Goal: Task Accomplishment & Management: Use online tool/utility

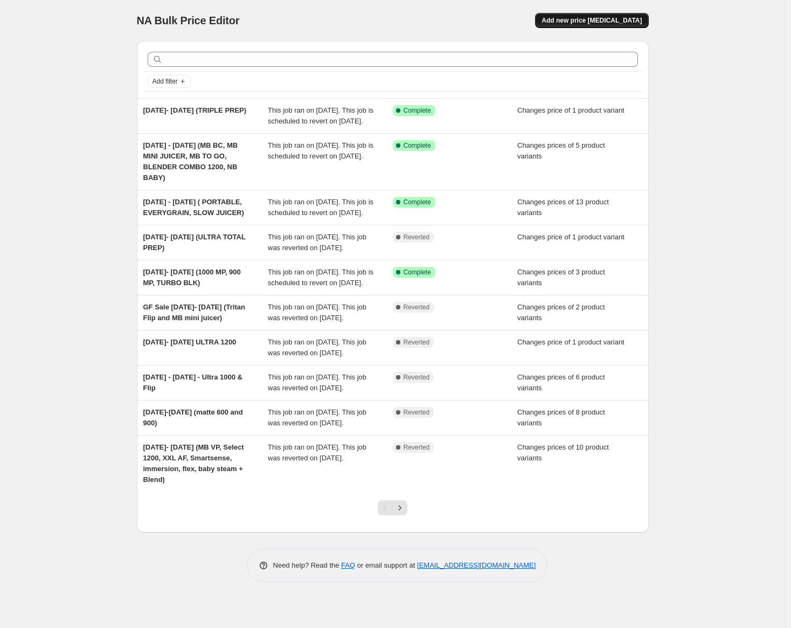
click at [597, 21] on span "Add new price [MEDICAL_DATA]" at bounding box center [592, 20] width 100 height 9
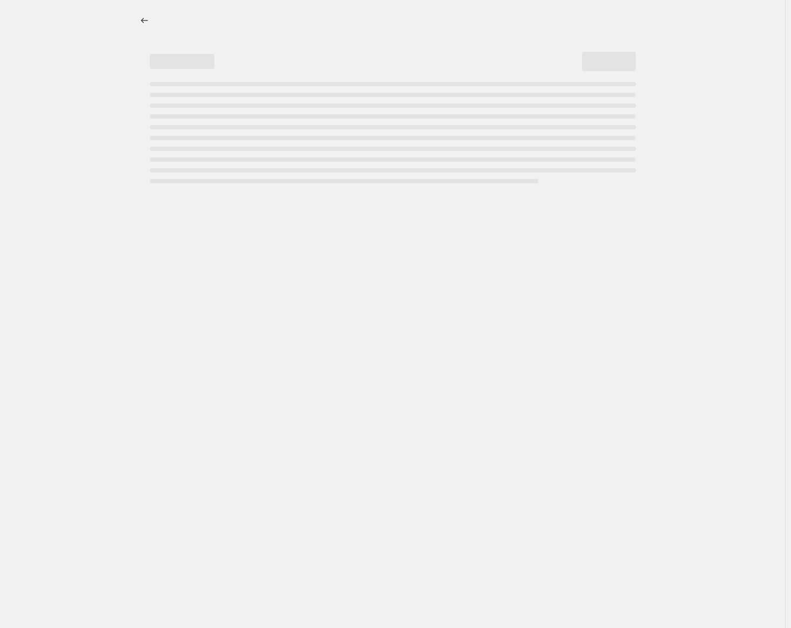
select select "percentage"
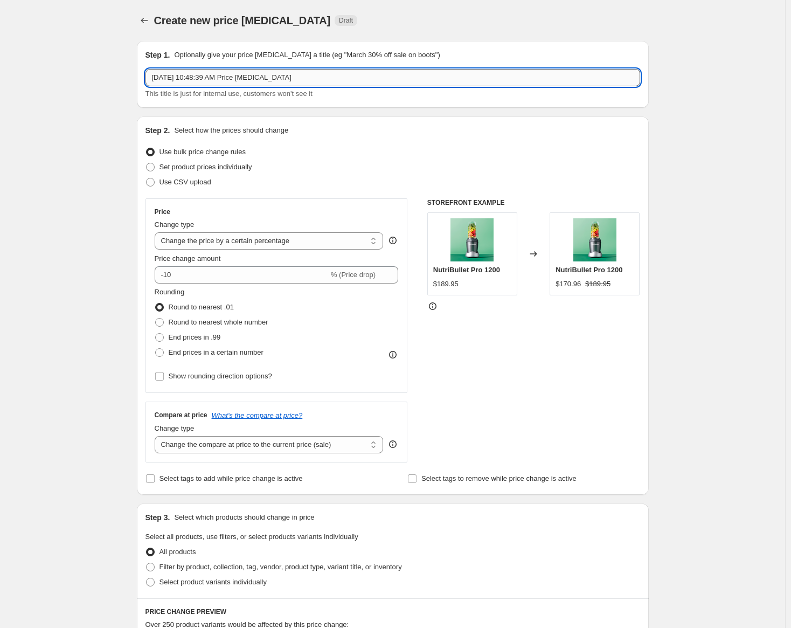
click at [294, 79] on input "[DATE] 10:48:39 AM Price [MEDICAL_DATA]" at bounding box center [393, 77] width 495 height 17
type input "o"
type input "[DATE] - [DATE] (1200 PRO, 900 MATTE, 900 ESSENTIAL, 600 MATTE, 600 ESSENTIAL)"
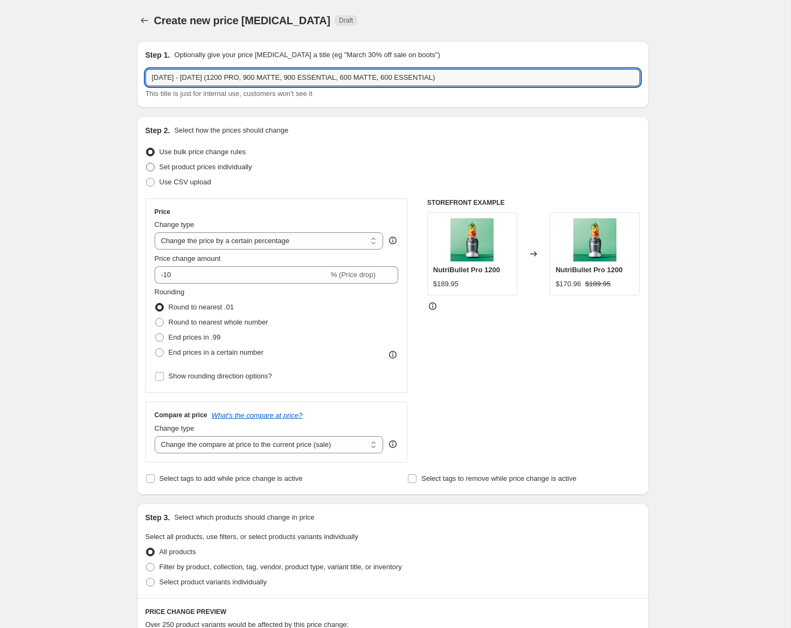
click at [183, 168] on span "Set product prices individually" at bounding box center [206, 167] width 93 height 8
click at [147, 163] on input "Set product prices individually" at bounding box center [146, 163] width 1 height 1
radio input "true"
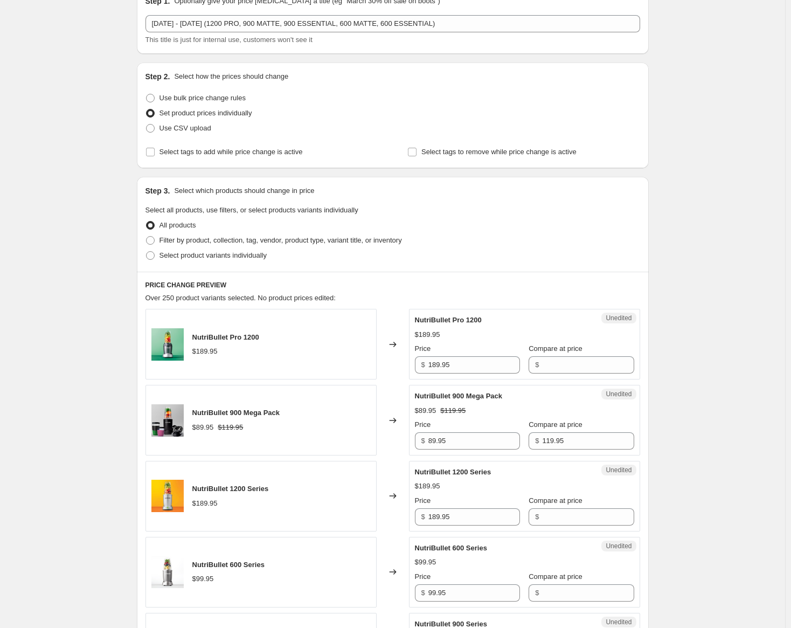
scroll to position [108, 0]
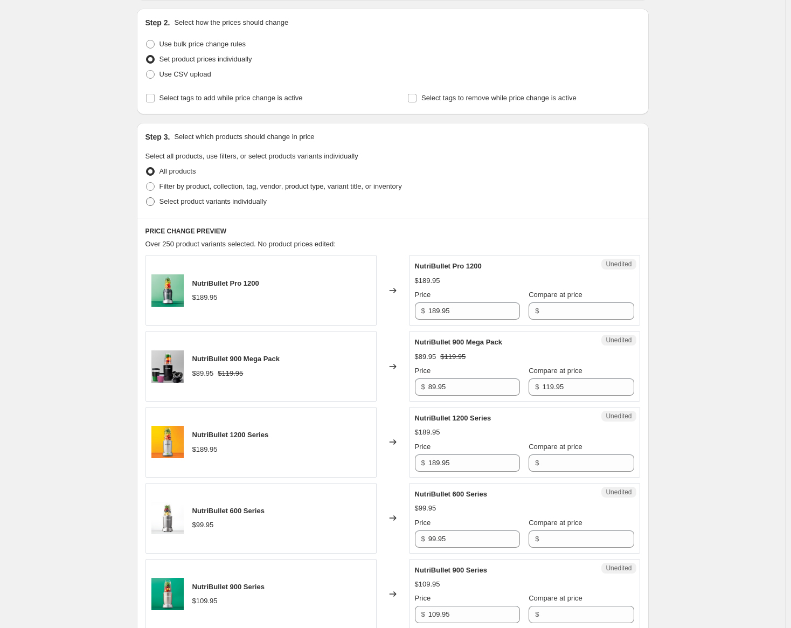
click at [198, 199] on span "Select product variants individually" at bounding box center [213, 201] width 107 height 8
click at [147, 198] on input "Select product variants individually" at bounding box center [146, 197] width 1 height 1
radio input "true"
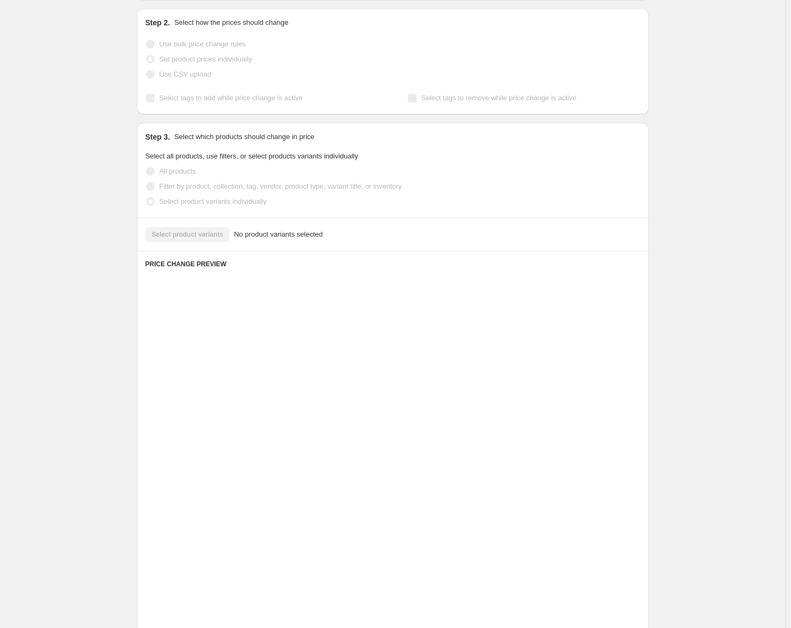
scroll to position [0, 0]
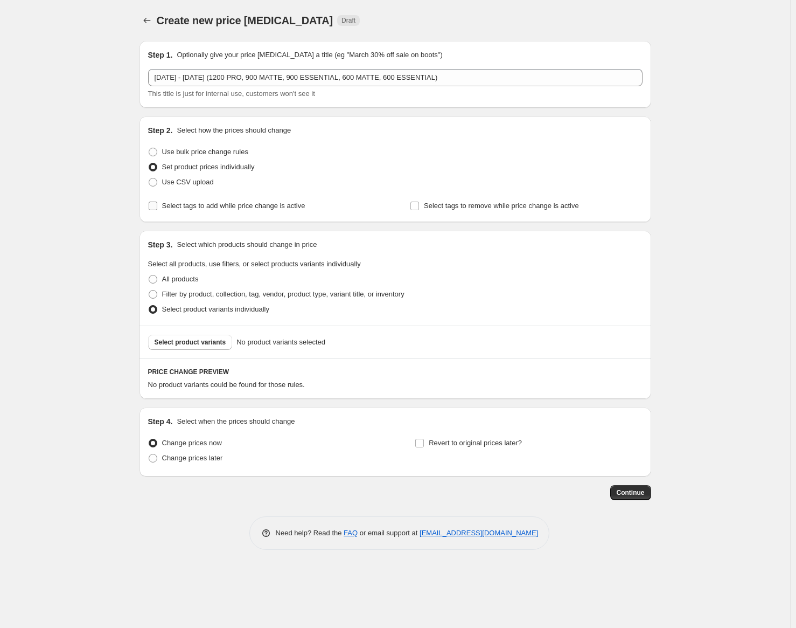
drag, startPoint x: 151, startPoint y: 206, endPoint x: 160, endPoint y: 210, distance: 10.1
click at [151, 206] on input "Select tags to add while price change is active" at bounding box center [153, 206] width 9 height 9
checkbox input "true"
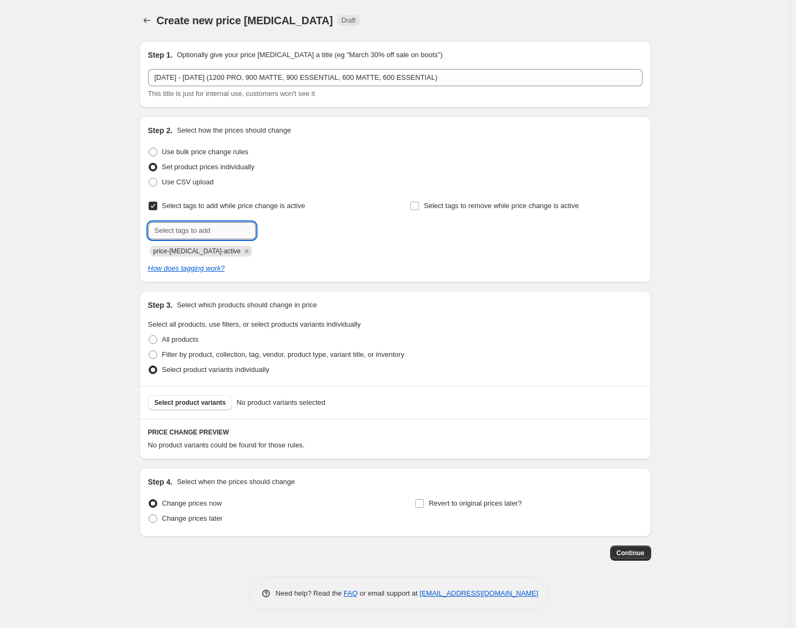
click at [176, 227] on input "text" at bounding box center [202, 230] width 108 height 17
type input "sale"
click at [148, 116] on button "Submit" at bounding box center [163, 121] width 31 height 11
click at [178, 406] on span "Select product variants" at bounding box center [191, 402] width 72 height 9
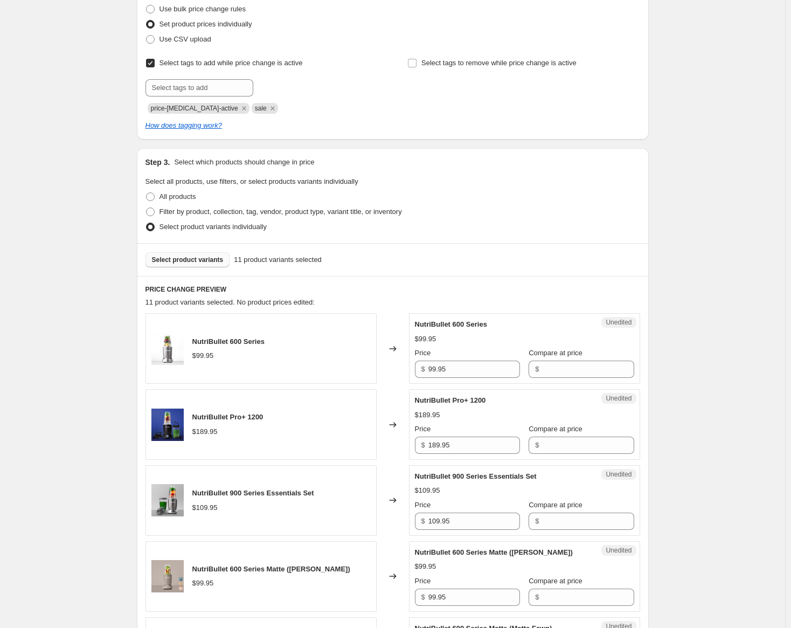
scroll to position [162, 0]
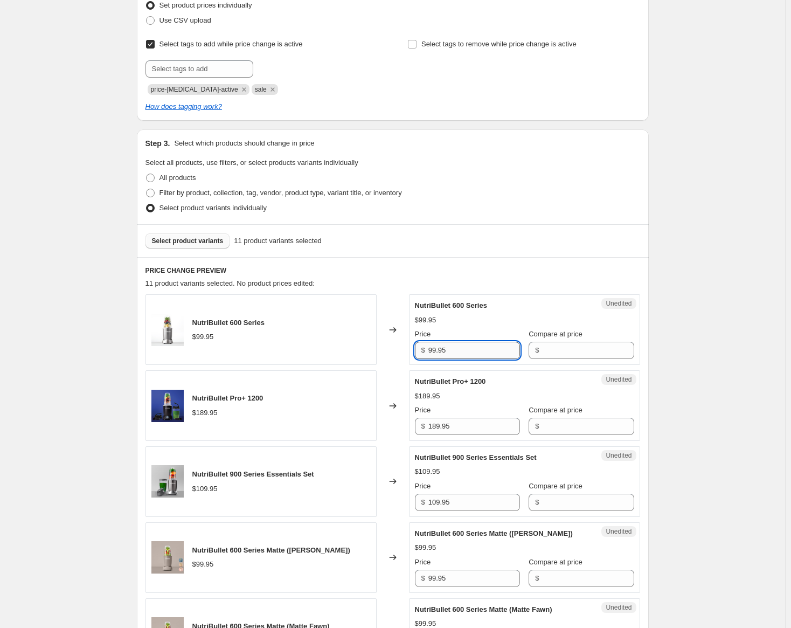
click at [441, 351] on input "99.95" at bounding box center [474, 350] width 92 height 17
click at [548, 353] on input "Compare at price" at bounding box center [588, 350] width 92 height 17
paste input "99.95"
type input "99.95"
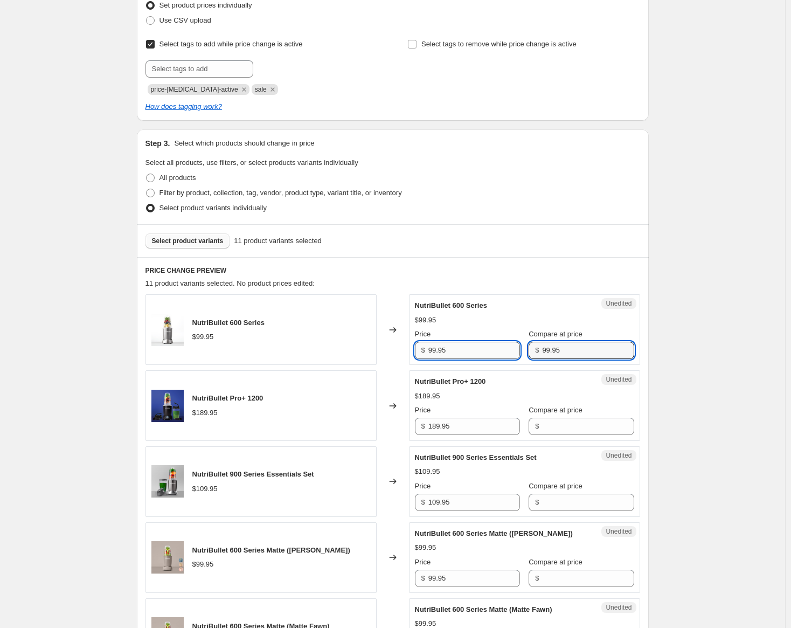
click at [435, 350] on input "99.95" at bounding box center [474, 350] width 92 height 17
type input "89.95"
click at [451, 426] on input "189.95" at bounding box center [474, 426] width 92 height 17
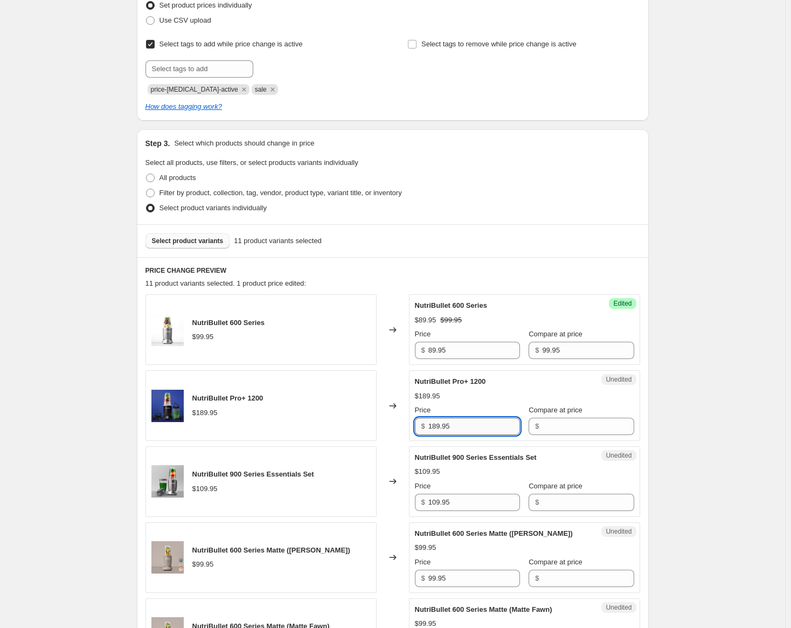
click at [451, 426] on input "189.95" at bounding box center [474, 426] width 92 height 17
click at [542, 429] on input "Compare at price" at bounding box center [588, 426] width 92 height 17
paste input "189.95"
type input "189.95"
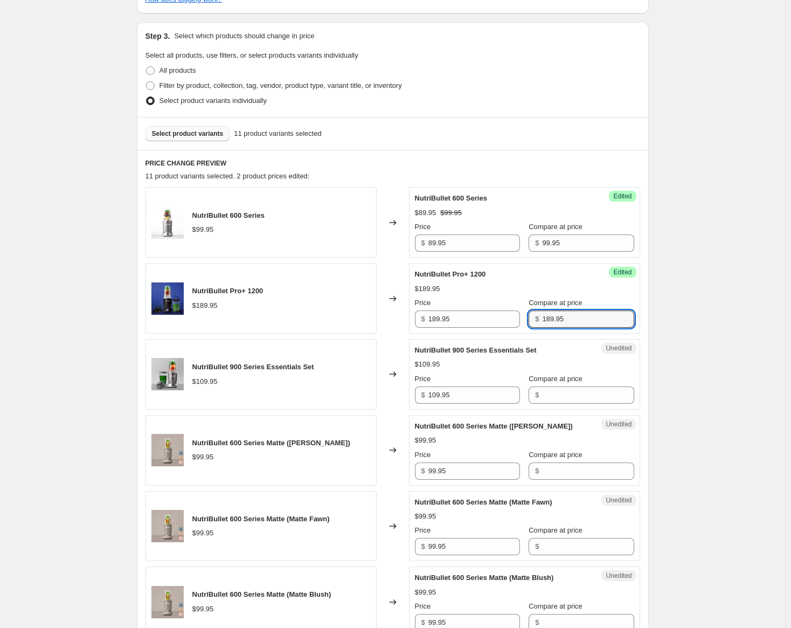
scroll to position [269, 0]
click at [438, 318] on input "189.95" at bounding box center [474, 318] width 92 height 17
type input "129.95"
click at [704, 371] on div "Create new price [MEDICAL_DATA]. This page is ready Create new price [MEDICAL_D…" at bounding box center [392, 473] width 785 height 1485
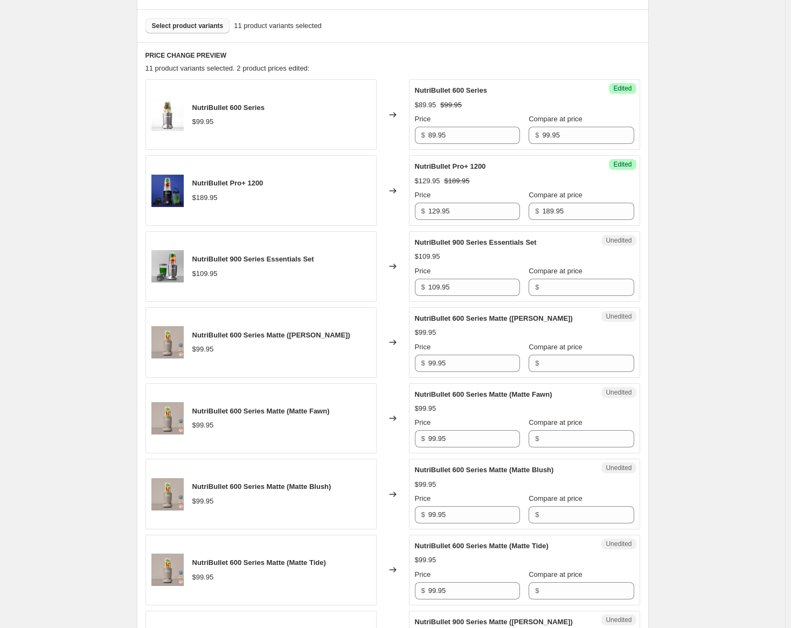
scroll to position [377, 0]
click at [452, 287] on input "109.95" at bounding box center [474, 286] width 92 height 17
click at [544, 290] on input "Compare at price" at bounding box center [588, 286] width 92 height 17
paste input "109.95"
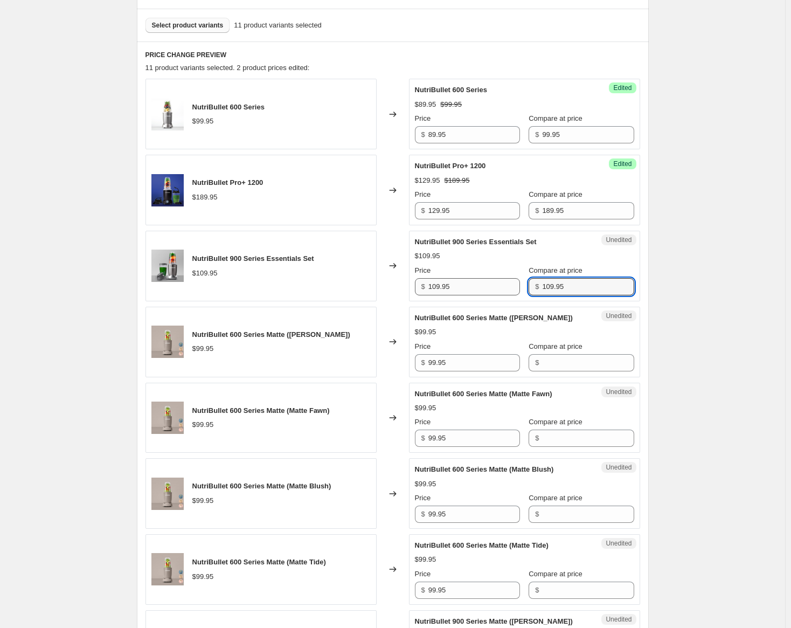
type input "109.95"
click at [439, 288] on input "109.95" at bounding box center [474, 286] width 92 height 17
type input "69.95"
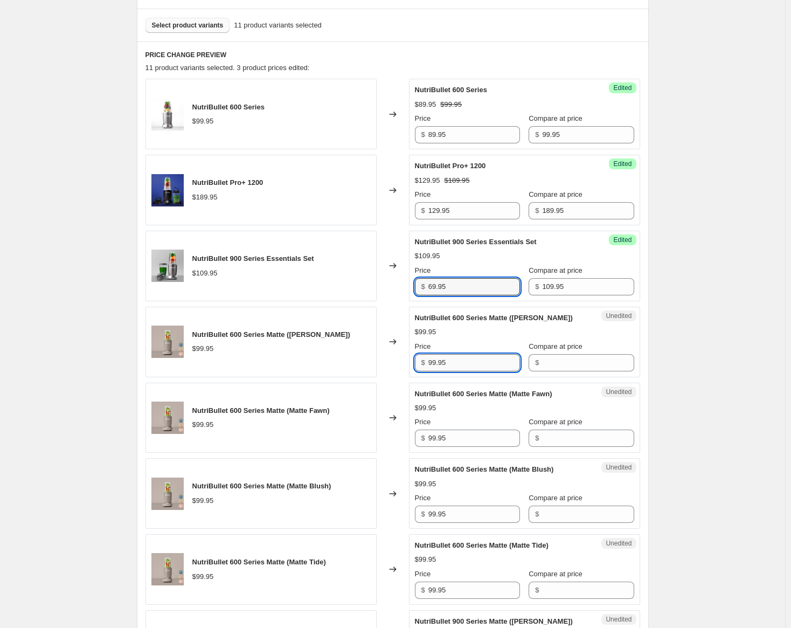
click at [452, 361] on input "99.95" at bounding box center [474, 362] width 92 height 17
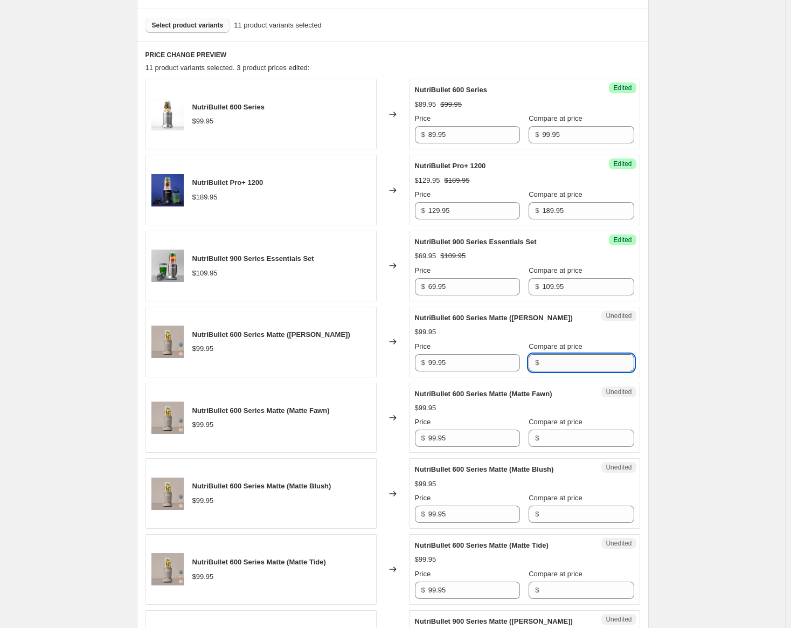
click at [542, 367] on input "Compare at price" at bounding box center [588, 362] width 92 height 17
paste input "99.95"
type input "99.95"
click at [434, 363] on input "99.95" at bounding box center [474, 362] width 92 height 17
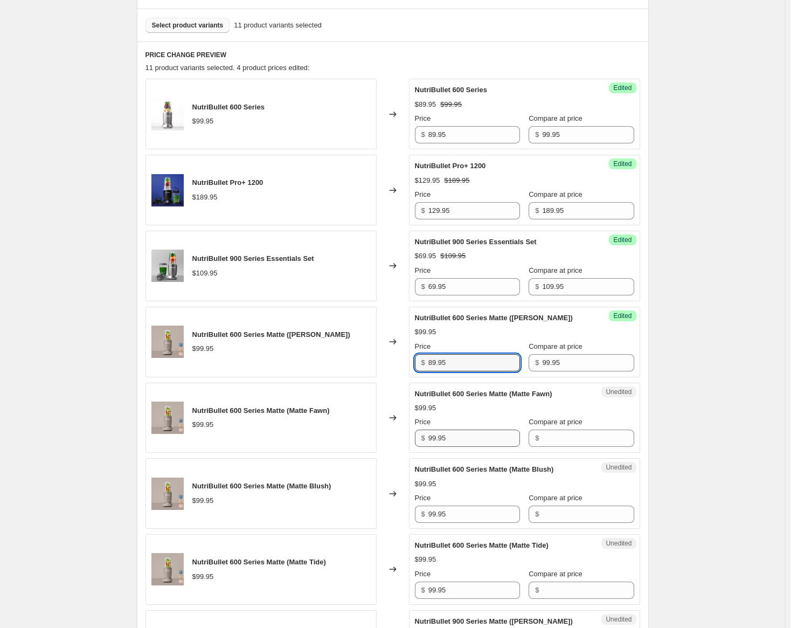
type input "89.95"
click at [441, 439] on input "99.95" at bounding box center [474, 438] width 92 height 17
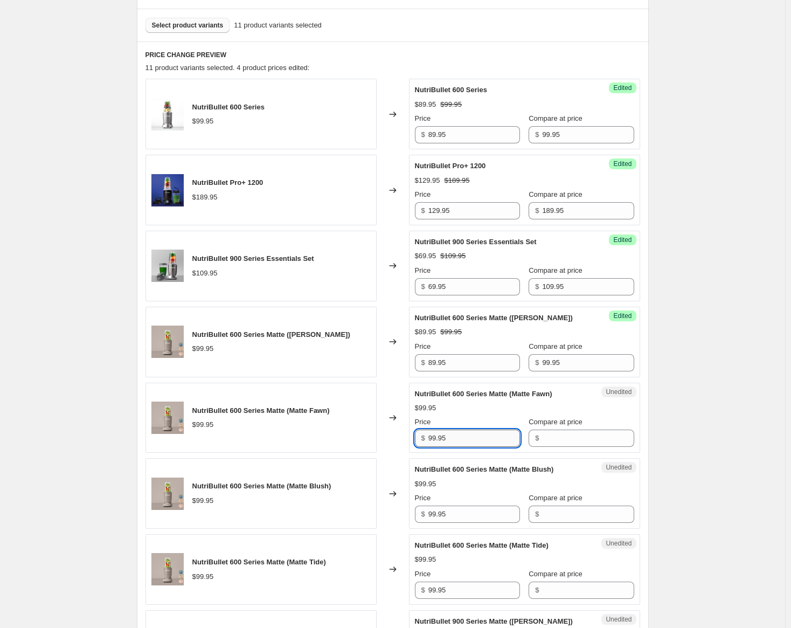
click at [441, 439] on input "99.95" at bounding box center [474, 438] width 92 height 17
click at [578, 437] on input "Compare at price" at bounding box center [588, 438] width 92 height 17
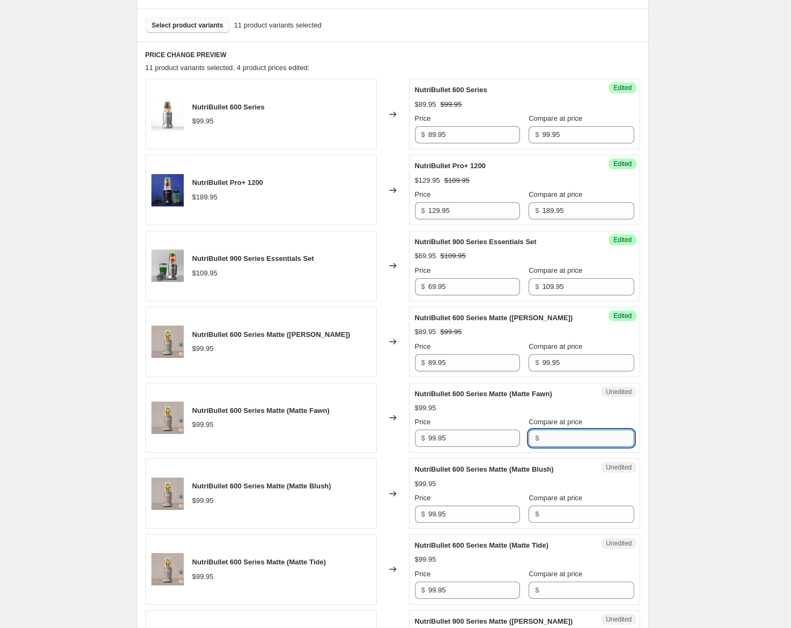
paste input "99.95"
type input "99.95"
click at [543, 513] on input "Compare at price" at bounding box center [588, 513] width 92 height 17
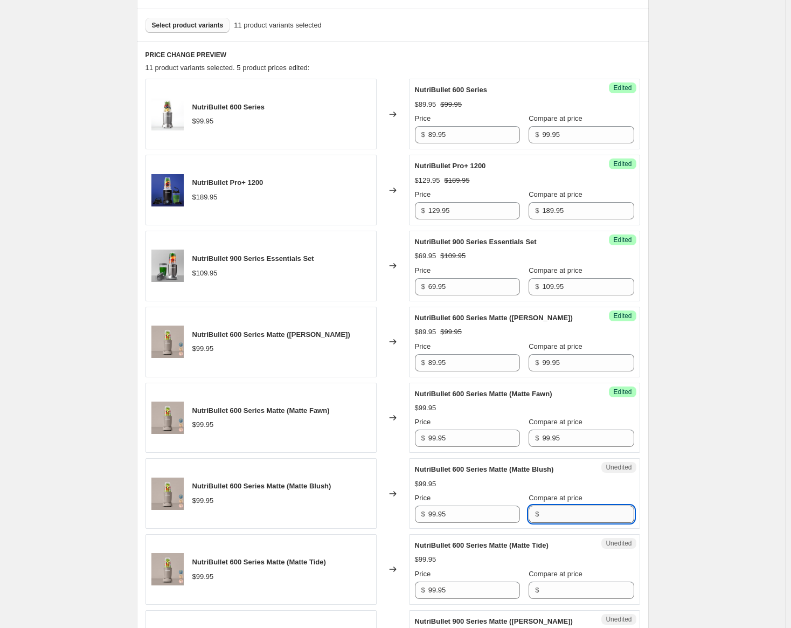
paste input "99.95"
type input "99.95"
click at [555, 589] on input "Compare at price" at bounding box center [588, 589] width 92 height 17
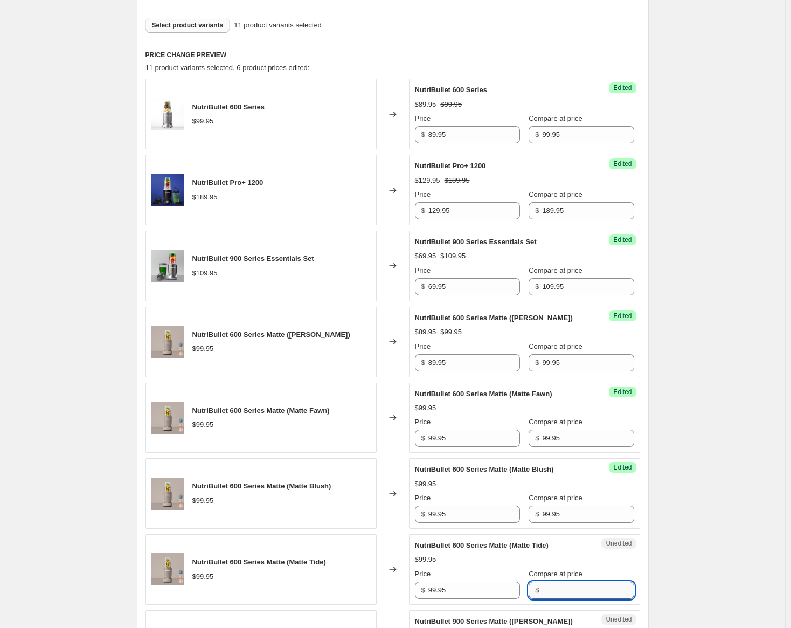
paste input "99.95"
type input "99.95"
click at [458, 367] on input "89.95" at bounding box center [474, 362] width 92 height 17
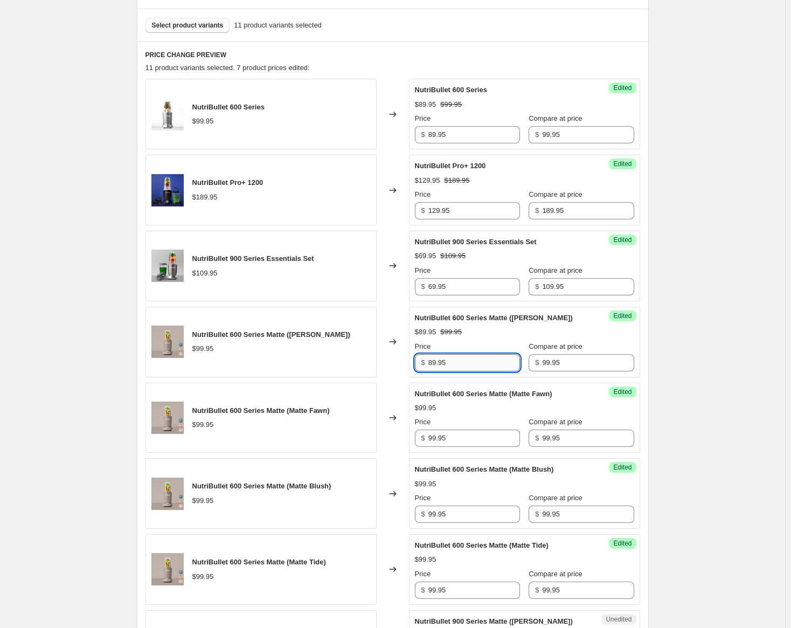
click at [458, 367] on input "89.95" at bounding box center [474, 362] width 92 height 17
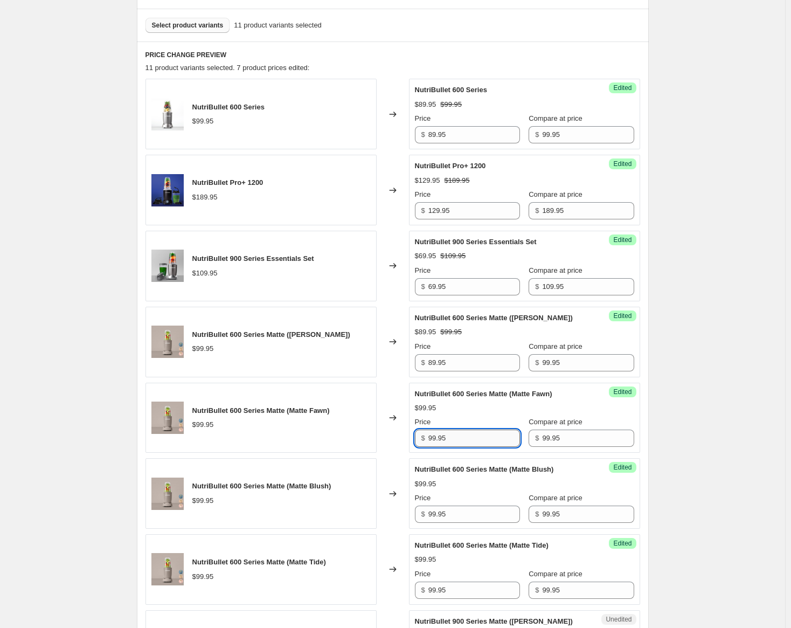
click at [458, 436] on input "99.95" at bounding box center [474, 438] width 92 height 17
paste input "8"
type input "89.95"
click at [456, 518] on input "99.95" at bounding box center [474, 513] width 92 height 17
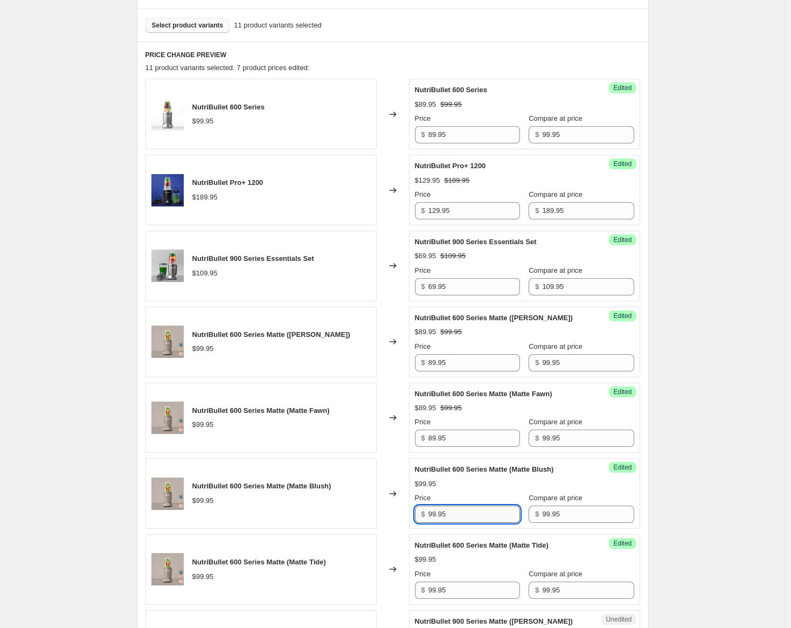
click at [456, 518] on input "99.95" at bounding box center [474, 513] width 92 height 17
paste input "8"
type input "89.95"
click at [452, 593] on input "99.95" at bounding box center [474, 589] width 92 height 17
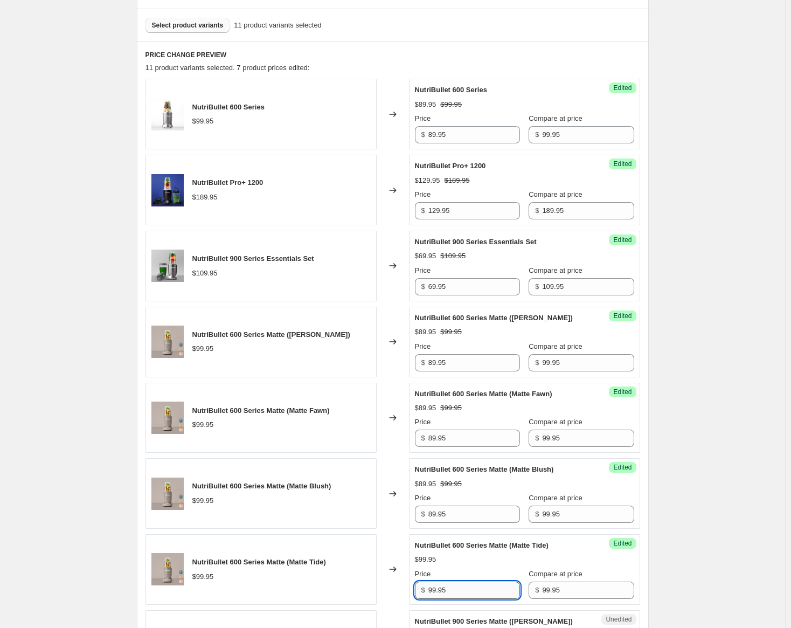
paste input "8"
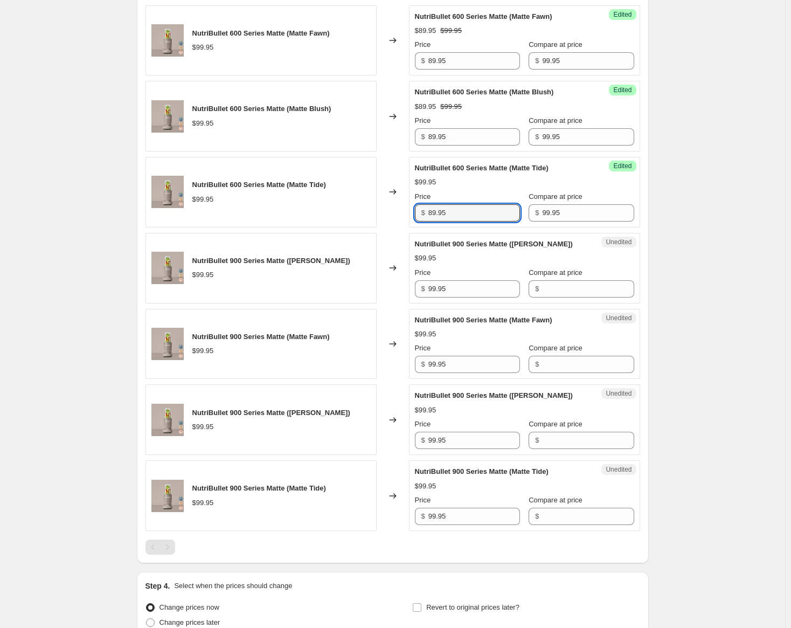
scroll to position [701, 0]
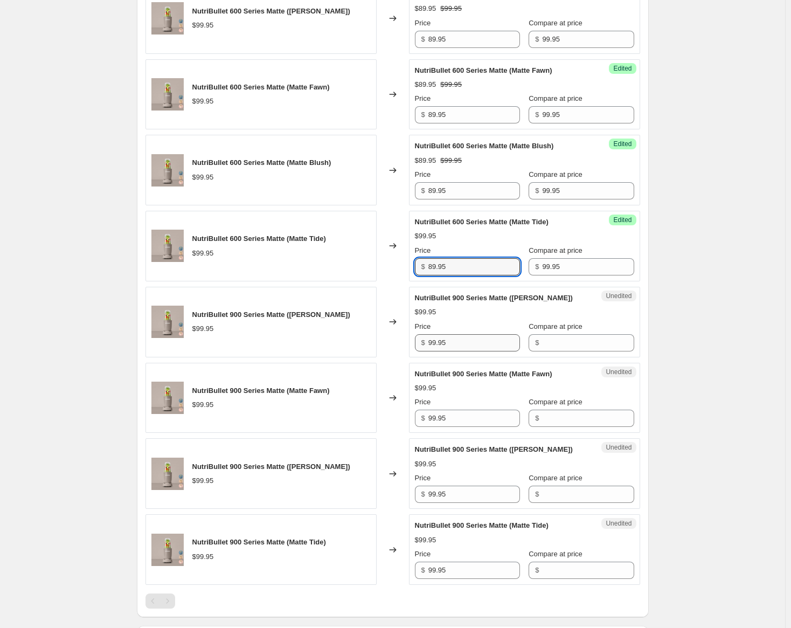
type input "89.95"
click at [448, 349] on input "99.95" at bounding box center [474, 342] width 92 height 17
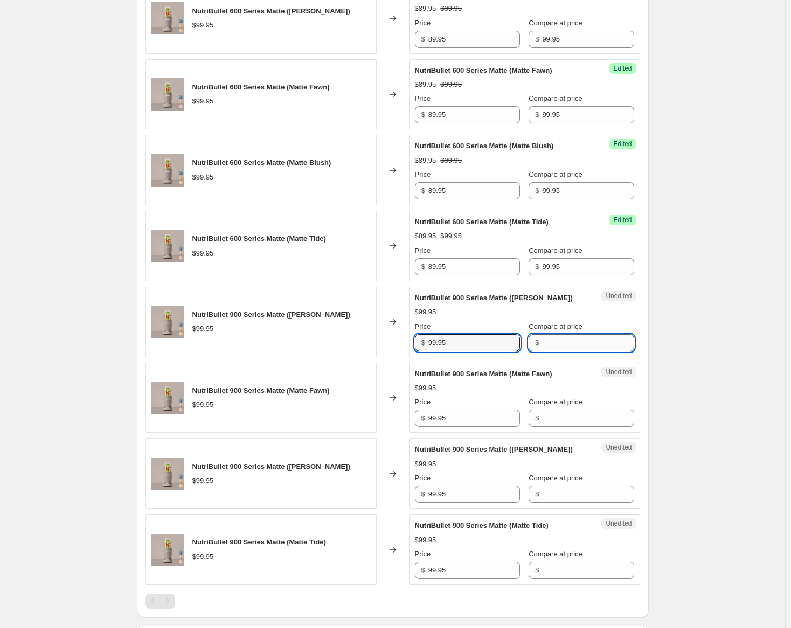
click at [552, 343] on input "Compare at price" at bounding box center [588, 342] width 92 height 17
paste input "99.95"
type input "99.95"
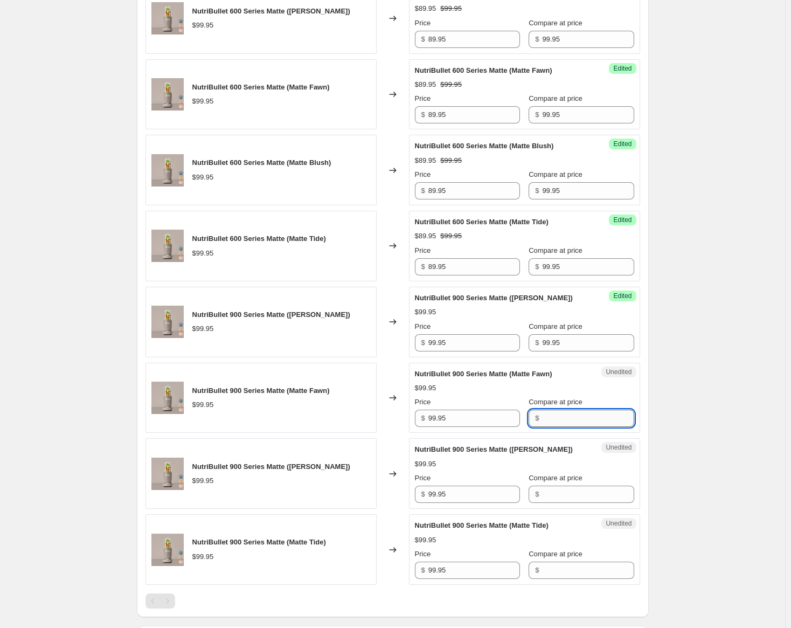
click at [549, 415] on input "Compare at price" at bounding box center [588, 418] width 92 height 17
paste input "99.95"
type input "99.95"
click at [548, 491] on input "Compare at price" at bounding box center [588, 494] width 92 height 17
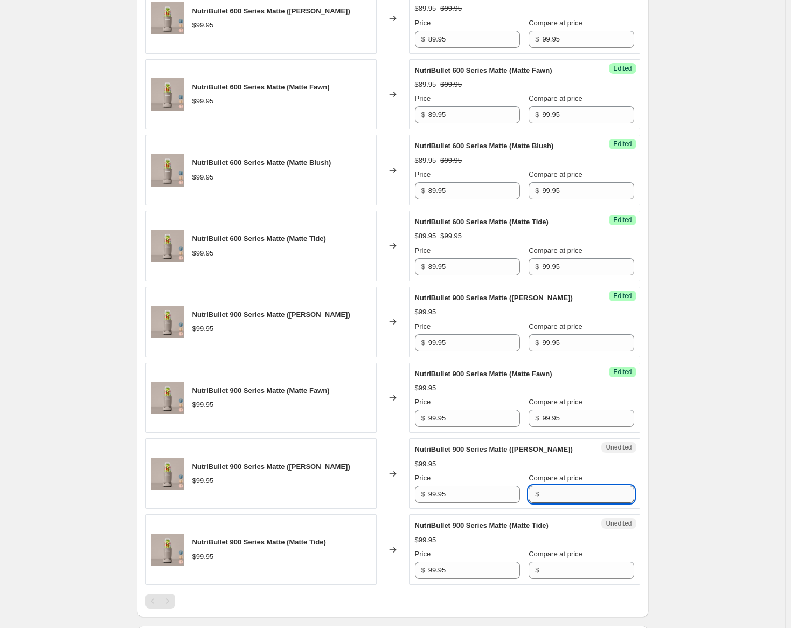
paste input "99.95"
type input "99.95"
click at [545, 569] on input "Compare at price" at bounding box center [588, 570] width 92 height 17
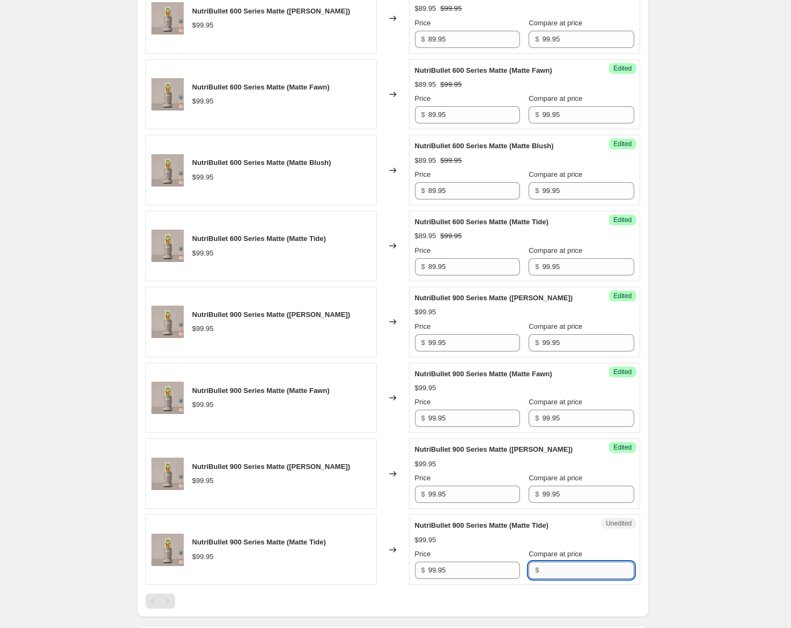
paste input "99.95"
type input "99.95"
click at [458, 193] on input "89.95" at bounding box center [474, 190] width 92 height 17
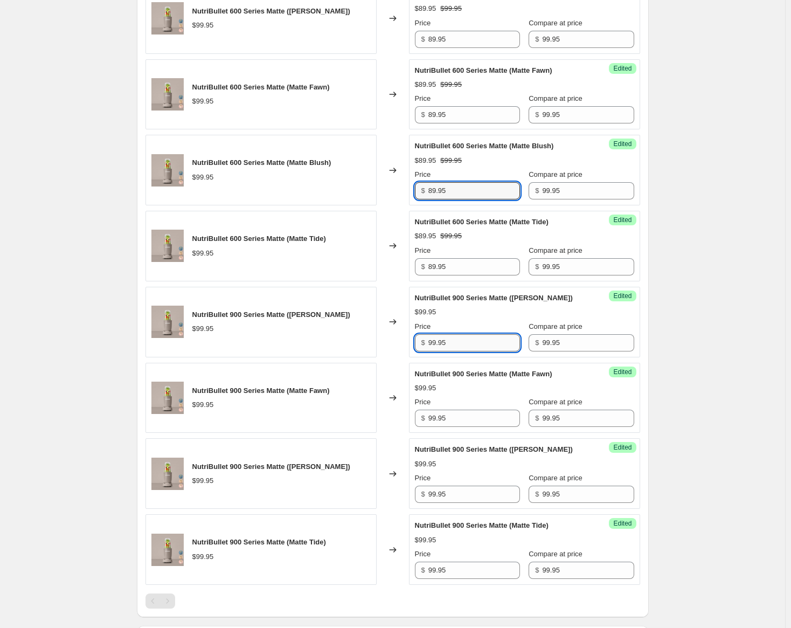
click at [452, 343] on input "99.95" at bounding box center [474, 342] width 92 height 17
paste input "8"
type input "89.95"
click at [459, 421] on input "99.95" at bounding box center [474, 418] width 92 height 17
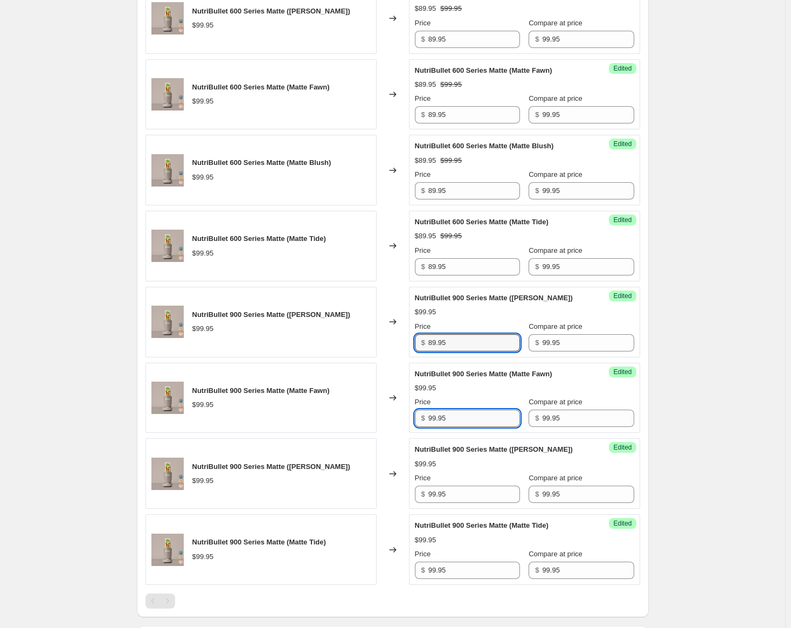
click at [459, 421] on input "99.95" at bounding box center [474, 418] width 92 height 17
paste input "8"
type input "89.95"
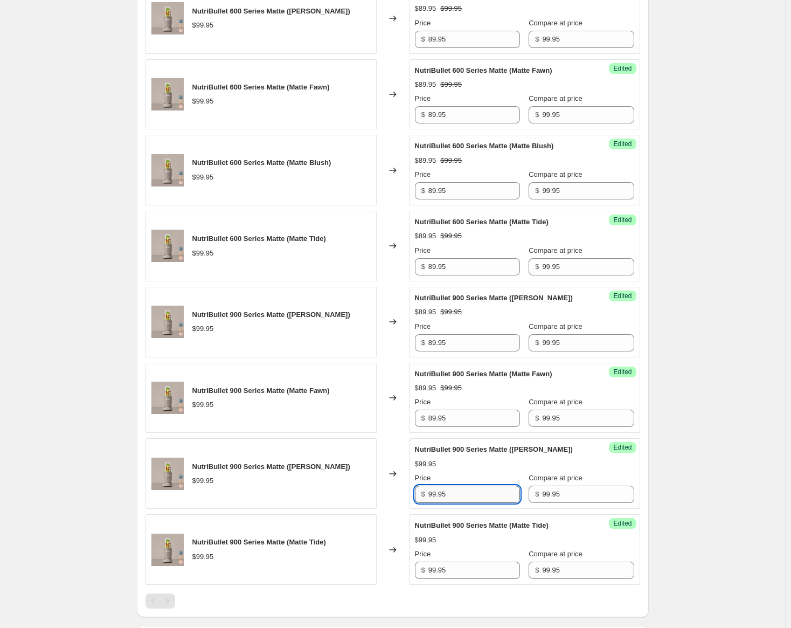
click at [461, 492] on input "99.95" at bounding box center [474, 494] width 92 height 17
paste input "8"
type input "89.95"
click at [455, 563] on input "99.95" at bounding box center [474, 570] width 92 height 17
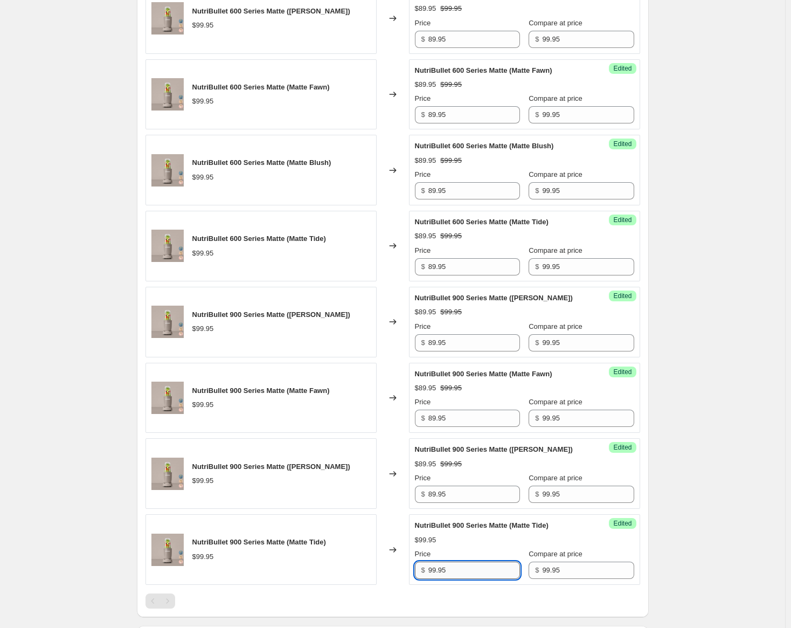
click at [455, 563] on input "99.95" at bounding box center [474, 570] width 92 height 17
paste input "8"
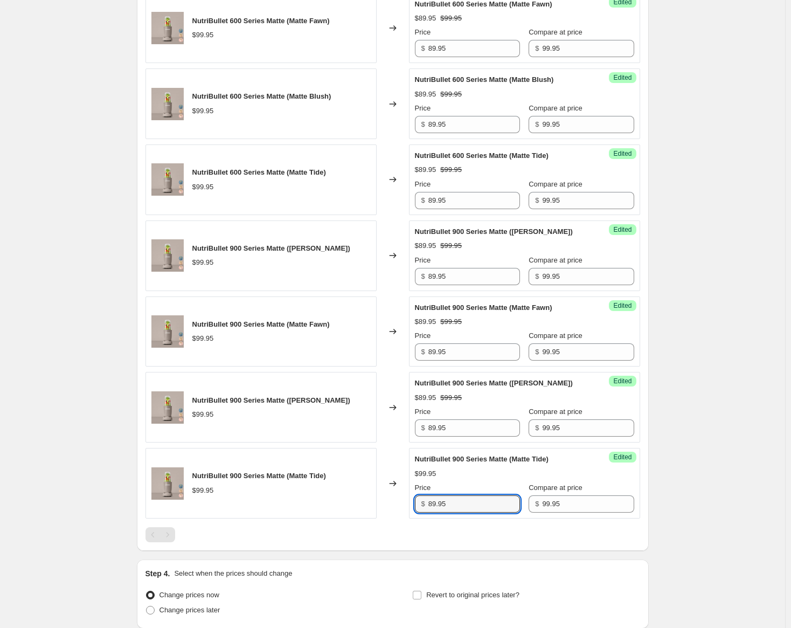
scroll to position [857, 0]
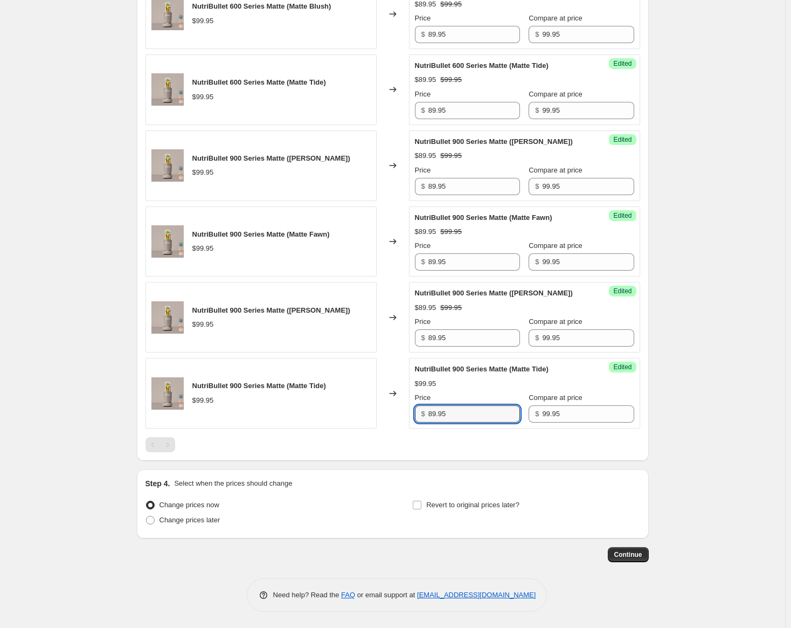
type input "89.95"
click at [526, 449] on div at bounding box center [393, 444] width 495 height 15
click at [186, 524] on span "Change prices later" at bounding box center [190, 520] width 61 height 11
click at [147, 516] on input "Change prices later" at bounding box center [146, 516] width 1 height 1
radio input "true"
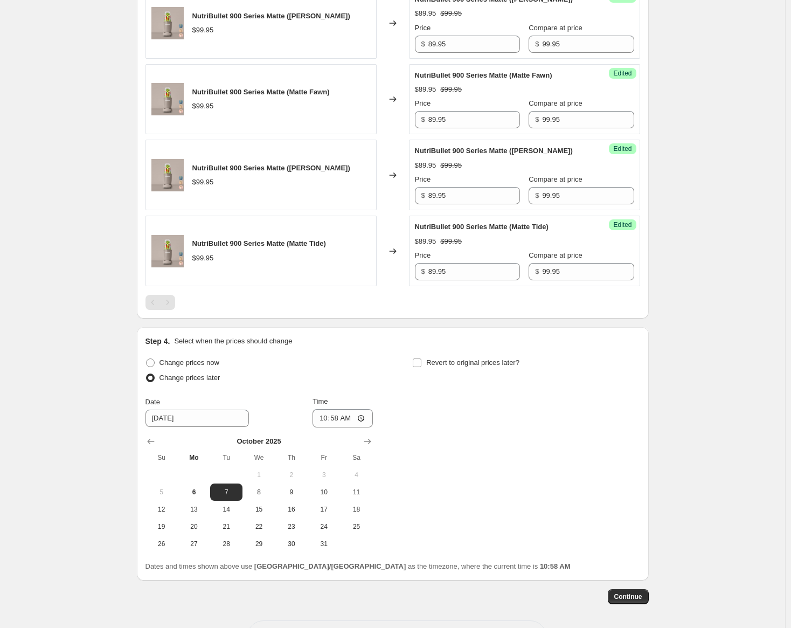
scroll to position [1019, 0]
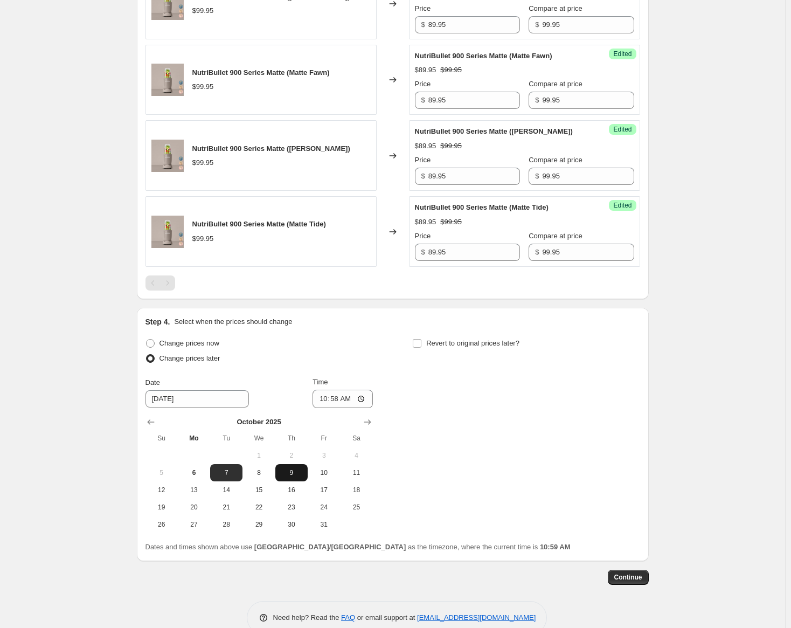
click at [288, 475] on span "9" at bounding box center [292, 472] width 24 height 9
type input "[DATE]"
click at [364, 399] on input "10:58" at bounding box center [343, 399] width 60 height 18
click at [330, 396] on input "10:58" at bounding box center [343, 399] width 60 height 18
type input "00:00"
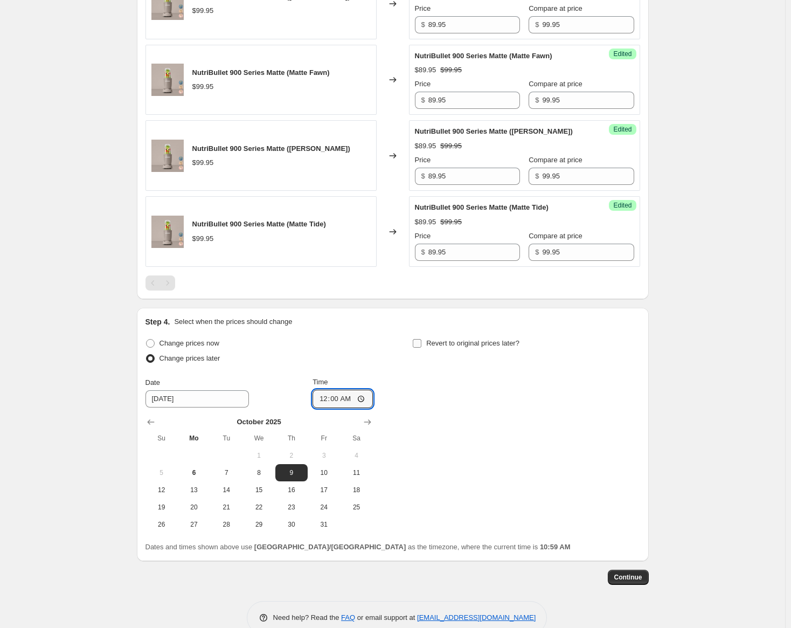
click at [416, 343] on input "Revert to original prices later?" at bounding box center [417, 343] width 9 height 9
checkbox input "true"
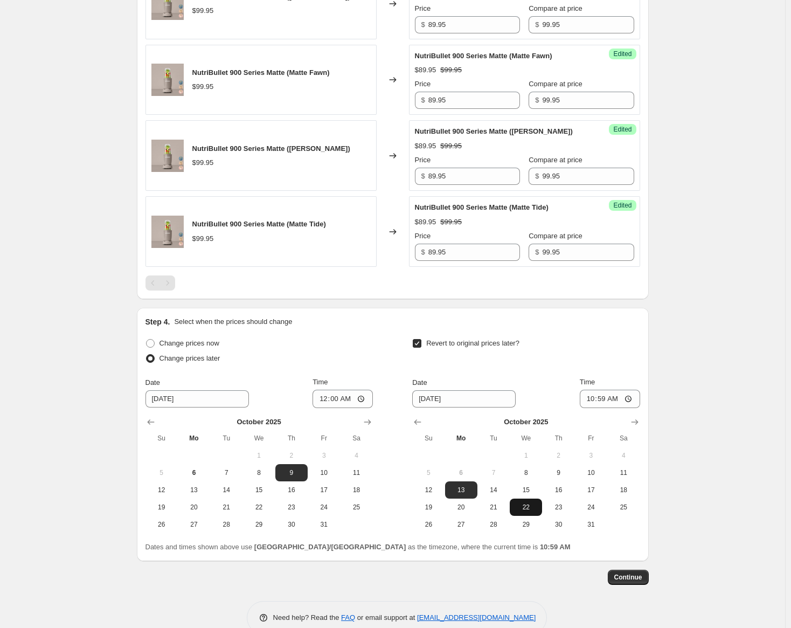
click at [537, 510] on span "22" at bounding box center [526, 507] width 24 height 9
type input "[DATE]"
click at [597, 398] on input "10:59" at bounding box center [610, 399] width 60 height 18
type input "23:59"
click at [539, 379] on div "Date [DATE] Time 23:59" at bounding box center [525, 392] width 227 height 31
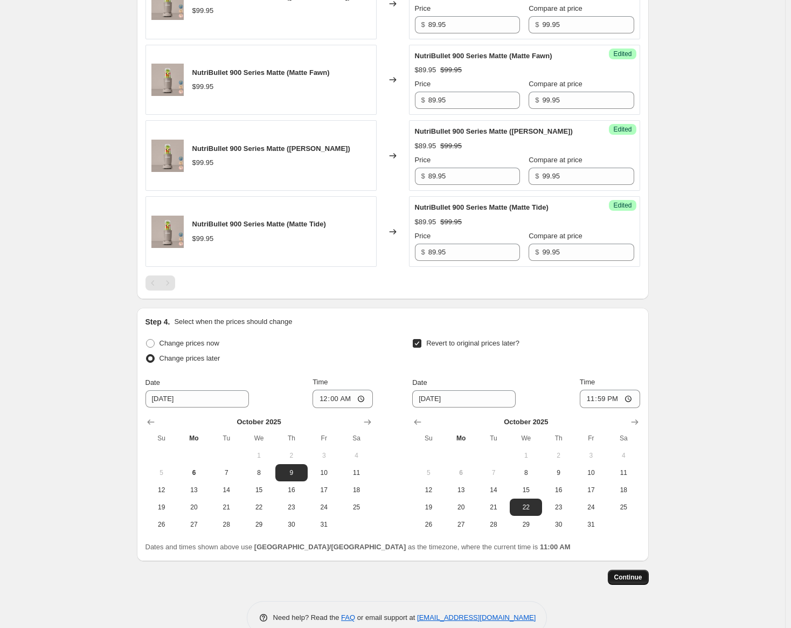
click at [633, 579] on span "Continue" at bounding box center [628, 577] width 28 height 9
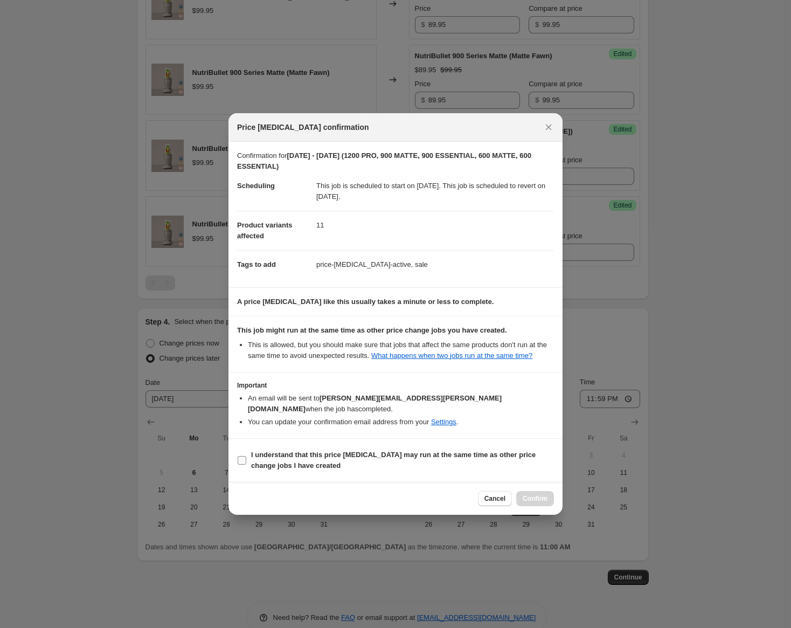
click at [244, 456] on input "I understand that this price [MEDICAL_DATA] may run at the same time as other p…" at bounding box center [242, 460] width 9 height 9
checkbox input "true"
click at [531, 495] on span "Confirm" at bounding box center [535, 498] width 25 height 9
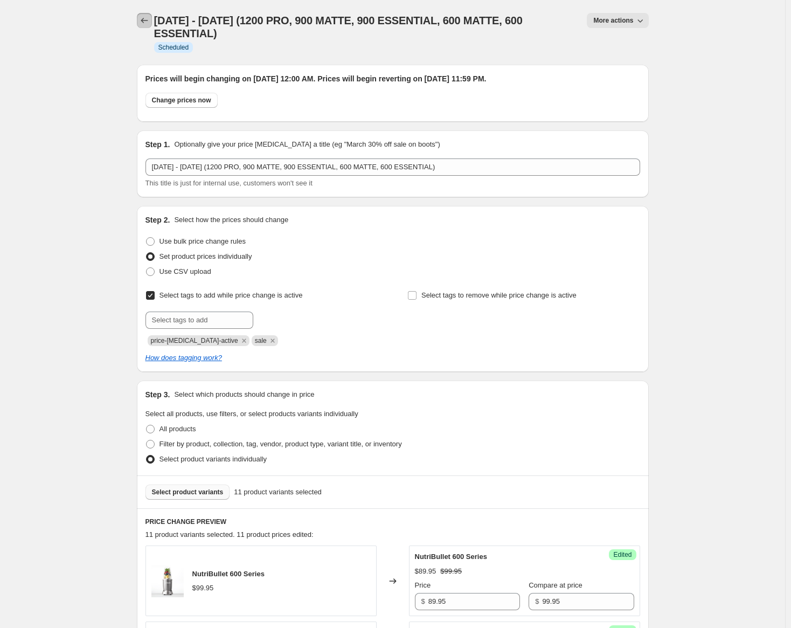
click at [149, 21] on icon "Price change jobs" at bounding box center [144, 20] width 11 height 11
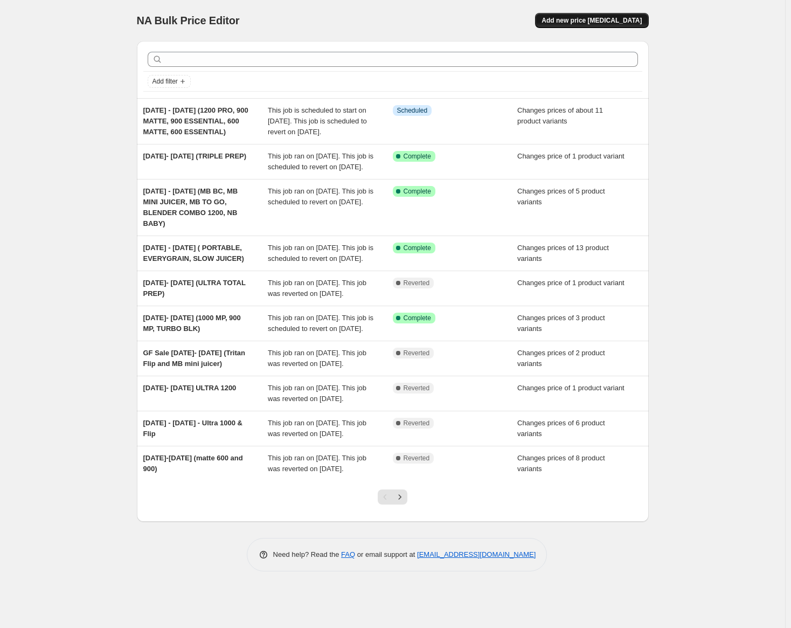
click at [584, 24] on span "Add new price [MEDICAL_DATA]" at bounding box center [592, 20] width 100 height 9
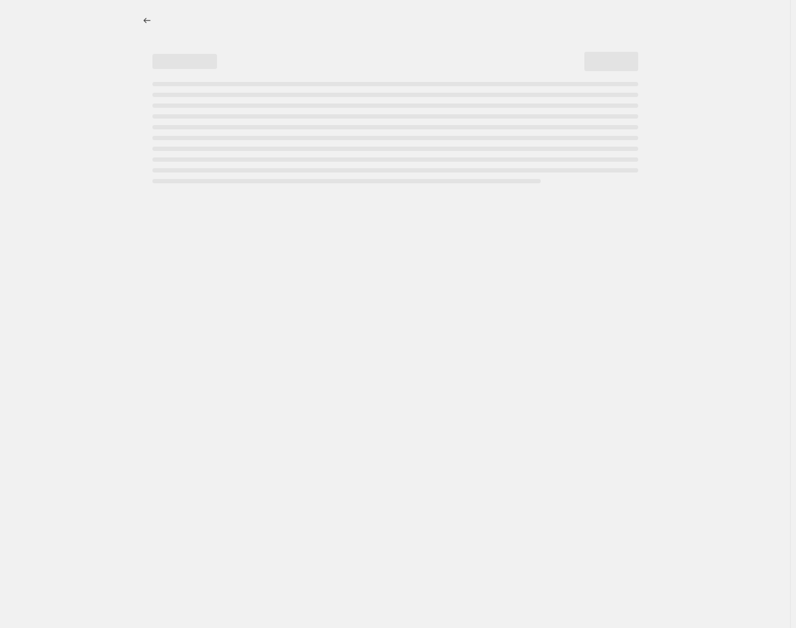
select select "percentage"
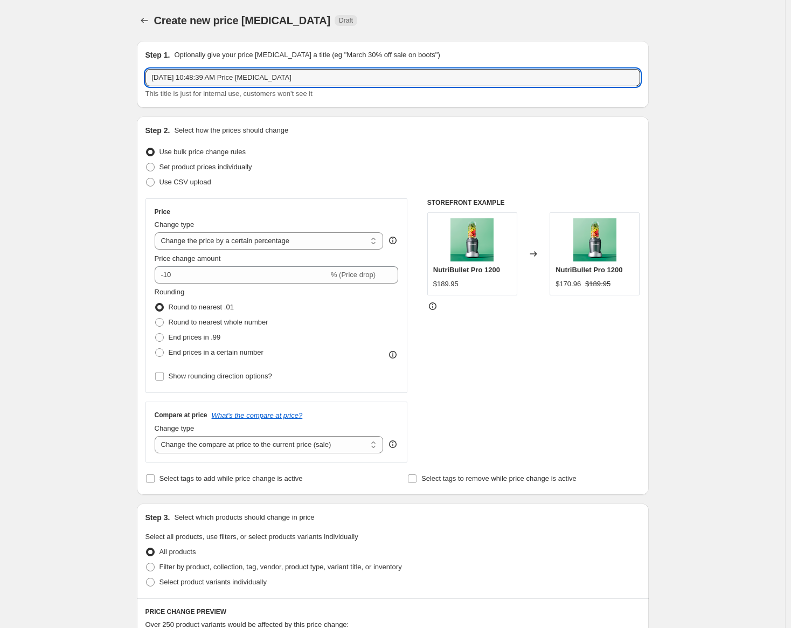
drag, startPoint x: 315, startPoint y: 80, endPoint x: 168, endPoint y: 88, distance: 146.8
click at [150, 75] on input "[DATE] 10:48:39 AM Price [MEDICAL_DATA]" at bounding box center [393, 77] width 495 height 17
type input "[DATE]- [DATE] (ULTRA PLUS)"
click at [153, 167] on span at bounding box center [150, 167] width 9 height 9
click at [147, 163] on input "Set product prices individually" at bounding box center [146, 163] width 1 height 1
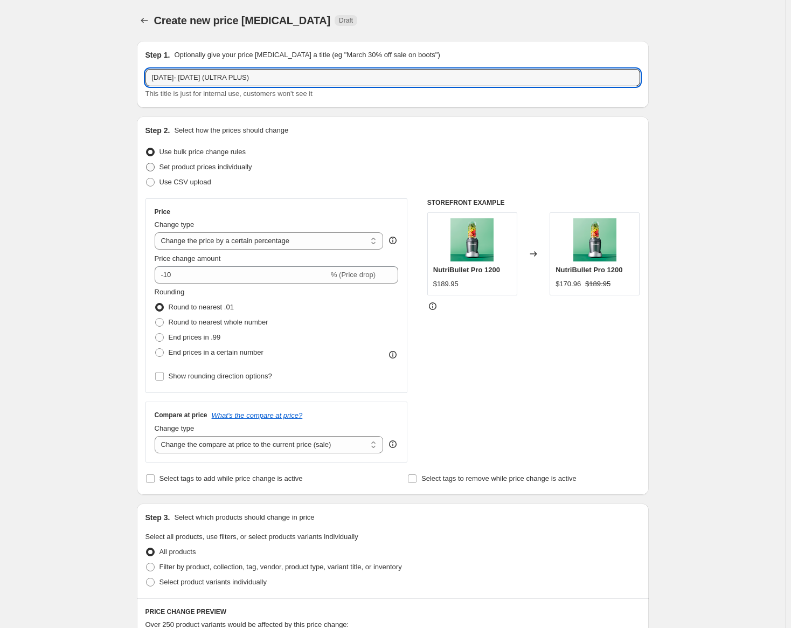
radio input "true"
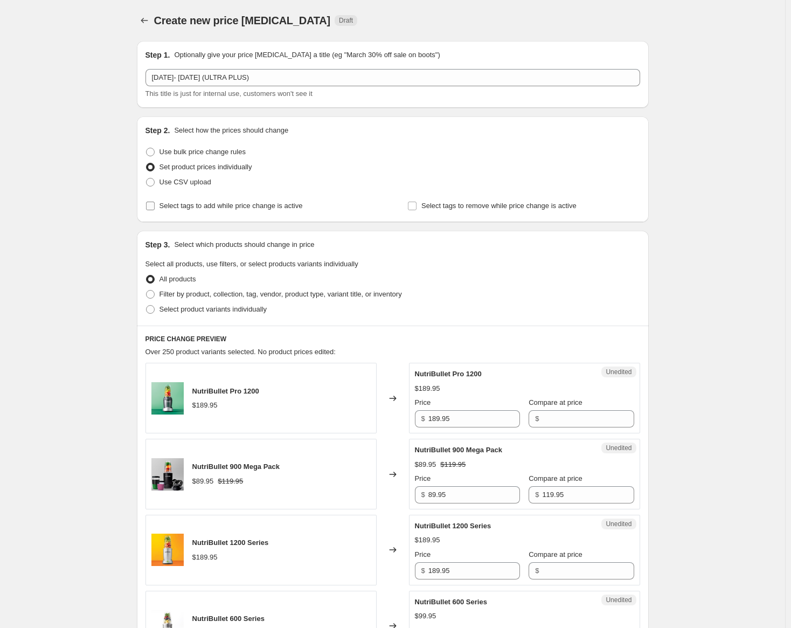
click at [155, 206] on input "Select tags to add while price change is active" at bounding box center [150, 206] width 9 height 9
checkbox input "true"
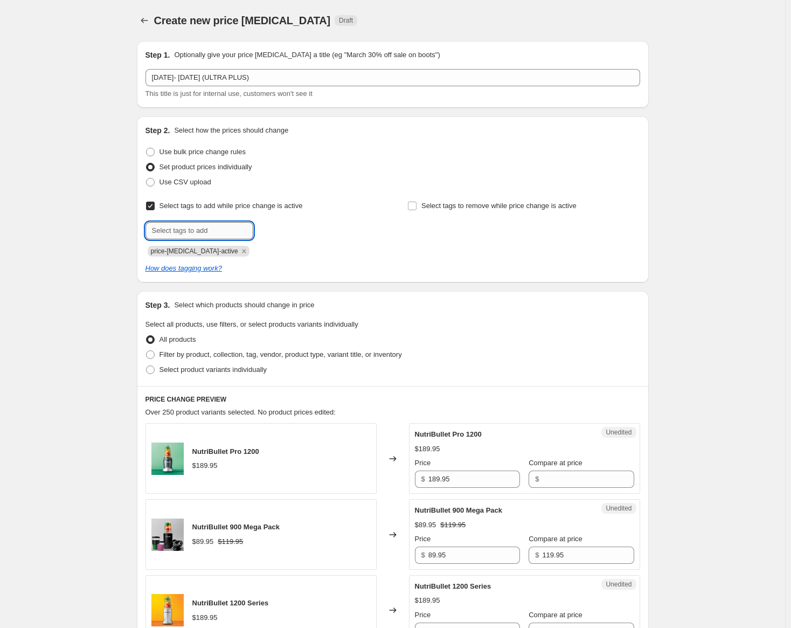
click at [201, 227] on input "text" at bounding box center [200, 230] width 108 height 17
type input "sale"
click at [146, 116] on button "Submit" at bounding box center [161, 121] width 31 height 11
click at [155, 369] on span at bounding box center [150, 369] width 9 height 9
click at [147, 366] on input "Select product variants individually" at bounding box center [146, 365] width 1 height 1
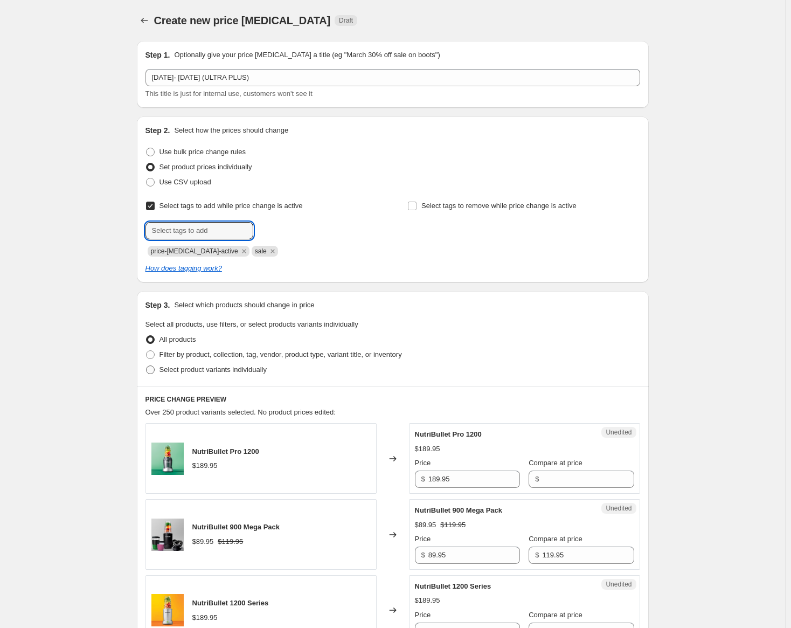
radio input "true"
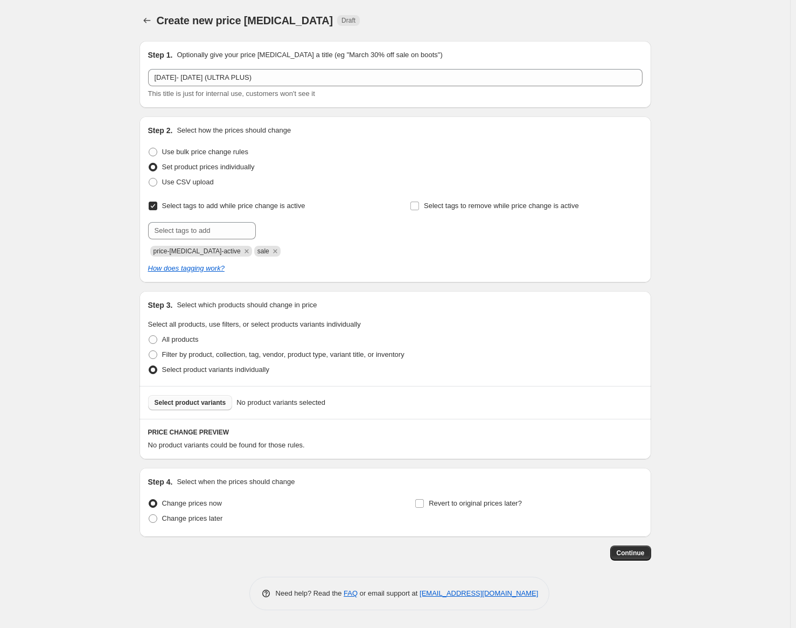
click at [202, 397] on button "Select product variants" at bounding box center [190, 402] width 85 height 15
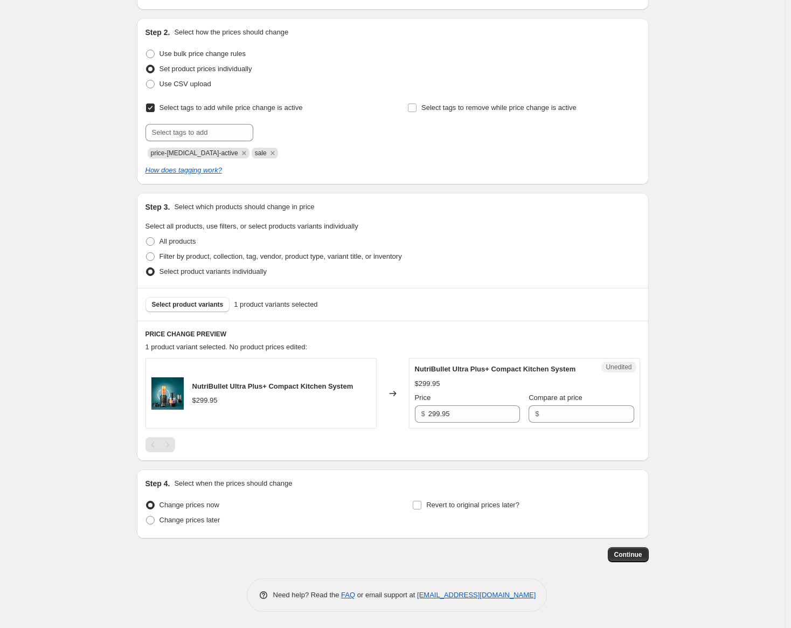
scroll to position [108, 0]
click at [448, 413] on input "299.95" at bounding box center [474, 413] width 92 height 17
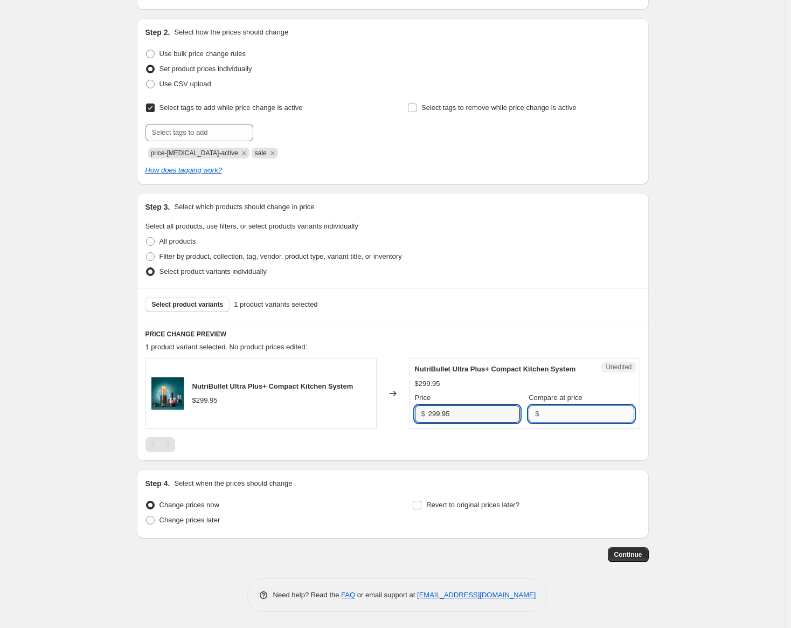
click at [542, 416] on input "Compare at price" at bounding box center [588, 413] width 92 height 17
paste input "299.95"
type input "299.95"
click at [439, 415] on input "299.95" at bounding box center [474, 413] width 92 height 17
type input "249.95"
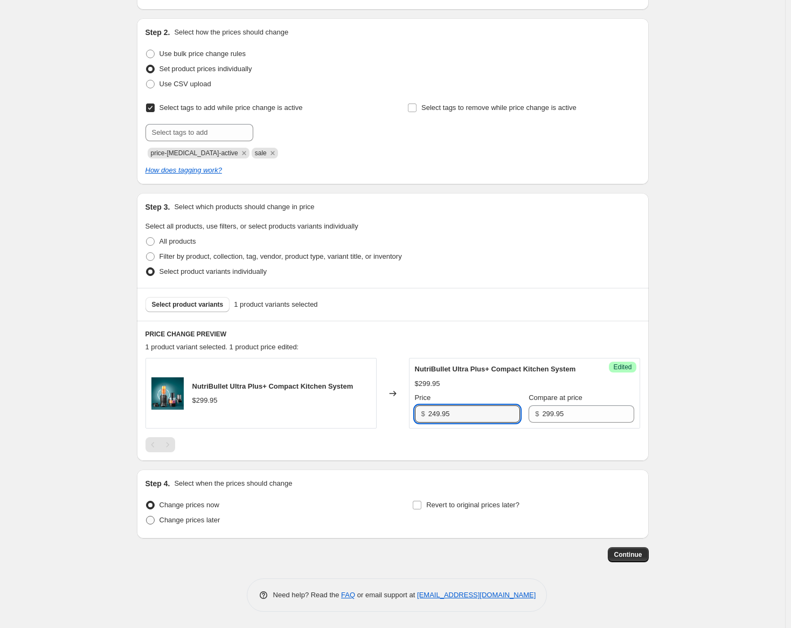
click at [159, 520] on label "Change prices later" at bounding box center [183, 519] width 75 height 15
click at [147, 516] on input "Change prices later" at bounding box center [146, 516] width 1 height 1
radio input "true"
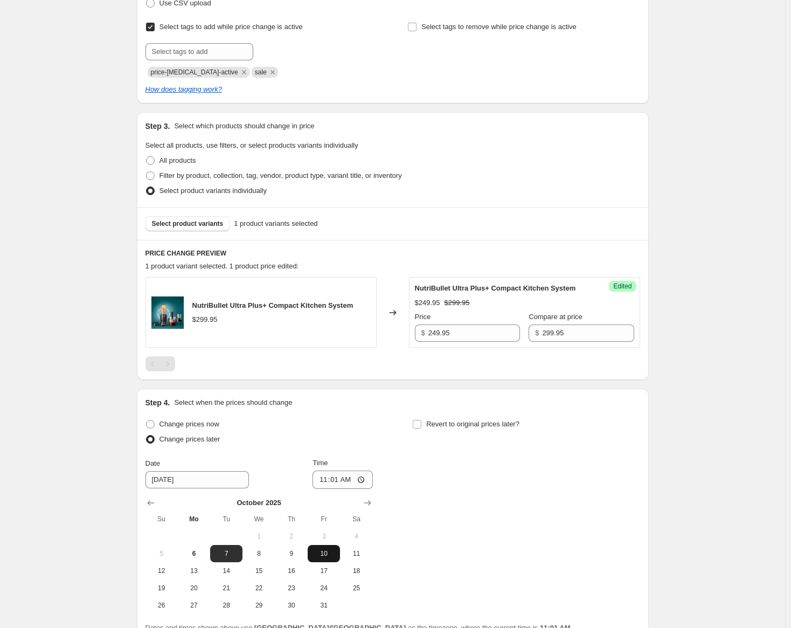
scroll to position [216, 0]
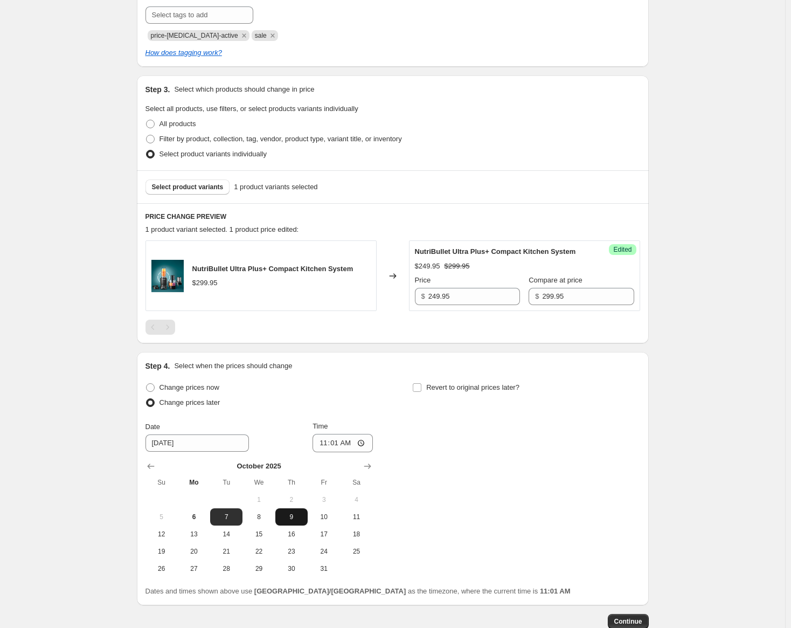
click at [302, 521] on span "9" at bounding box center [292, 516] width 24 height 9
type input "[DATE]"
click at [327, 452] on input "11:01" at bounding box center [343, 443] width 60 height 18
type input "00:00"
click at [419, 392] on input "Revert to original prices later?" at bounding box center [417, 387] width 9 height 9
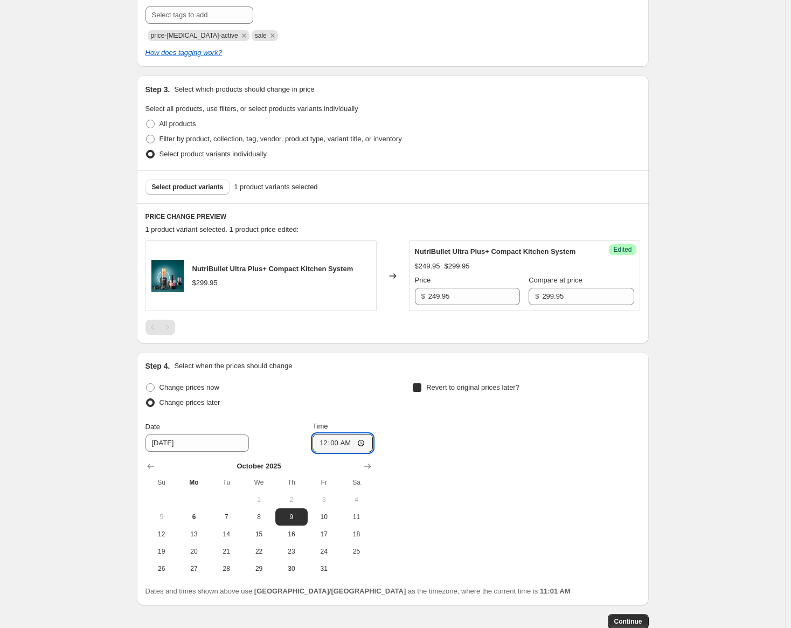
checkbox input "true"
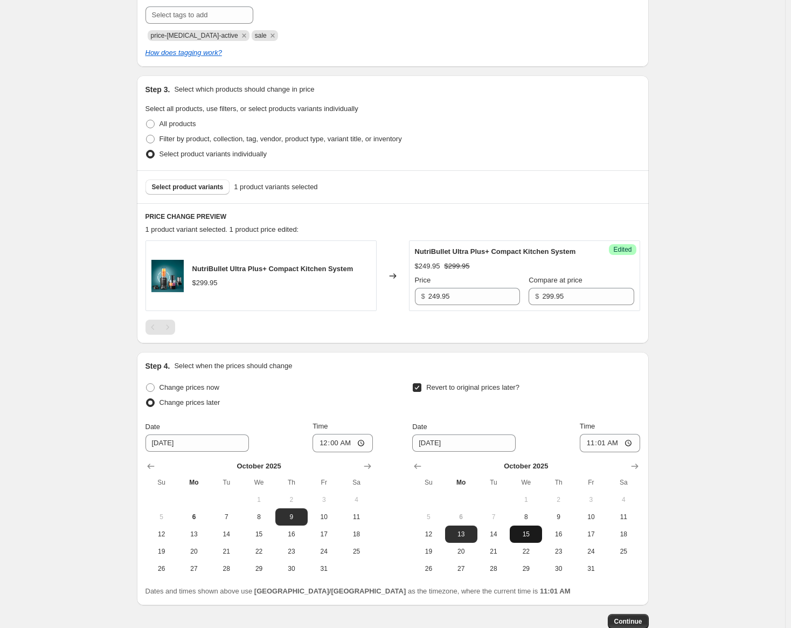
click at [526, 543] on button "15" at bounding box center [526, 533] width 32 height 17
type input "[DATE]"
click at [590, 452] on input "11:01" at bounding box center [610, 443] width 60 height 18
type input "23:59"
click at [556, 442] on div "Date [DATE] Time 23:59" at bounding box center [525, 436] width 227 height 31
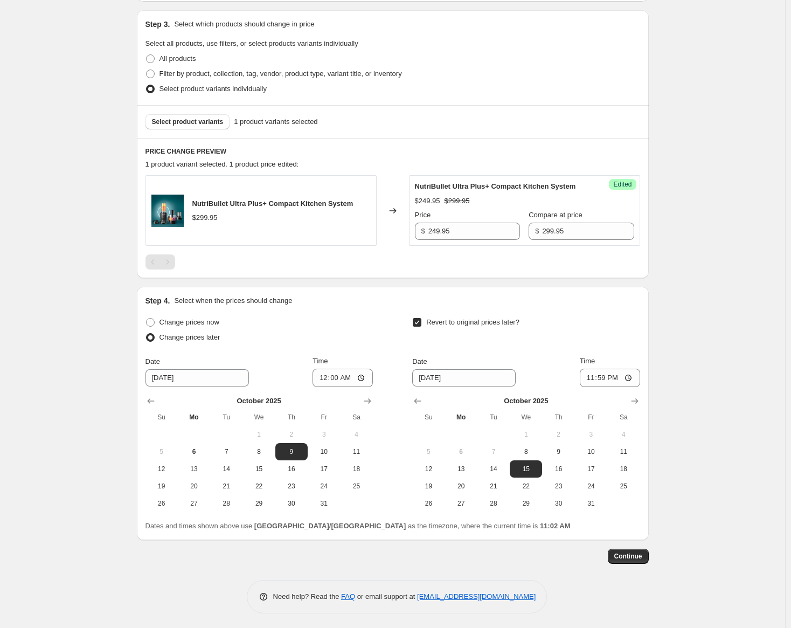
scroll to position [293, 0]
click at [634, 558] on span "Continue" at bounding box center [628, 554] width 28 height 9
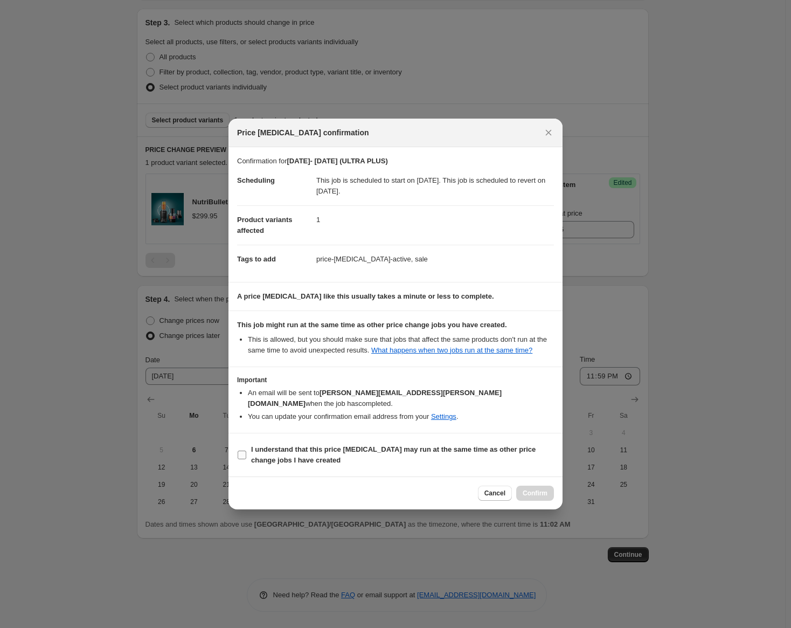
click at [242, 451] on input "I understand that this price [MEDICAL_DATA] may run at the same time as other p…" at bounding box center [242, 455] width 9 height 9
checkbox input "true"
click at [529, 486] on button "Confirm" at bounding box center [535, 493] width 38 height 15
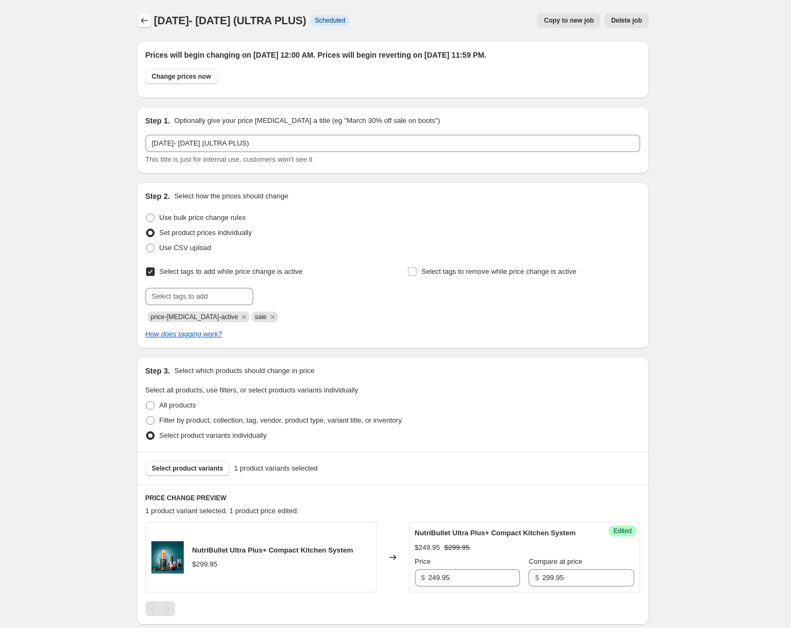
click at [147, 19] on icon "Price change jobs" at bounding box center [144, 20] width 11 height 11
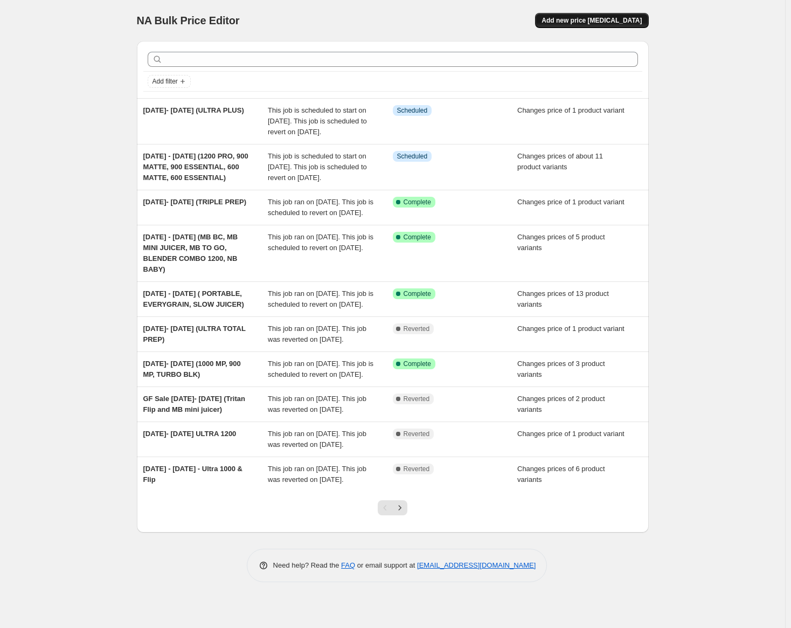
click at [590, 22] on span "Add new price [MEDICAL_DATA]" at bounding box center [592, 20] width 100 height 9
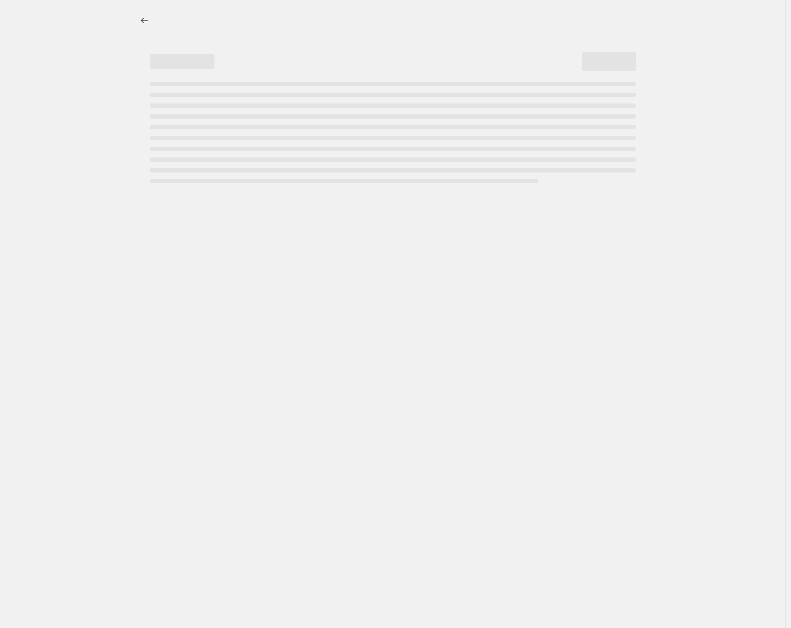
select select "percentage"
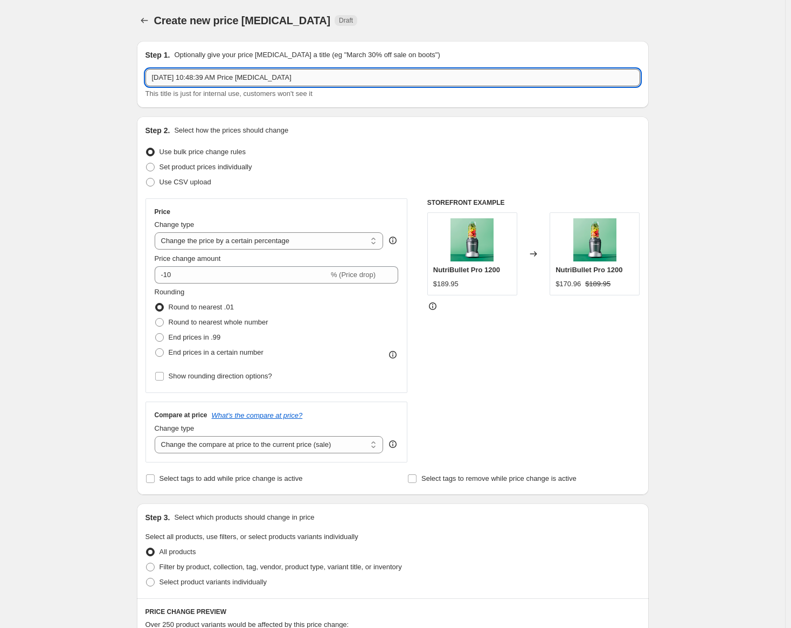
click at [304, 80] on input "[DATE] 10:48:39 AM Price [MEDICAL_DATA]" at bounding box center [393, 77] width 495 height 17
click at [225, 79] on input "[DATE] - [DATE]" at bounding box center [393, 77] width 495 height 17
type input "[DATE] - [DATE] (CRISPLITE 6l"
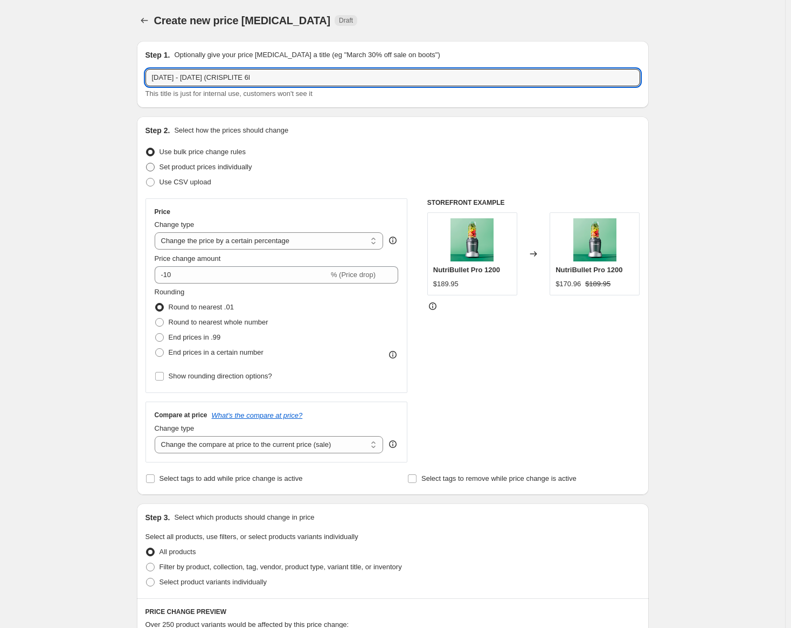
click at [155, 167] on span at bounding box center [150, 167] width 9 height 9
click at [147, 163] on input "Set product prices individually" at bounding box center [146, 163] width 1 height 1
radio input "true"
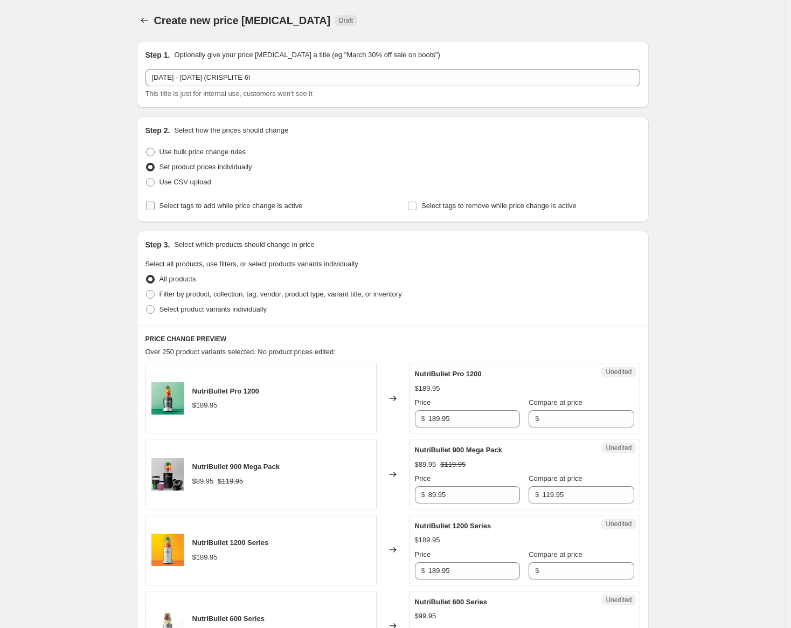
click at [151, 209] on input "Select tags to add while price change is active" at bounding box center [150, 206] width 9 height 9
checkbox input "true"
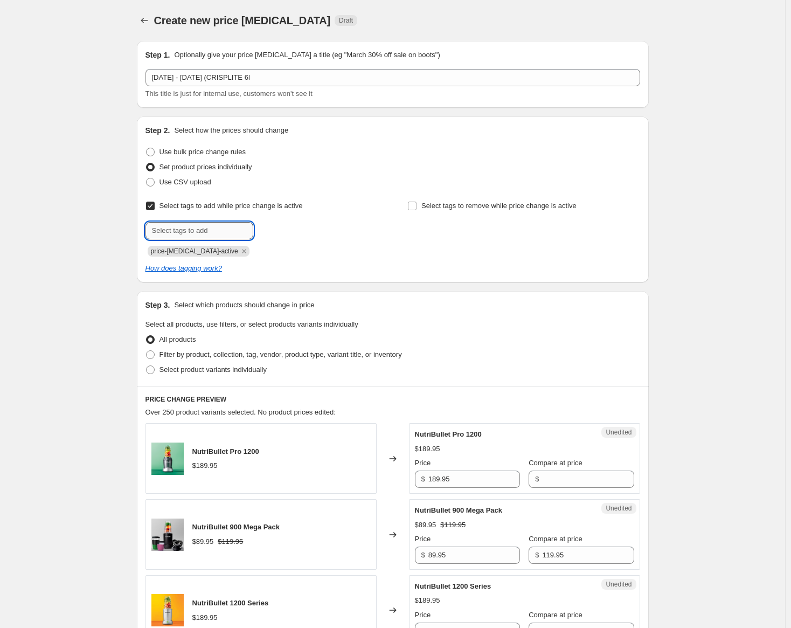
click at [174, 226] on input "text" at bounding box center [200, 230] width 108 height 17
type input "sale"
click at [146, 116] on button "Submit" at bounding box center [161, 121] width 31 height 11
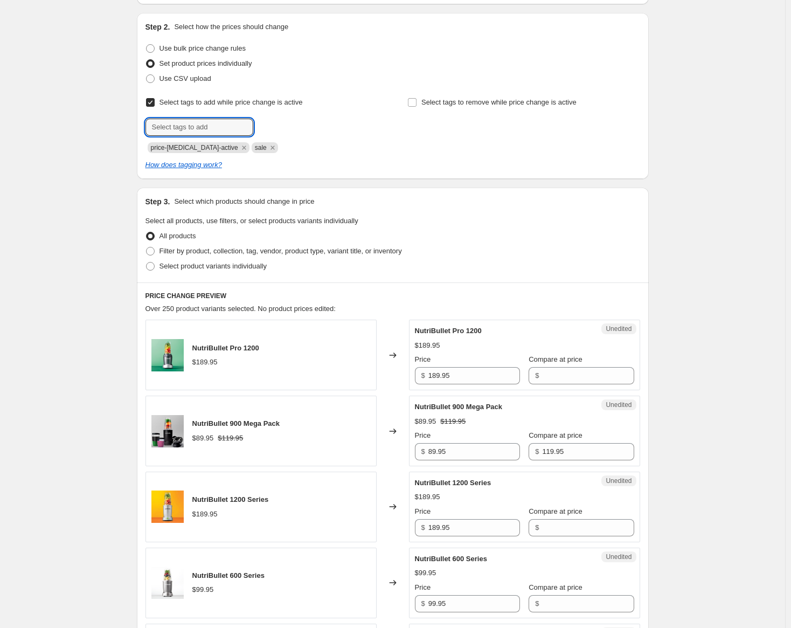
scroll to position [108, 0]
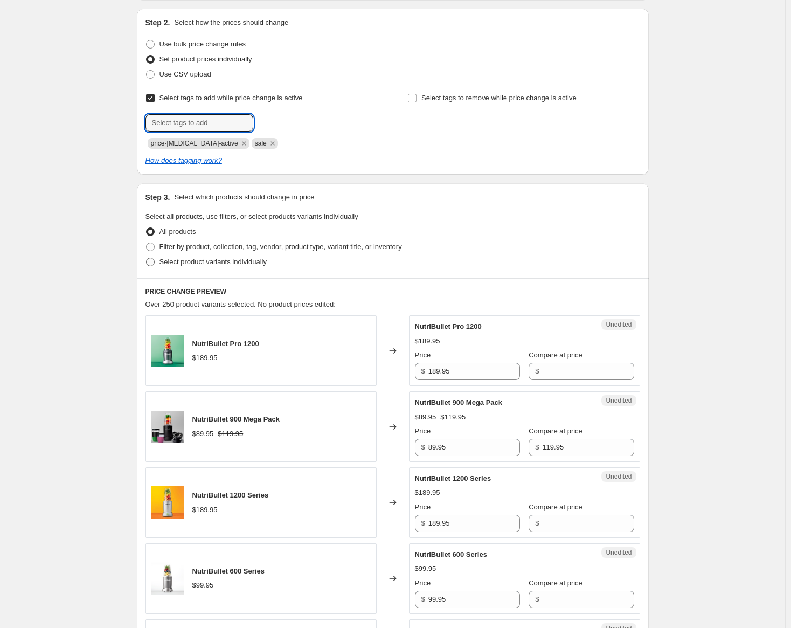
click at [155, 262] on span at bounding box center [150, 262] width 9 height 9
click at [147, 258] on input "Select product variants individually" at bounding box center [146, 258] width 1 height 1
radio input "true"
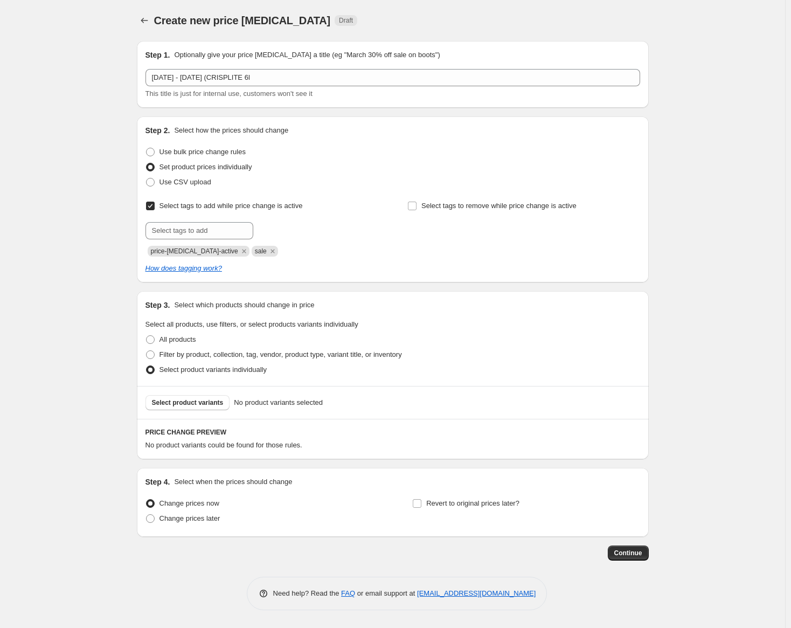
scroll to position [0, 0]
click at [175, 405] on span "Select product variants" at bounding box center [191, 402] width 72 height 9
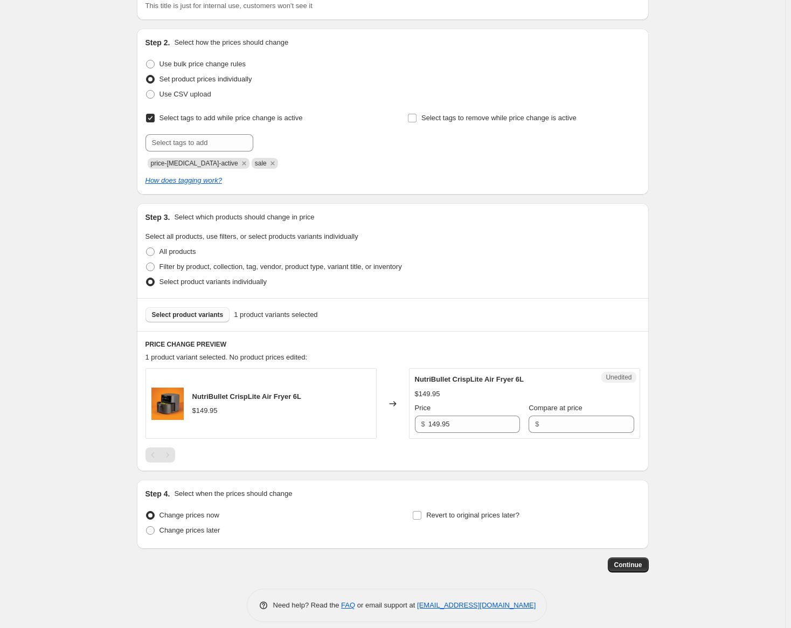
scroll to position [98, 0]
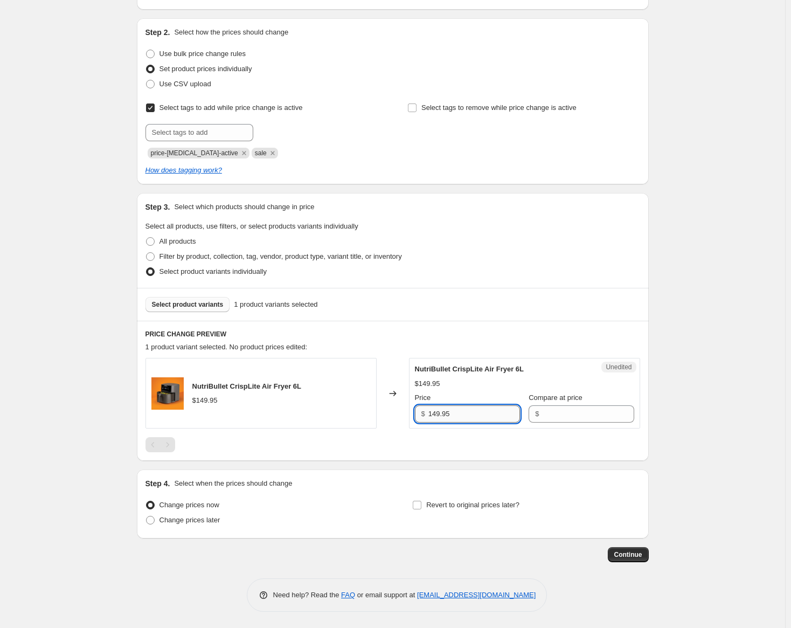
click at [435, 416] on input "149.95" at bounding box center [474, 413] width 92 height 17
click at [542, 419] on input "Compare at price" at bounding box center [588, 413] width 92 height 17
paste input "149.95"
type input "149.95"
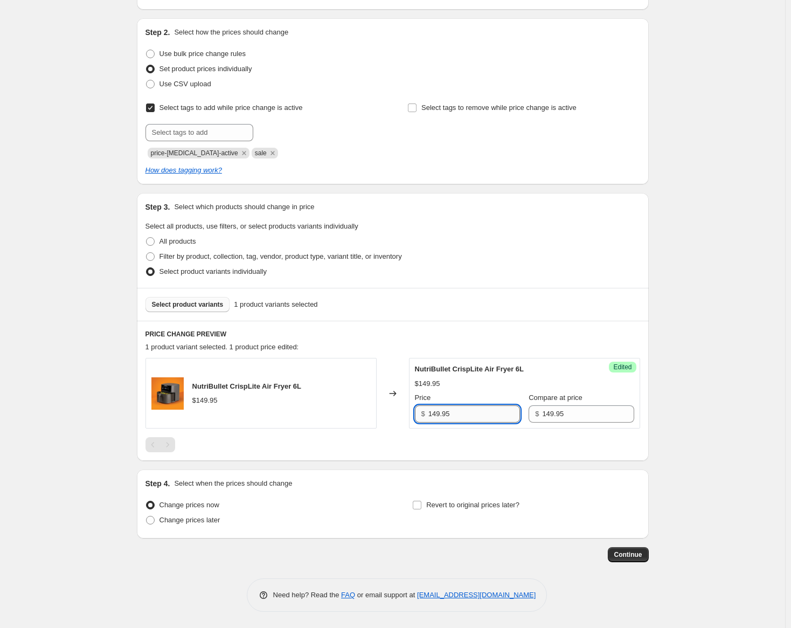
click at [438, 414] on input "149.95" at bounding box center [474, 413] width 92 height 17
type input "99.95"
click at [420, 441] on div at bounding box center [393, 444] width 495 height 15
click at [155, 519] on span at bounding box center [150, 520] width 9 height 9
click at [147, 516] on input "Change prices later" at bounding box center [146, 516] width 1 height 1
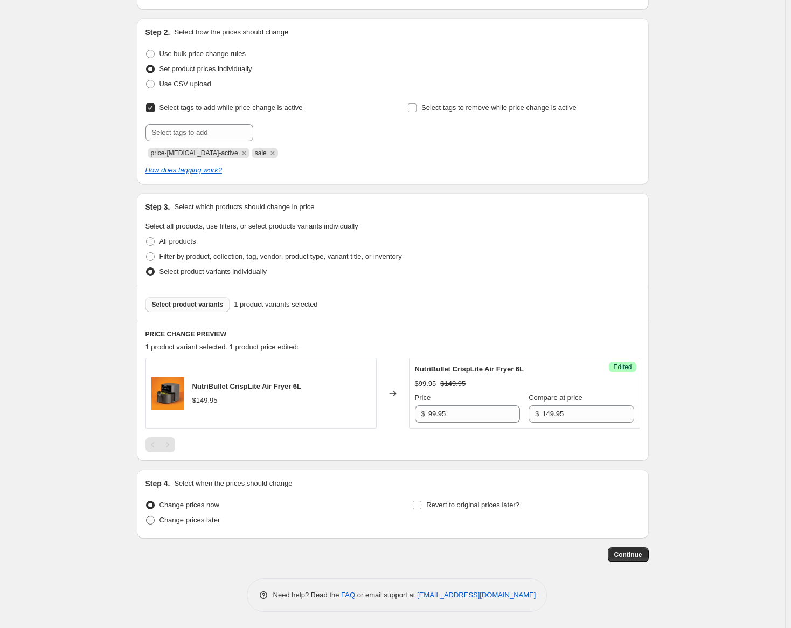
radio input "true"
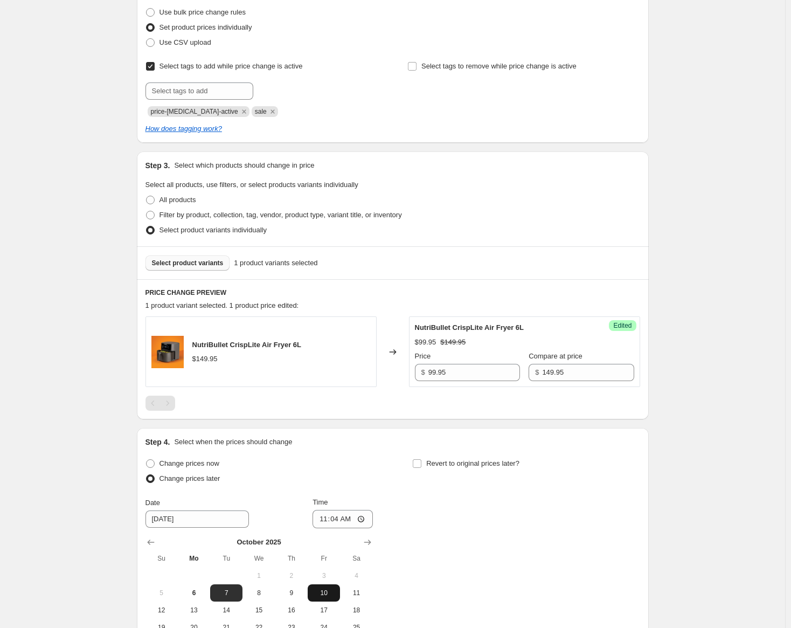
scroll to position [206, 0]
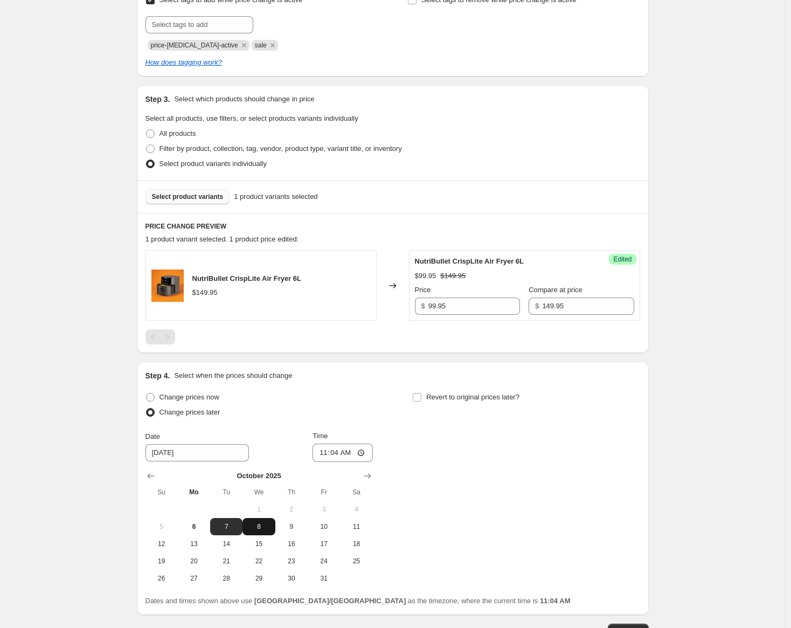
click at [262, 527] on span "8" at bounding box center [259, 526] width 24 height 9
type input "[DATE]"
click at [326, 453] on input "11:04" at bounding box center [343, 453] width 60 height 18
type input "00:00"
click at [421, 397] on input "Revert to original prices later?" at bounding box center [417, 397] width 9 height 9
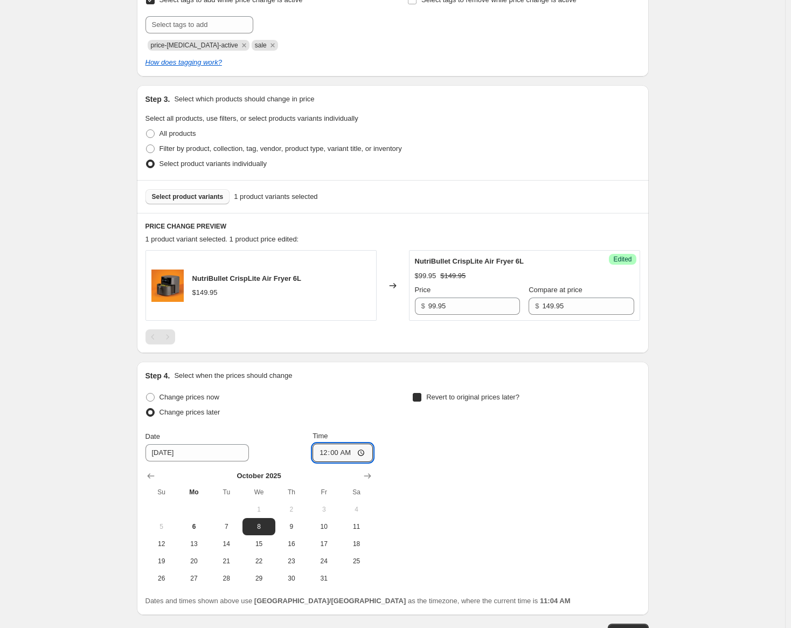
checkbox input "true"
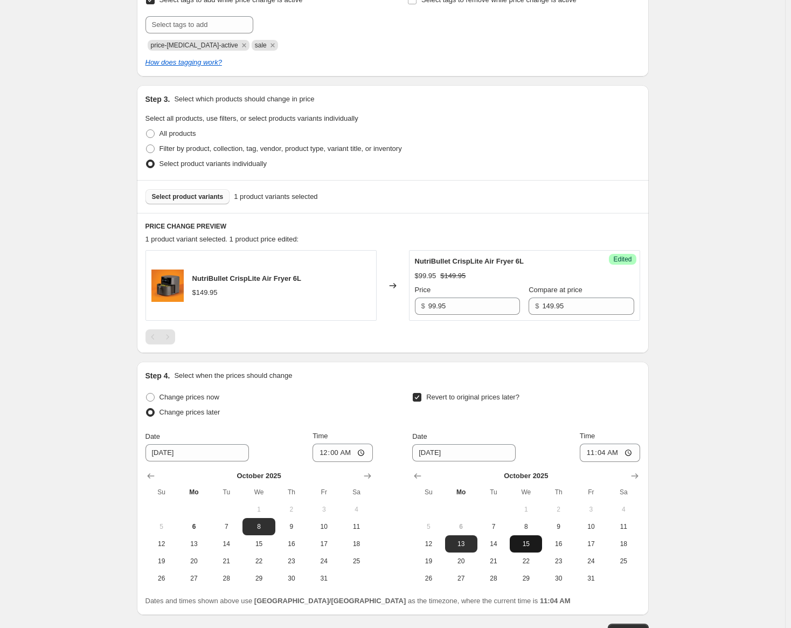
click at [528, 542] on span "15" at bounding box center [526, 543] width 24 height 9
type input "[DATE]"
click at [603, 452] on input "11:04" at bounding box center [610, 453] width 60 height 18
type input "23:59"
click at [553, 434] on div "Date [DATE] Time 23:59" at bounding box center [525, 446] width 227 height 31
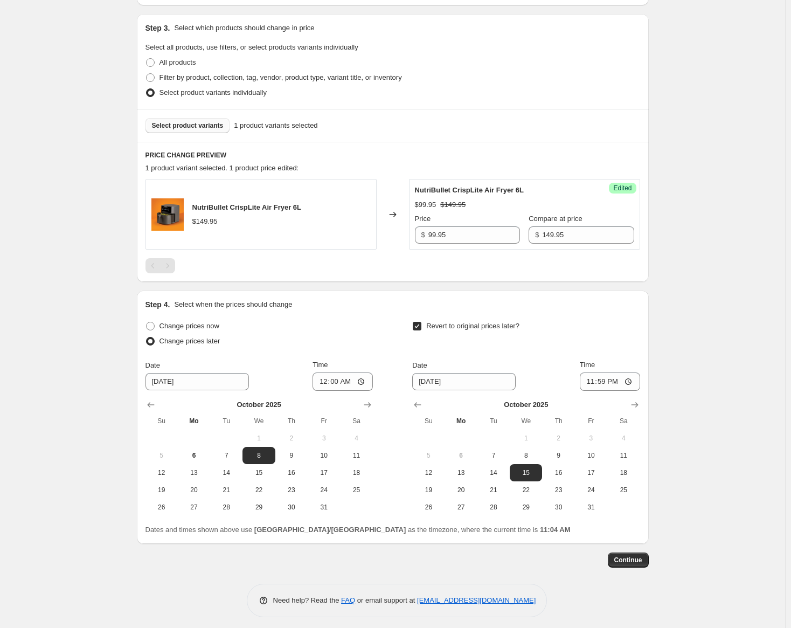
scroll to position [282, 0]
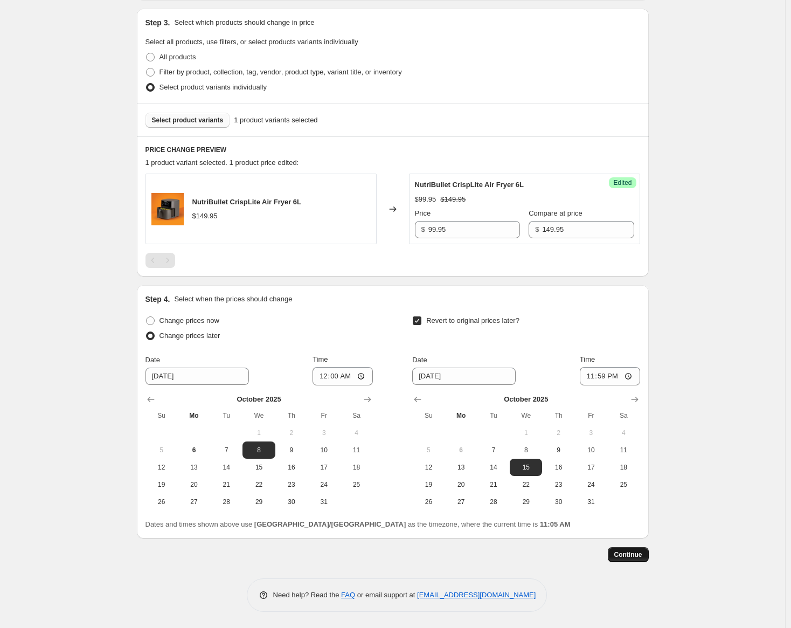
click at [640, 553] on span "Continue" at bounding box center [628, 554] width 28 height 9
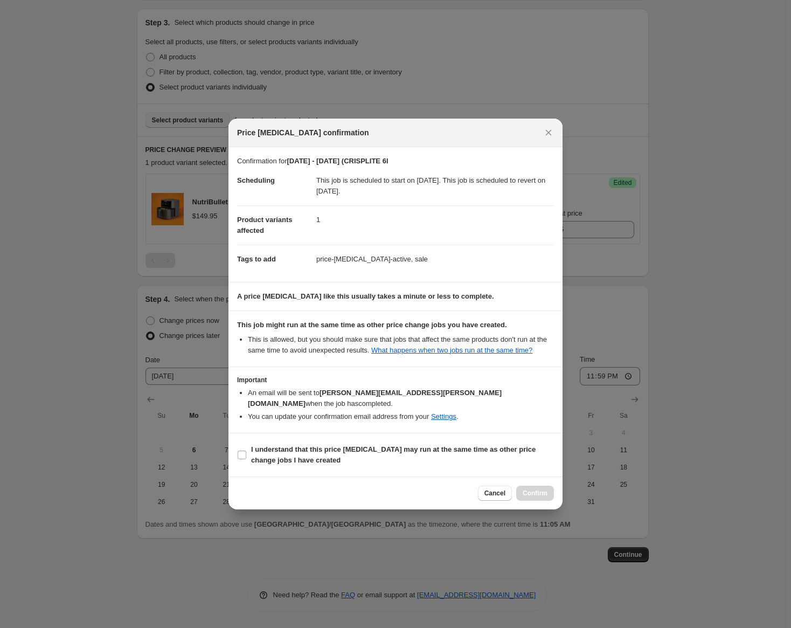
click at [237, 446] on section "I understand that this price [MEDICAL_DATA] may run at the same time as other p…" at bounding box center [395, 454] width 334 height 43
click at [242, 451] on input "I understand that this price [MEDICAL_DATA] may run at the same time as other p…" at bounding box center [242, 455] width 9 height 9
checkbox input "true"
click at [542, 489] on span "Confirm" at bounding box center [535, 493] width 25 height 9
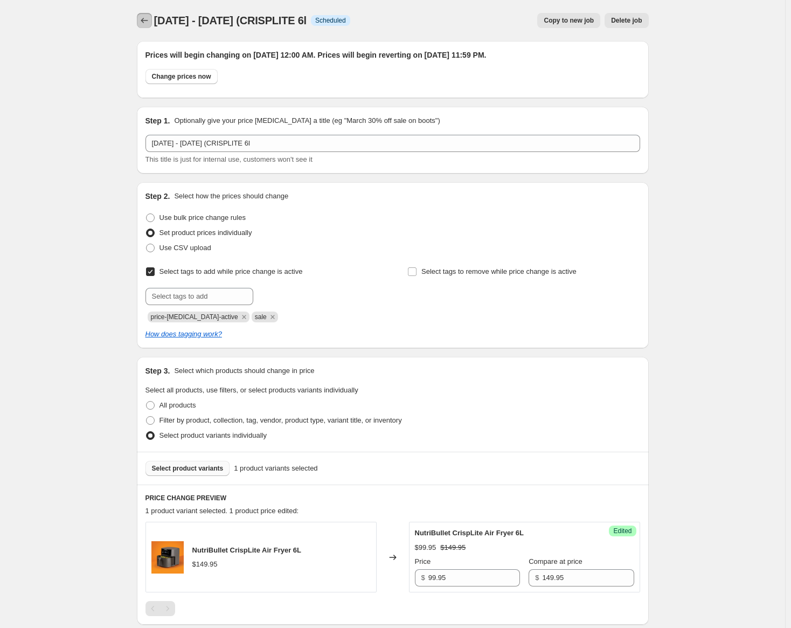
click at [150, 23] on icon "Price change jobs" at bounding box center [144, 20] width 11 height 11
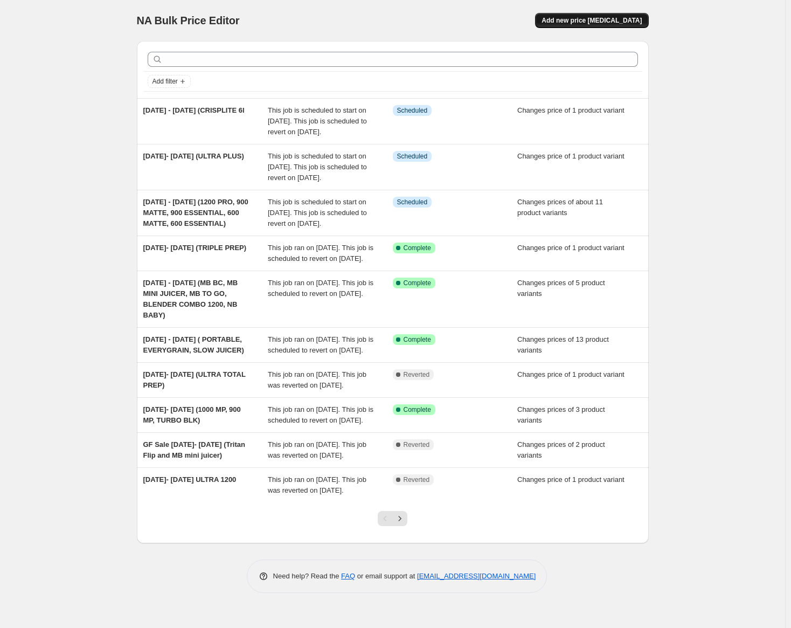
click at [587, 21] on span "Add new price [MEDICAL_DATA]" at bounding box center [592, 20] width 100 height 9
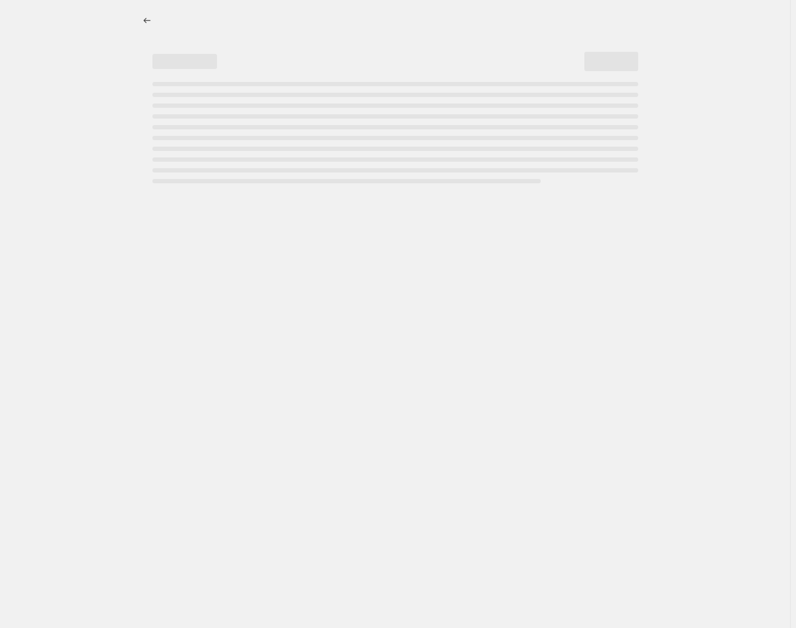
select select "percentage"
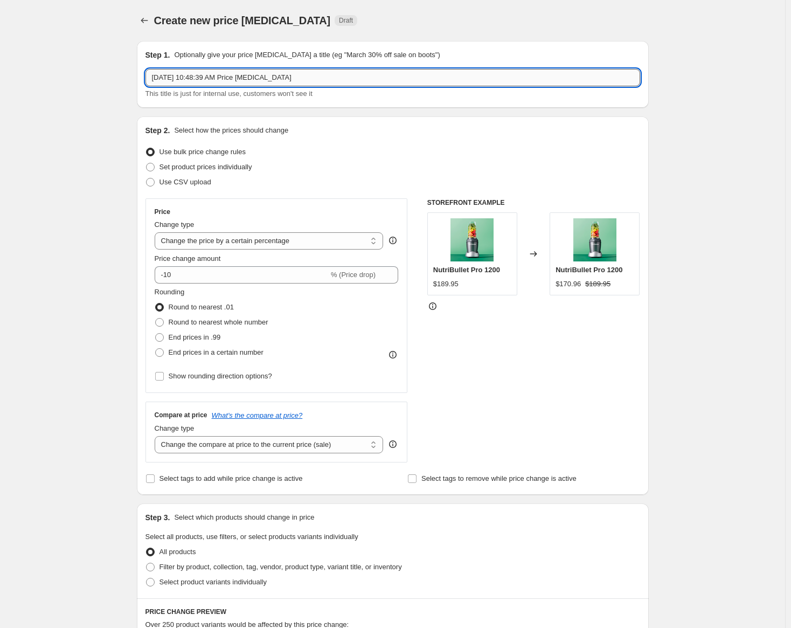
click at [233, 81] on input "[DATE] 10:48:39 AM Price [MEDICAL_DATA]" at bounding box center [393, 77] width 495 height 17
type input "[DATE]-[DATE] (MB VP, SELECT 1200, ULTRA 1000, ULTRA 1200, 7L AF, SS BC, IMMERS…"
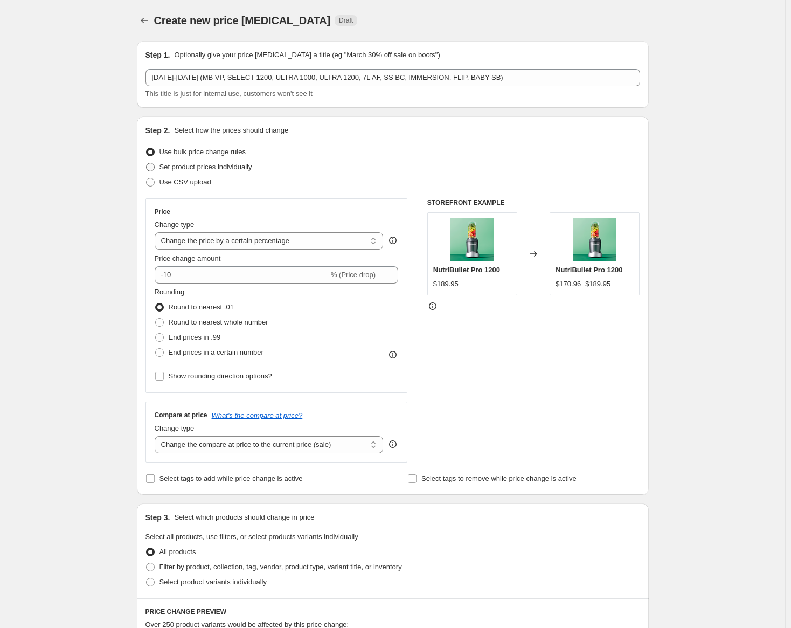
click at [155, 167] on span at bounding box center [150, 167] width 9 height 9
click at [147, 163] on input "Set product prices individually" at bounding box center [146, 163] width 1 height 1
radio input "true"
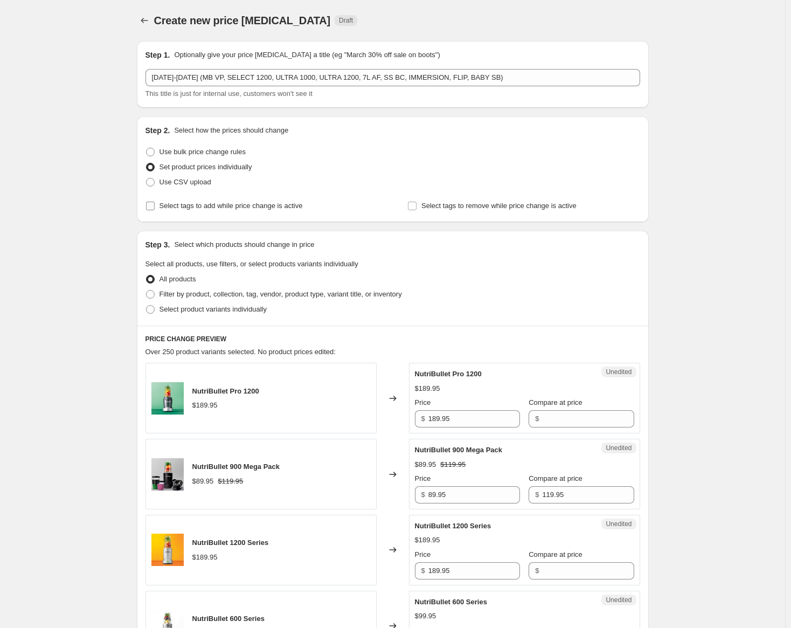
click at [155, 207] on input "Select tags to add while price change is active" at bounding box center [150, 206] width 9 height 9
checkbox input "true"
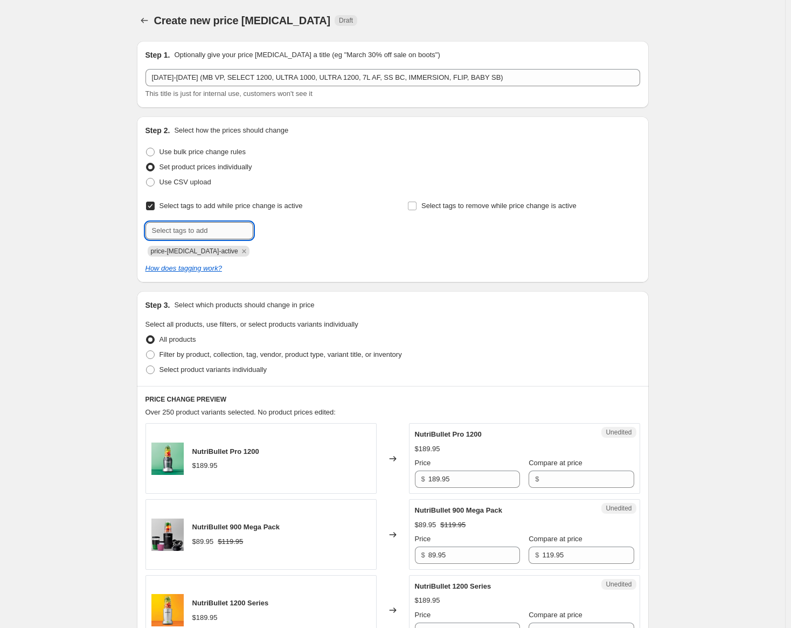
click at [198, 230] on input "text" at bounding box center [200, 230] width 108 height 17
type input "sale"
click at [146, 116] on button "Submit" at bounding box center [161, 121] width 31 height 11
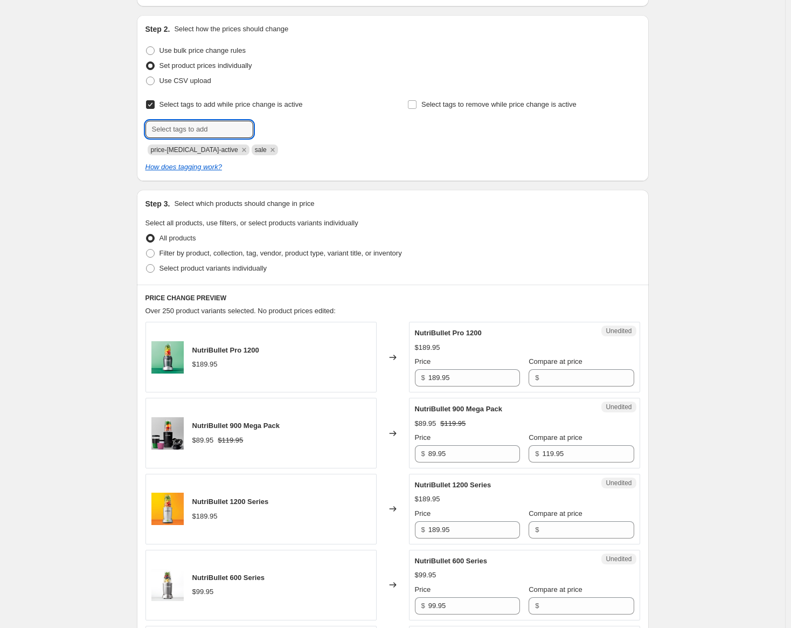
scroll to position [108, 0]
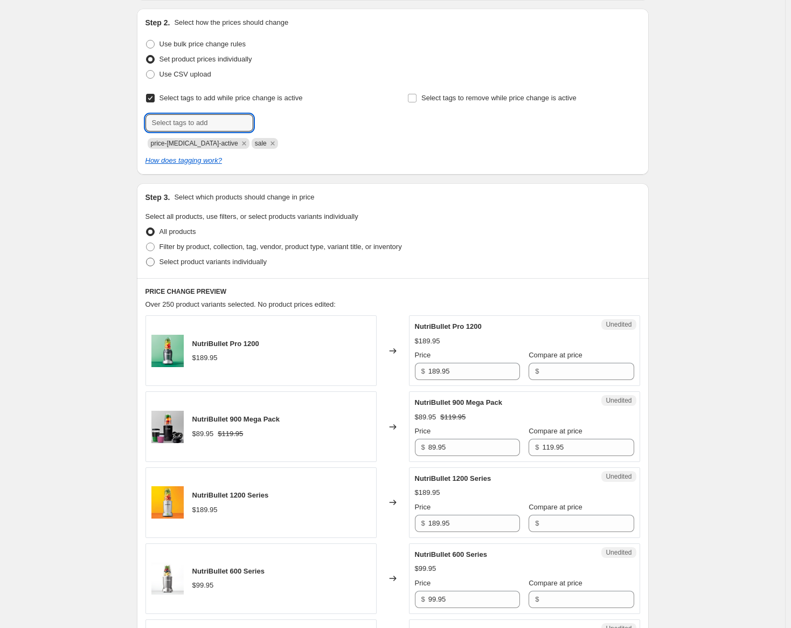
click at [155, 261] on span at bounding box center [150, 262] width 9 height 9
click at [147, 258] on input "Select product variants individually" at bounding box center [146, 258] width 1 height 1
radio input "true"
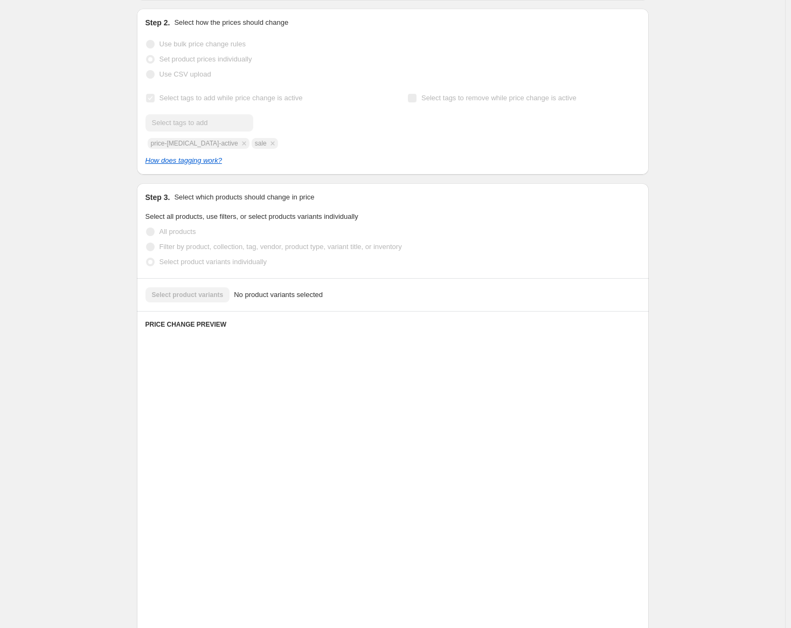
scroll to position [0, 0]
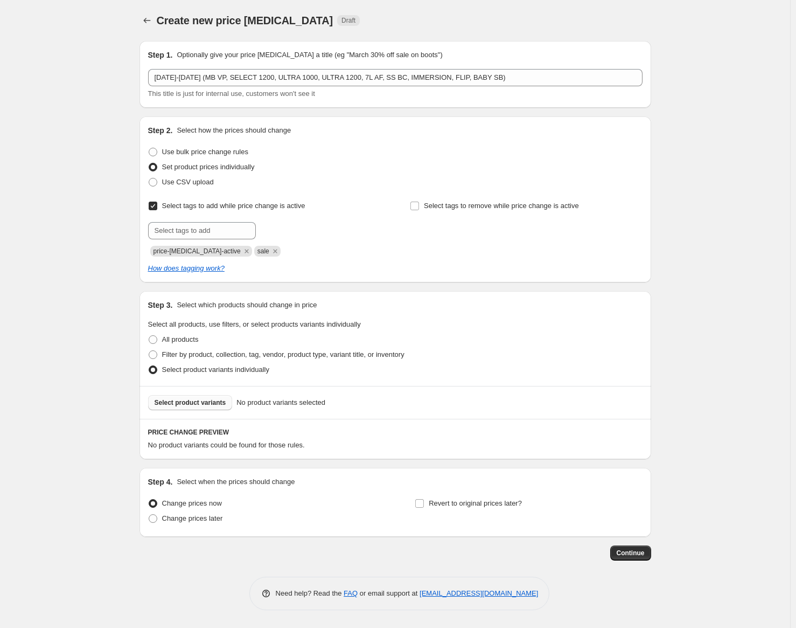
click at [185, 406] on span "Select product variants" at bounding box center [191, 402] width 72 height 9
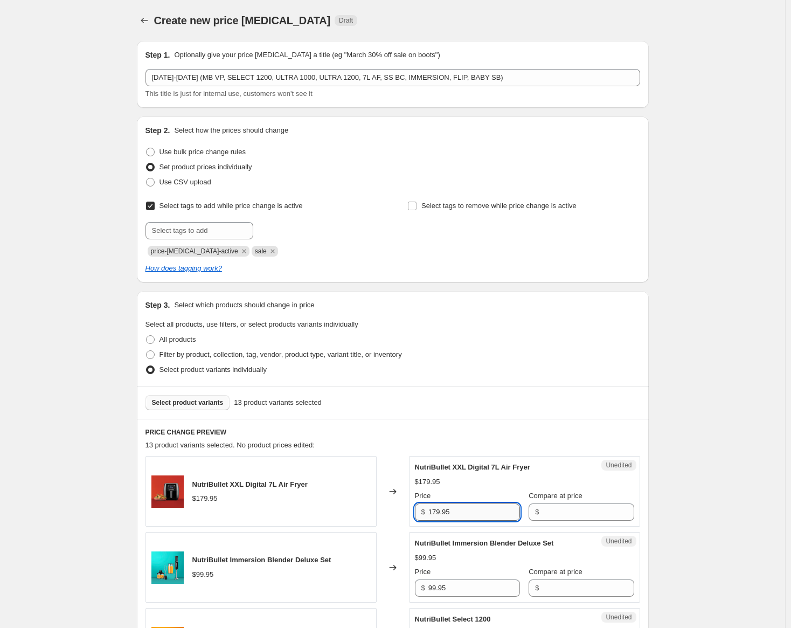
click at [458, 511] on input "179.95" at bounding box center [474, 511] width 92 height 17
click at [544, 513] on input "Compare at price" at bounding box center [588, 511] width 92 height 17
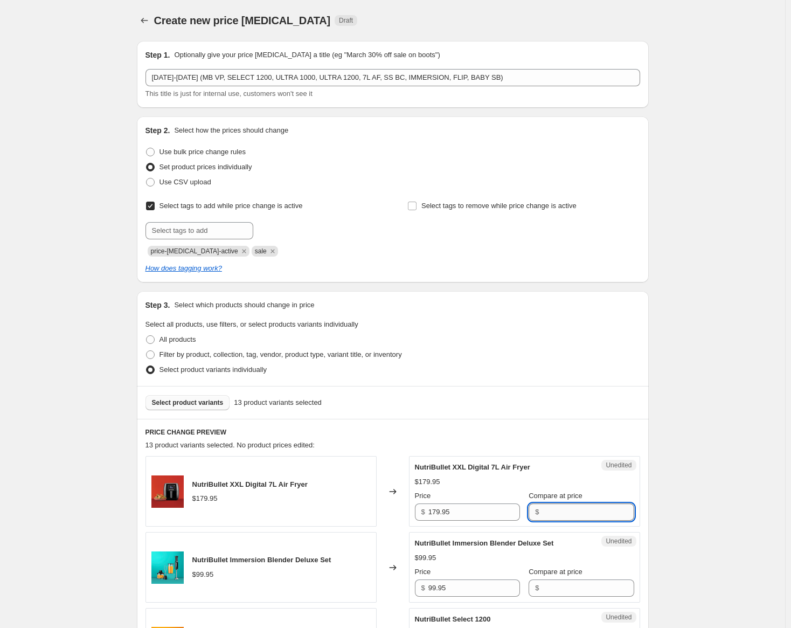
paste input "179.95"
type input "179.95"
click at [438, 512] on input "179.95" at bounding box center [474, 511] width 92 height 17
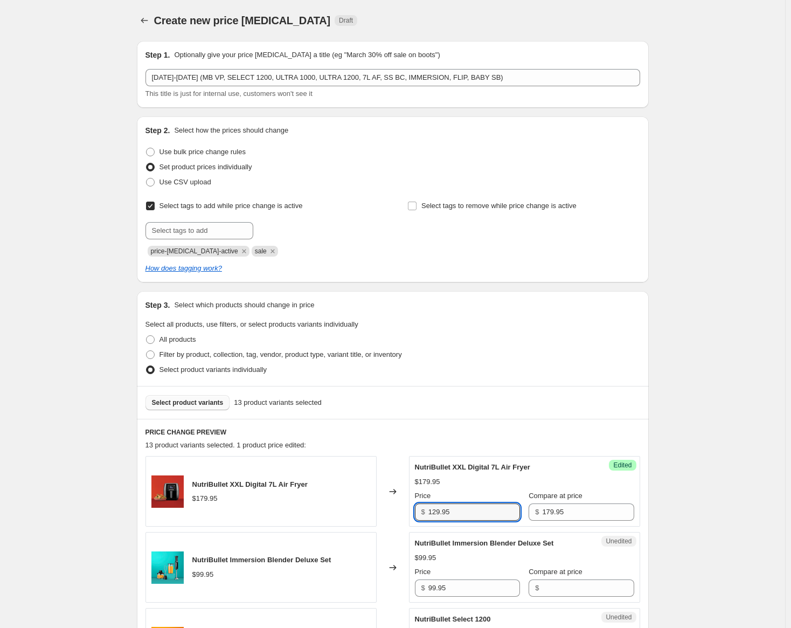
type input "129.95"
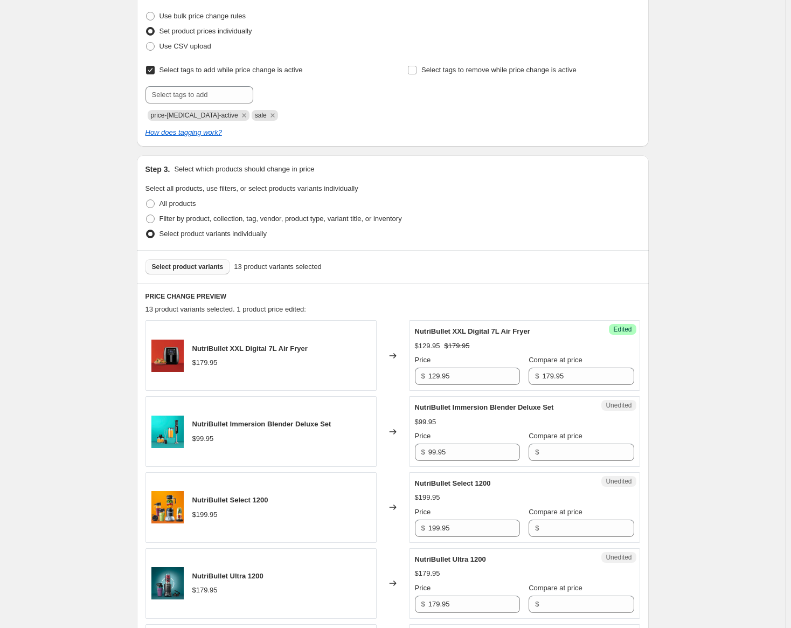
scroll to position [162, 0]
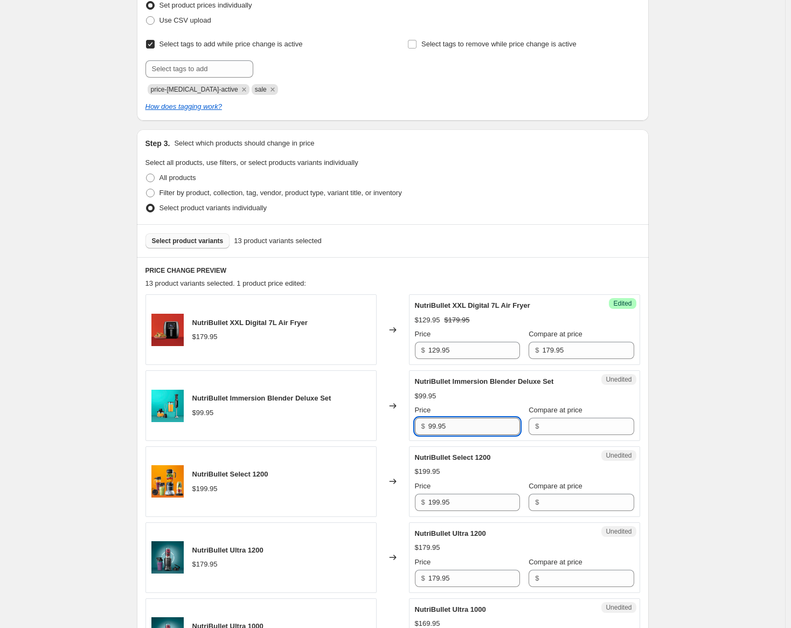
click at [455, 429] on input "99.95" at bounding box center [474, 426] width 92 height 17
click at [558, 432] on input "Compare at price" at bounding box center [588, 426] width 92 height 17
paste input "99.95"
type input "99.95"
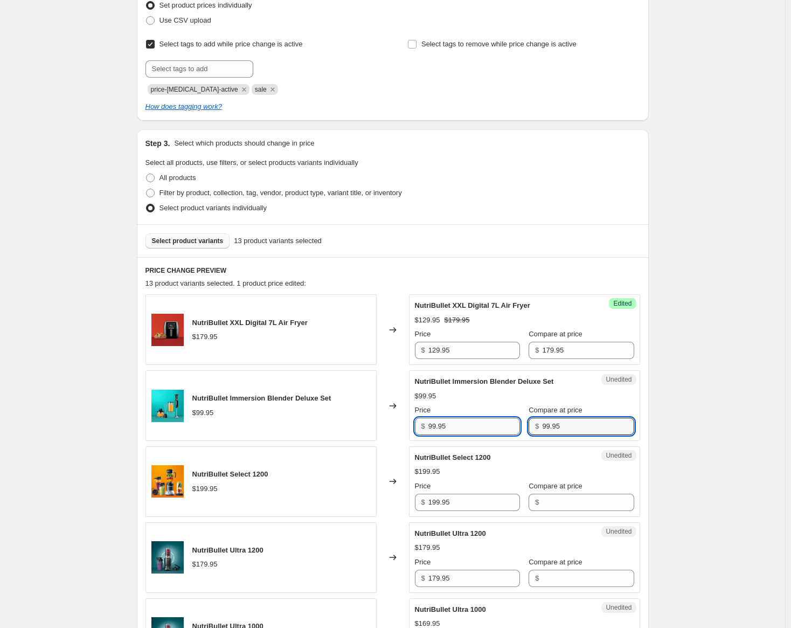
click at [434, 427] on input "99.95" at bounding box center [474, 426] width 92 height 17
type input "79.95"
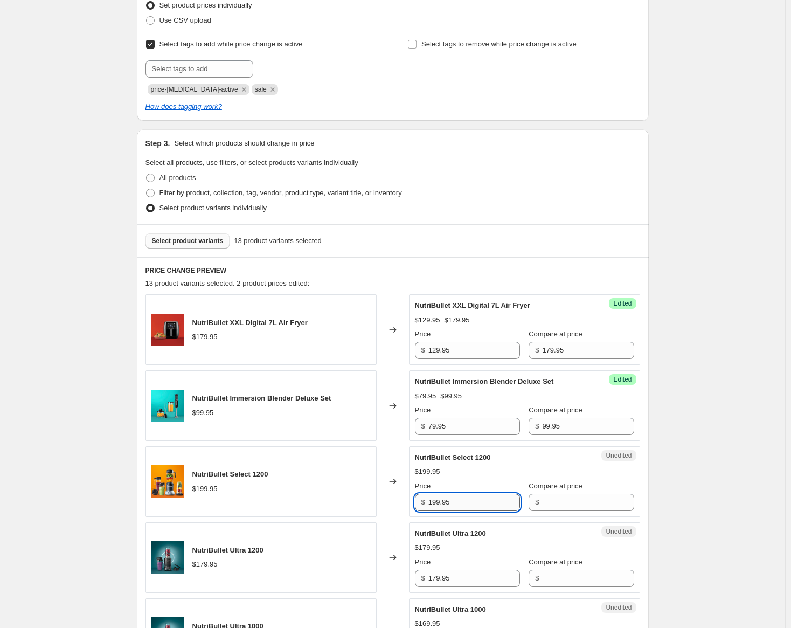
click at [462, 500] on input "199.95" at bounding box center [474, 502] width 92 height 17
click at [556, 506] on input "Compare at price" at bounding box center [588, 502] width 92 height 17
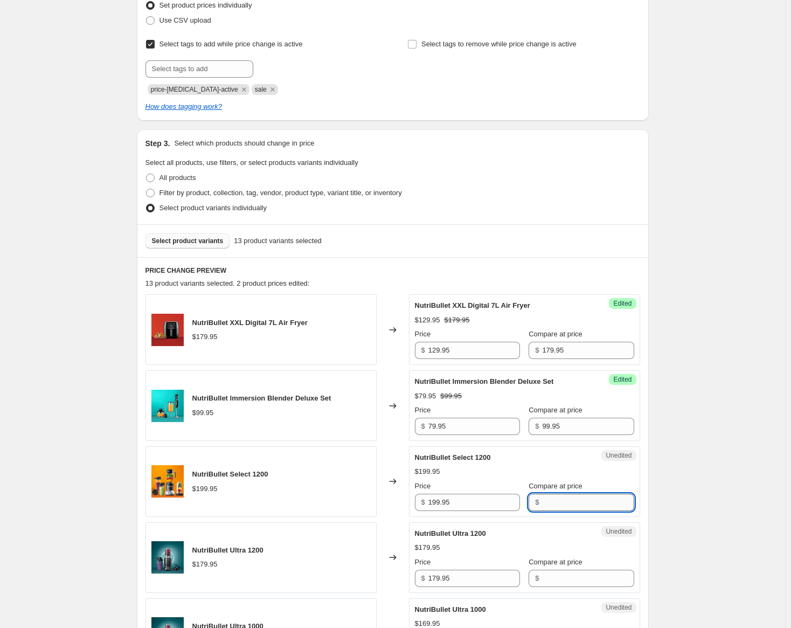
paste input "199.95"
type input "199.95"
click at [439, 503] on input "199.95" at bounding box center [474, 502] width 92 height 17
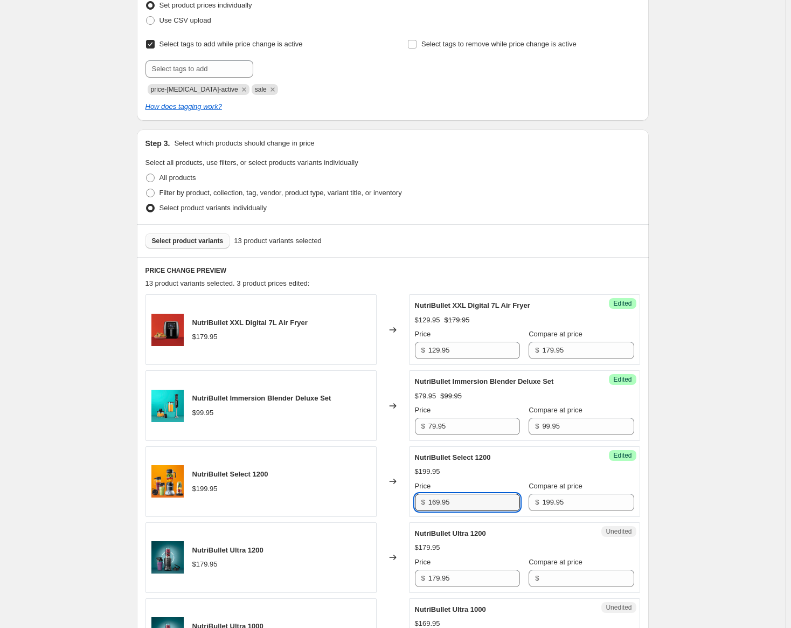
type input "169.95"
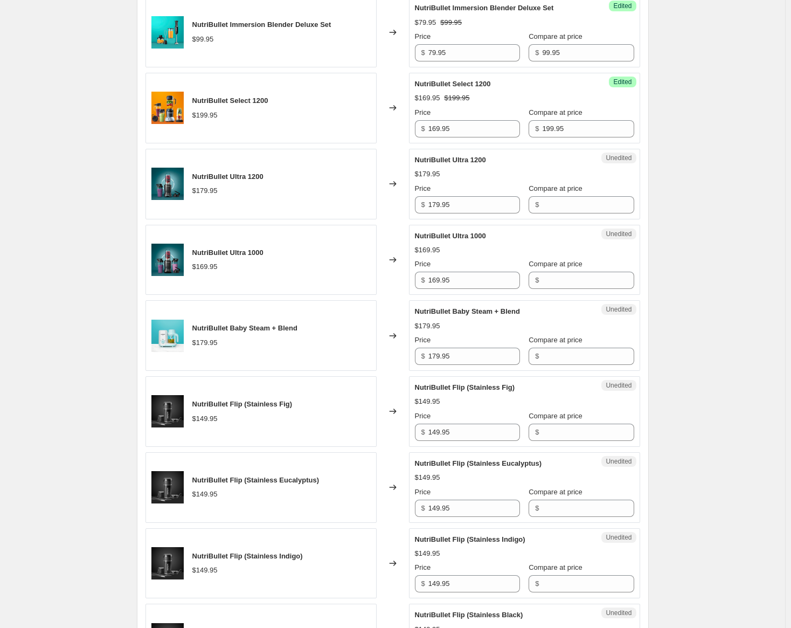
scroll to position [539, 0]
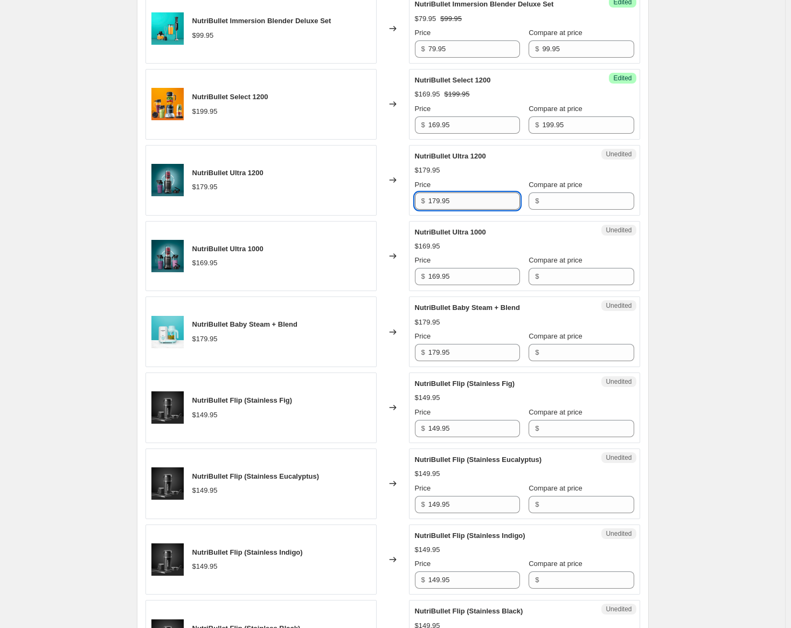
click at [461, 200] on input "179.95" at bounding box center [474, 200] width 92 height 17
click at [542, 203] on input "Compare at price" at bounding box center [588, 200] width 92 height 17
paste input "179.95"
type input "179.95"
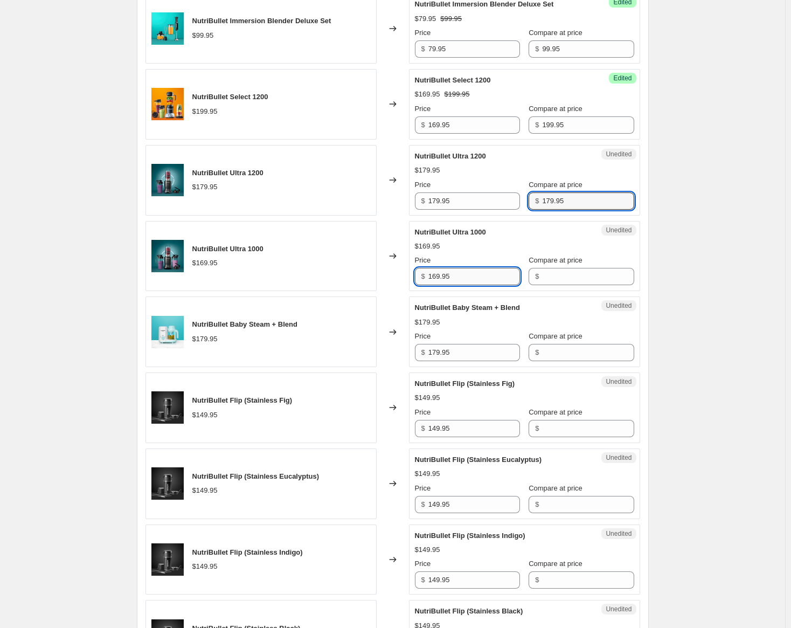
click at [459, 281] on input "169.95" at bounding box center [474, 276] width 92 height 17
click at [529, 279] on div "$" at bounding box center [581, 276] width 105 height 17
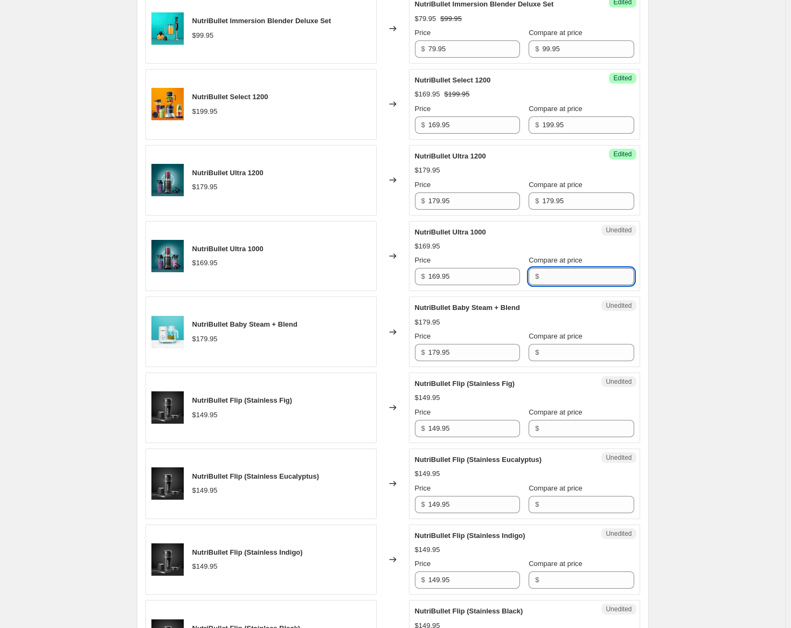
paste input "169.95"
type input "169.95"
click at [438, 203] on input "179.95" at bounding box center [474, 200] width 92 height 17
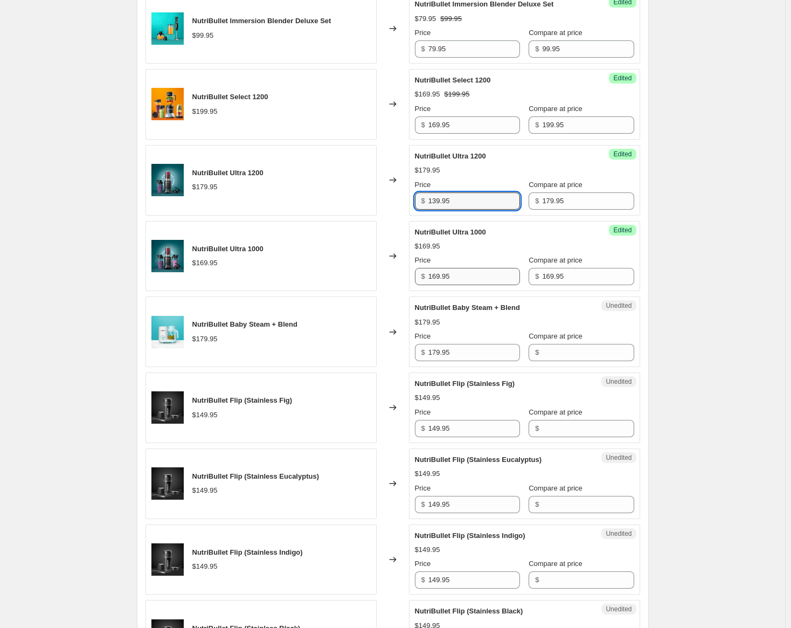
type input "139.95"
click at [439, 280] on input "169.95" at bounding box center [474, 276] width 92 height 17
type input "129.95"
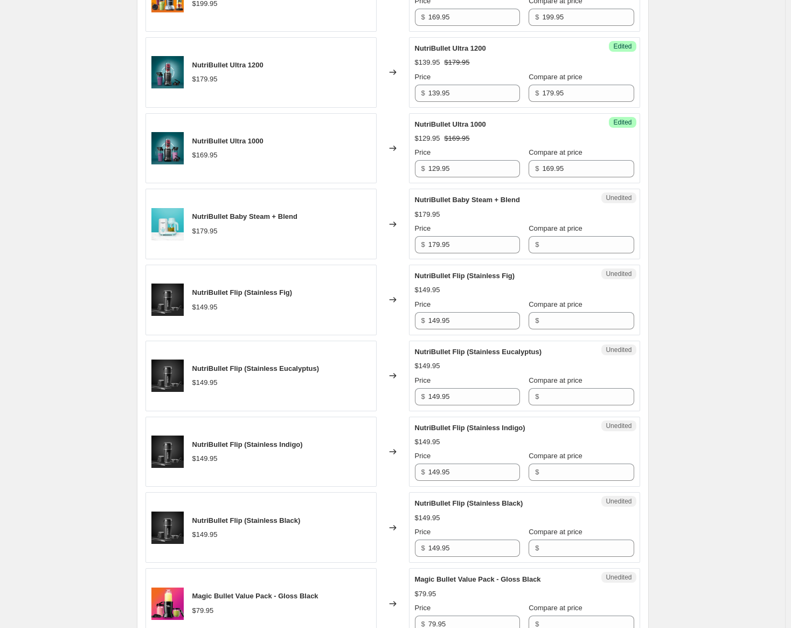
scroll to position [701, 0]
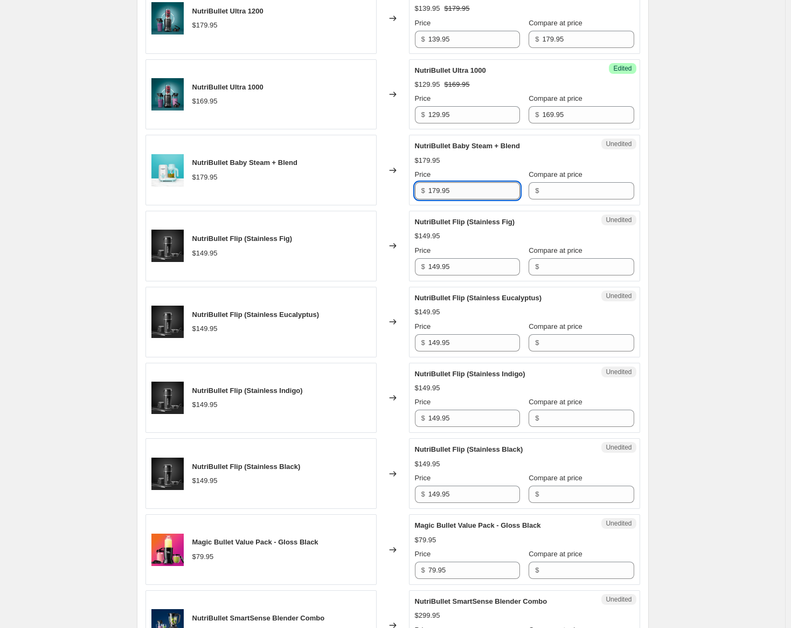
click at [463, 193] on input "179.95" at bounding box center [474, 190] width 92 height 17
click at [465, 194] on input "179.95" at bounding box center [474, 190] width 92 height 17
click at [468, 197] on input "179.95" at bounding box center [474, 190] width 92 height 17
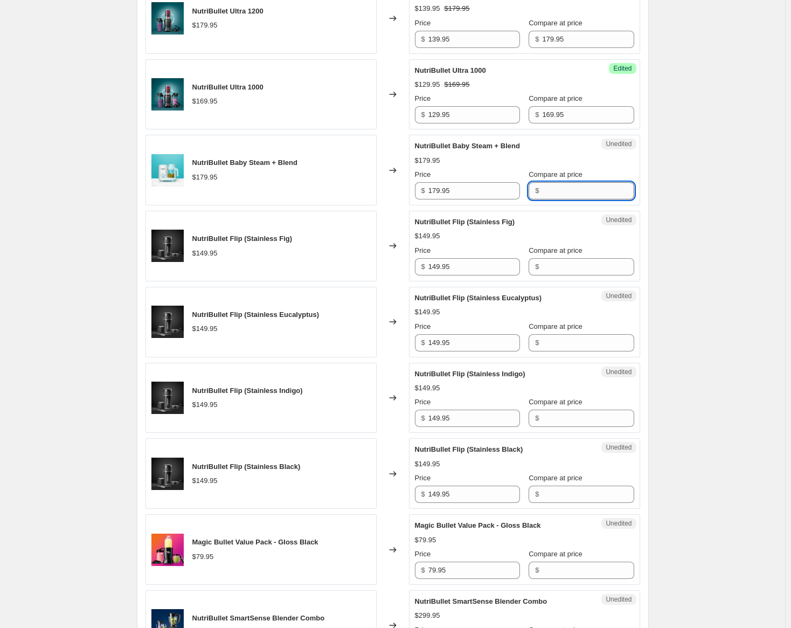
click at [542, 190] on input "Compare at price" at bounding box center [588, 190] width 92 height 17
paste input "179.95"
type input "179.95"
click at [439, 191] on input "179.95" at bounding box center [474, 190] width 92 height 17
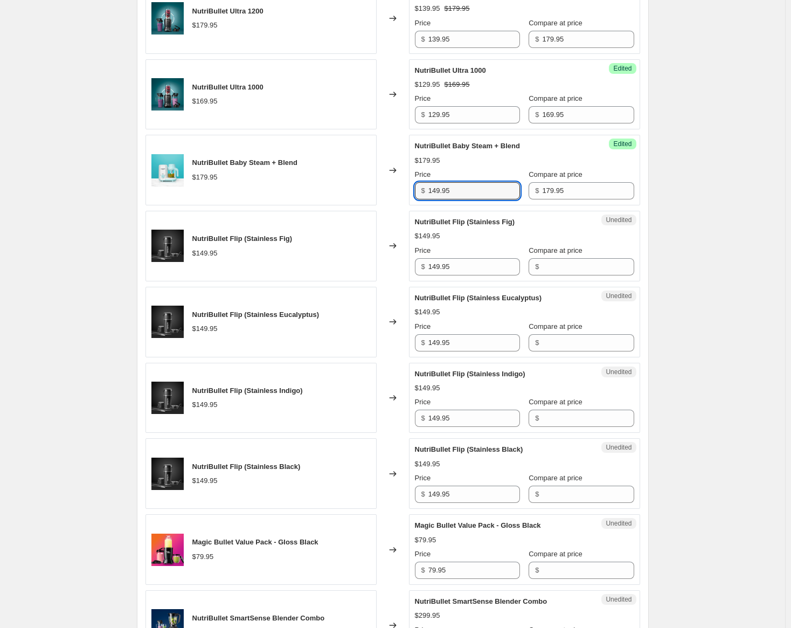
type input "149.95"
click at [460, 273] on input "149.95" at bounding box center [474, 266] width 92 height 17
click at [548, 266] on input "Compare at price" at bounding box center [588, 266] width 92 height 17
paste input "149.95"
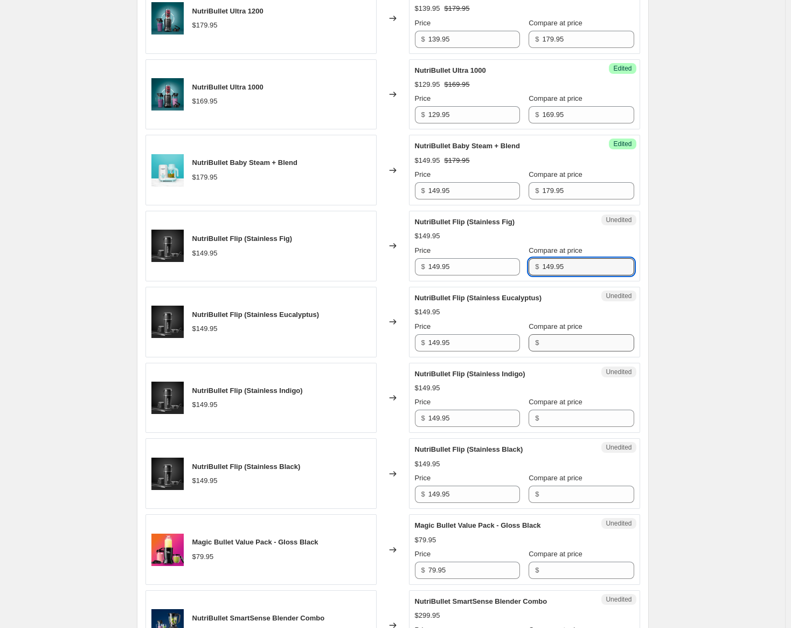
type input "149.95"
click at [553, 344] on input "Compare at price" at bounding box center [588, 342] width 92 height 17
paste input "149.95"
type input "149.95"
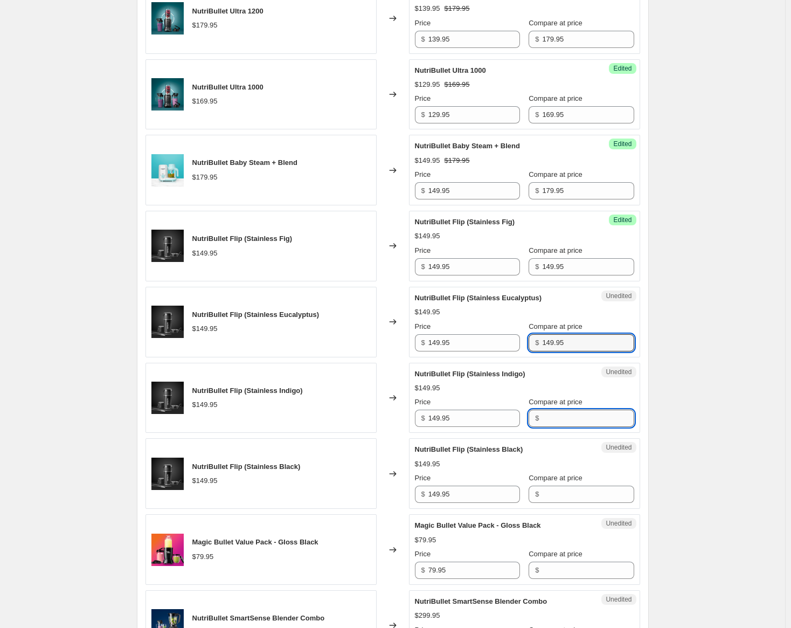
click at [558, 412] on input "Compare at price" at bounding box center [588, 418] width 92 height 17
paste input "149.95"
type input "149.95"
click at [551, 493] on input "Compare at price" at bounding box center [588, 494] width 92 height 17
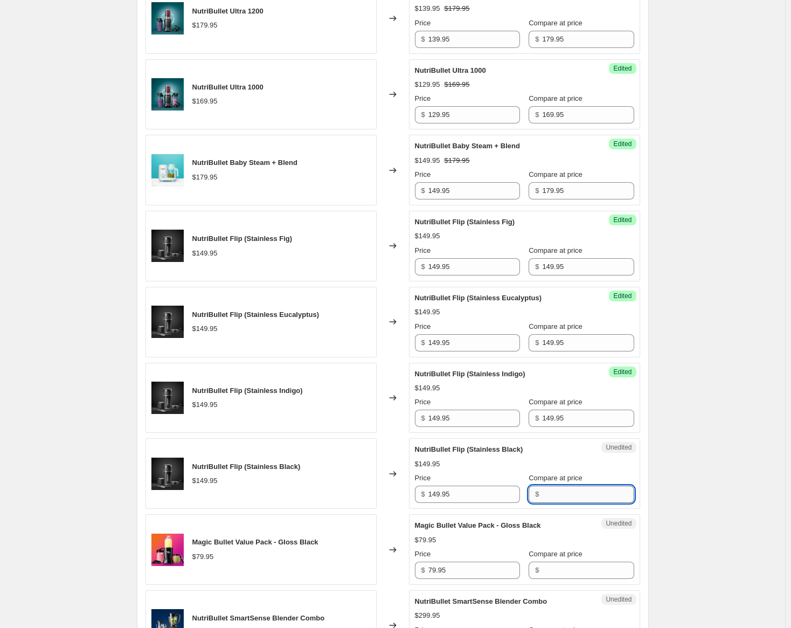
paste input "149.95"
type input "149.95"
click at [440, 268] on input "149.95" at bounding box center [474, 266] width 92 height 17
drag, startPoint x: 451, startPoint y: 267, endPoint x: 431, endPoint y: 269, distance: 20.1
click at [431, 269] on input "99.95" at bounding box center [474, 266] width 92 height 17
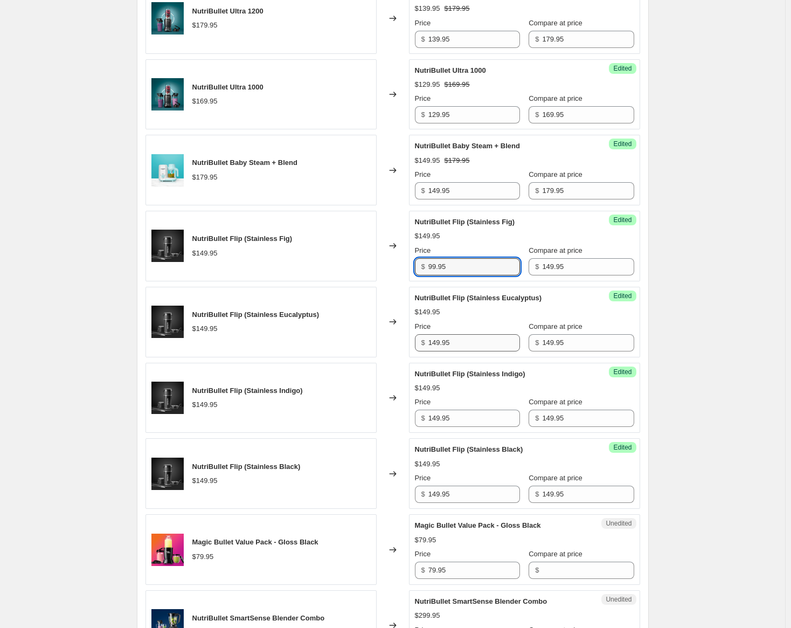
type input "99.95"
click at [445, 344] on input "149.95" at bounding box center [474, 342] width 92 height 17
paste input "9"
type input "99.95"
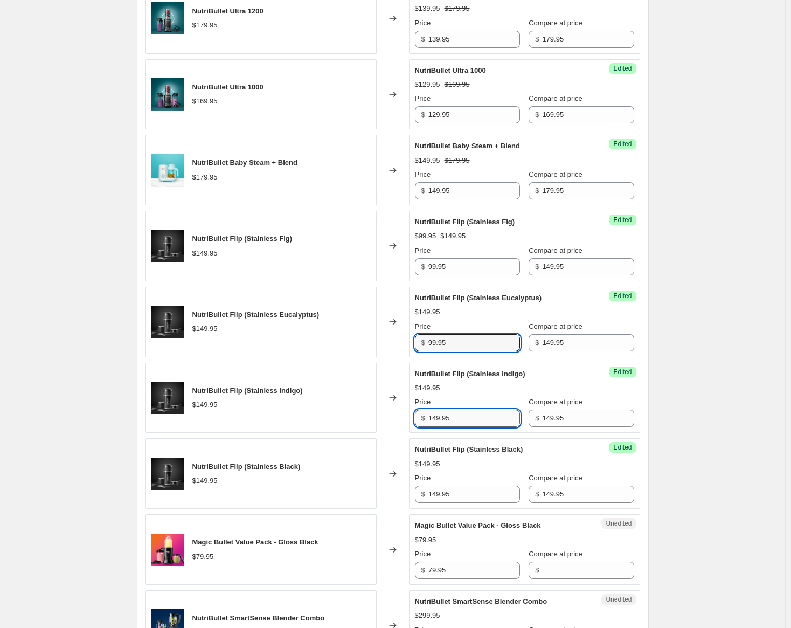
click at [445, 419] on input "149.95" at bounding box center [474, 418] width 92 height 17
paste input "9"
type input "99.95"
click at [453, 494] on input "149.95" at bounding box center [474, 494] width 92 height 17
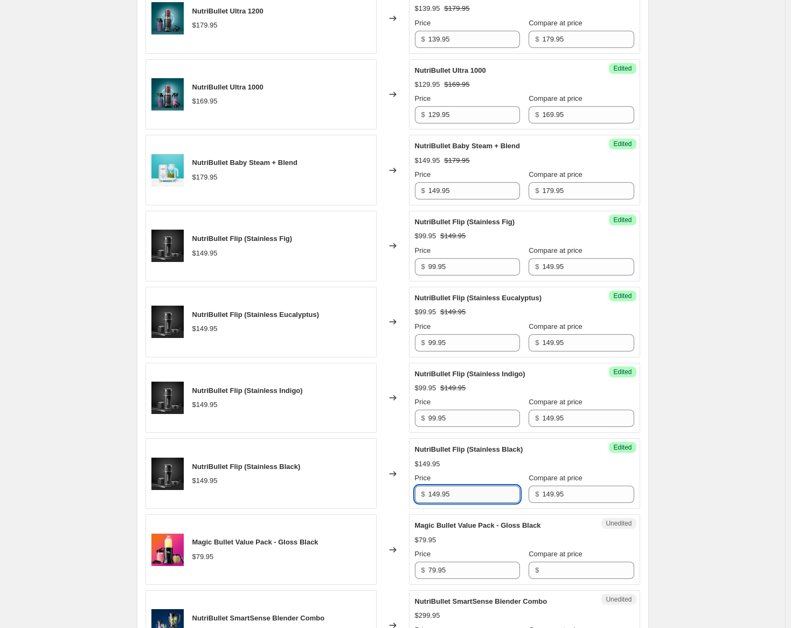
click at [453, 494] on input "149.95" at bounding box center [474, 494] width 92 height 17
paste input "9"
type input "99.95"
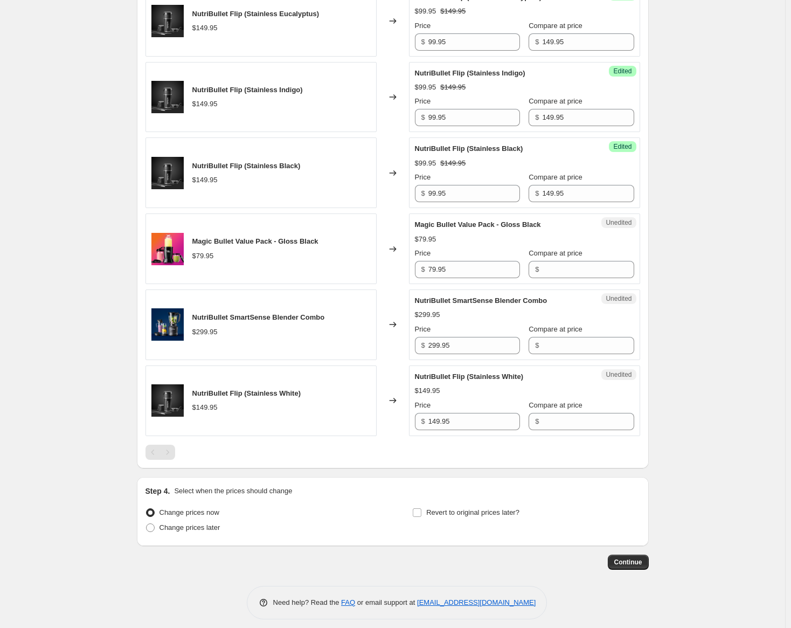
scroll to position [1009, 0]
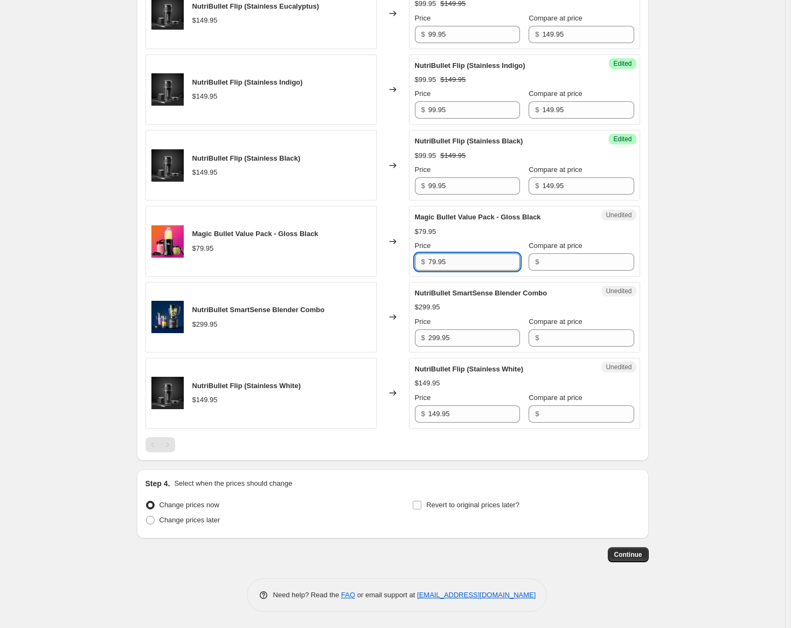
click at [451, 260] on input "79.95" at bounding box center [474, 261] width 92 height 17
click at [559, 259] on input "Compare at price" at bounding box center [588, 261] width 92 height 17
paste input "79.95"
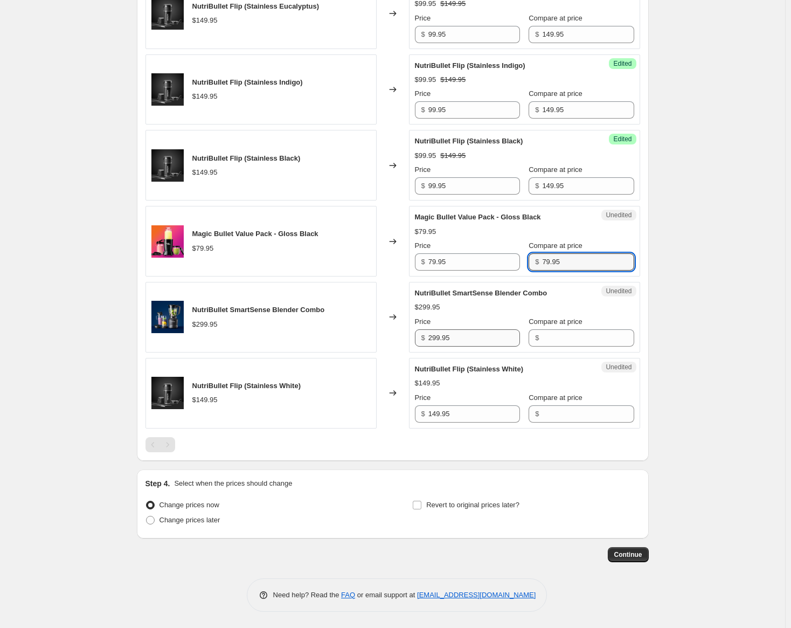
type input "79.95"
click at [465, 335] on input "299.95" at bounding box center [474, 337] width 92 height 17
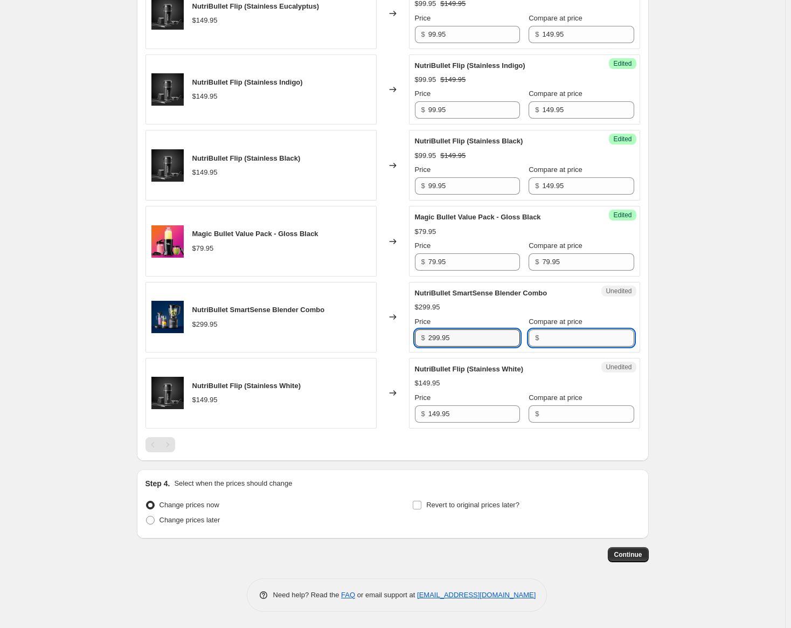
click at [550, 340] on input "Compare at price" at bounding box center [588, 337] width 92 height 17
paste input "299.95"
type input "299.95"
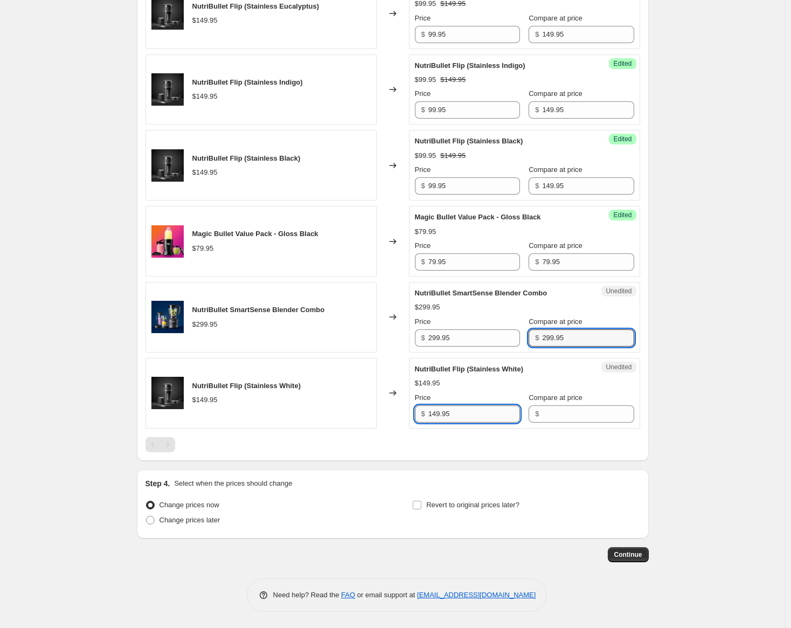
click at [458, 414] on input "149.95" at bounding box center [474, 413] width 92 height 17
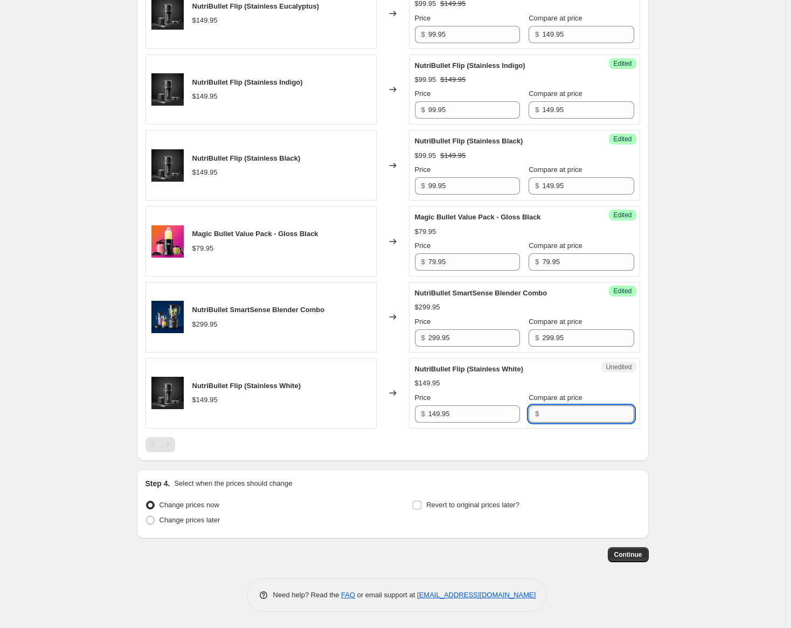
click at [551, 418] on input "Compare at price" at bounding box center [588, 413] width 92 height 17
paste input "149.95"
type input "149.95"
click at [434, 265] on input "79.95" at bounding box center [474, 261] width 92 height 17
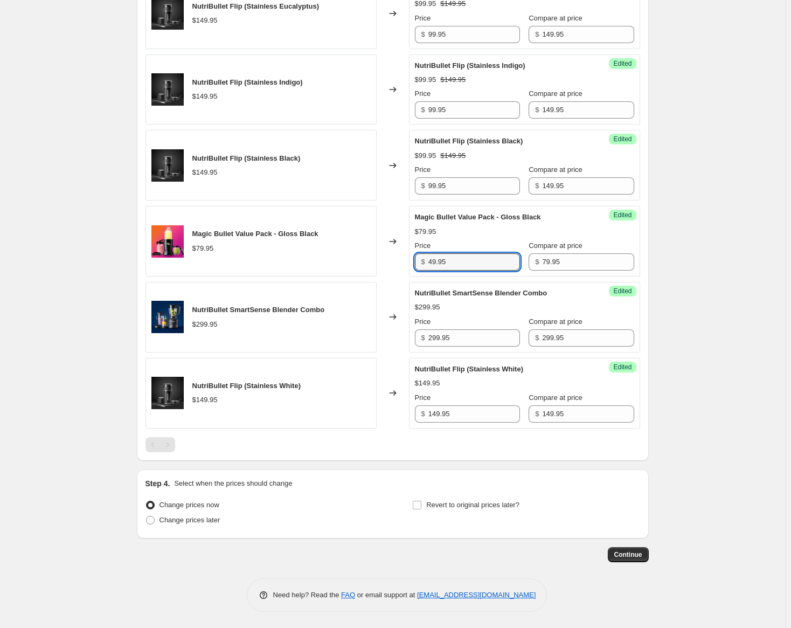
type input "49.95"
click at [548, 299] on div "NutriBullet SmartSense Blender Combo $299.95 Price $ 299.95 Compare at price $ …" at bounding box center [524, 317] width 219 height 59
click at [434, 338] on input "299.95" at bounding box center [474, 337] width 92 height 17
type input "199.95"
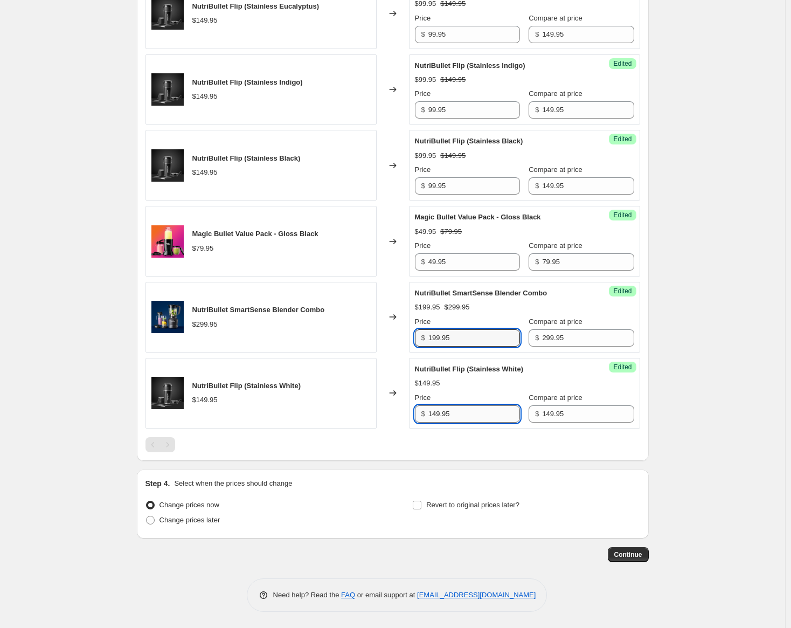
click at [439, 414] on input "149.95" at bounding box center [474, 413] width 92 height 17
type input "99.95"
click at [425, 437] on div at bounding box center [393, 444] width 495 height 15
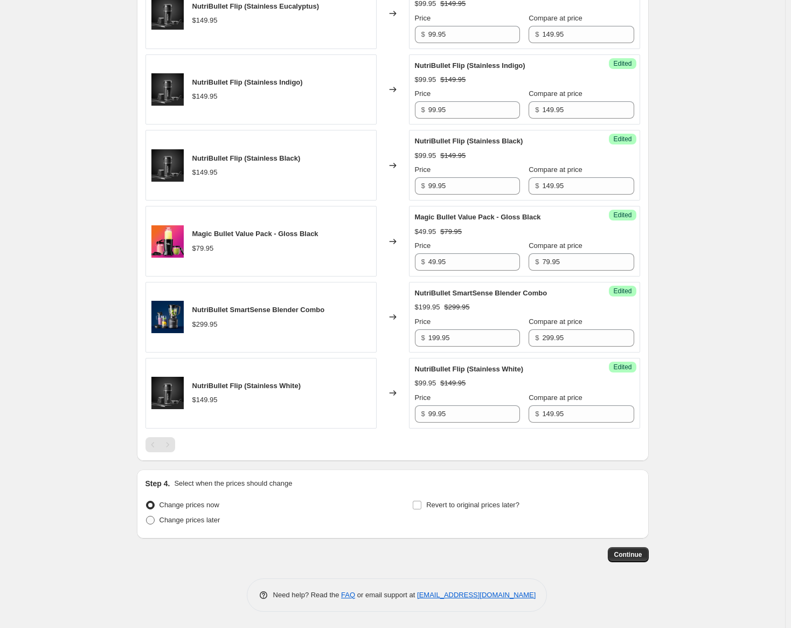
click at [158, 519] on label "Change prices later" at bounding box center [183, 519] width 75 height 15
click at [147, 516] on input "Change prices later" at bounding box center [146, 516] width 1 height 1
radio input "true"
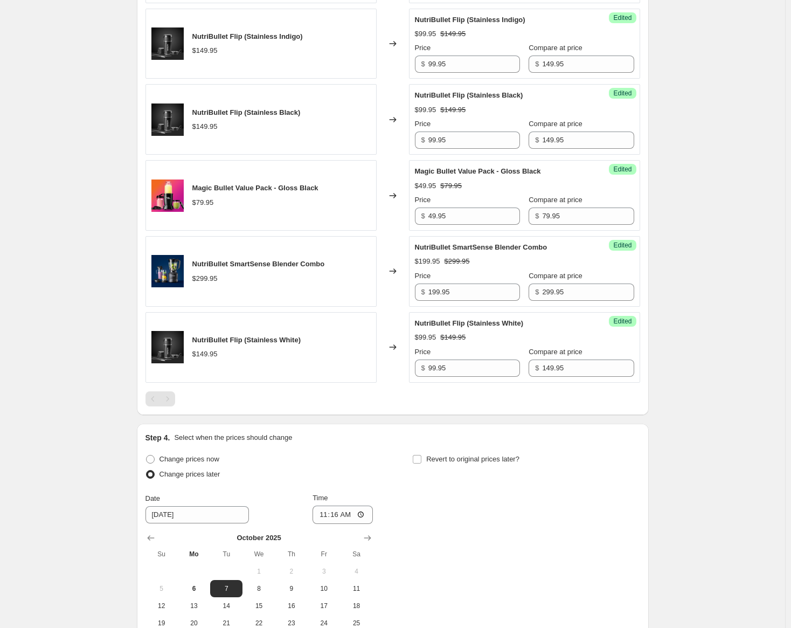
scroll to position [1117, 0]
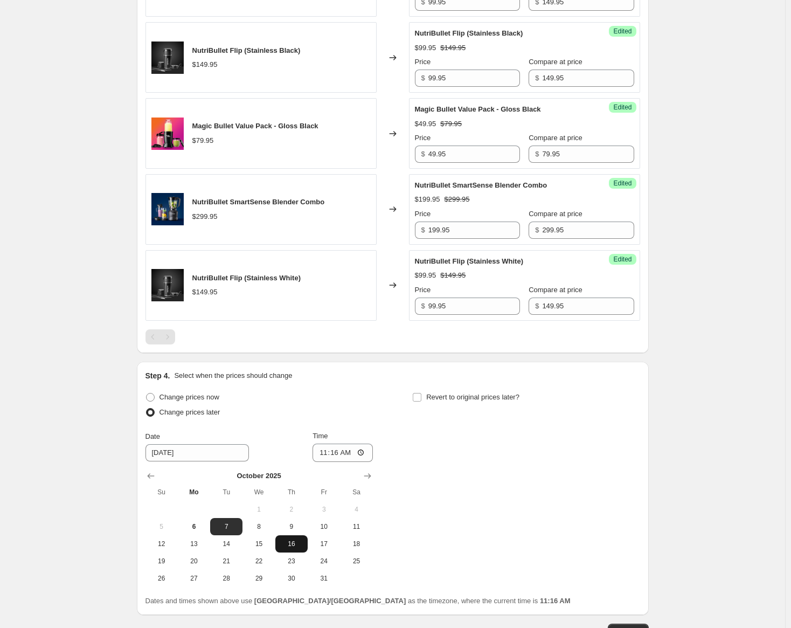
click at [292, 541] on span "16" at bounding box center [292, 543] width 24 height 9
type input "[DATE]"
click at [418, 399] on input "Revert to original prices later?" at bounding box center [417, 397] width 9 height 9
checkbox input "true"
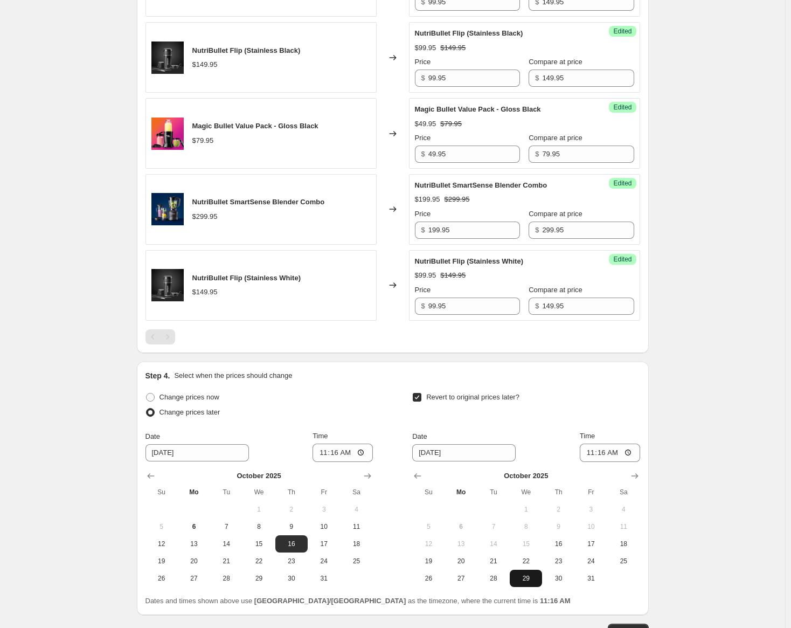
click at [518, 580] on span "29" at bounding box center [526, 578] width 24 height 9
type input "[DATE]"
click at [591, 454] on input "11:16" at bounding box center [610, 453] width 60 height 18
type input "23:59"
click at [325, 453] on input "11:16" at bounding box center [343, 453] width 60 height 18
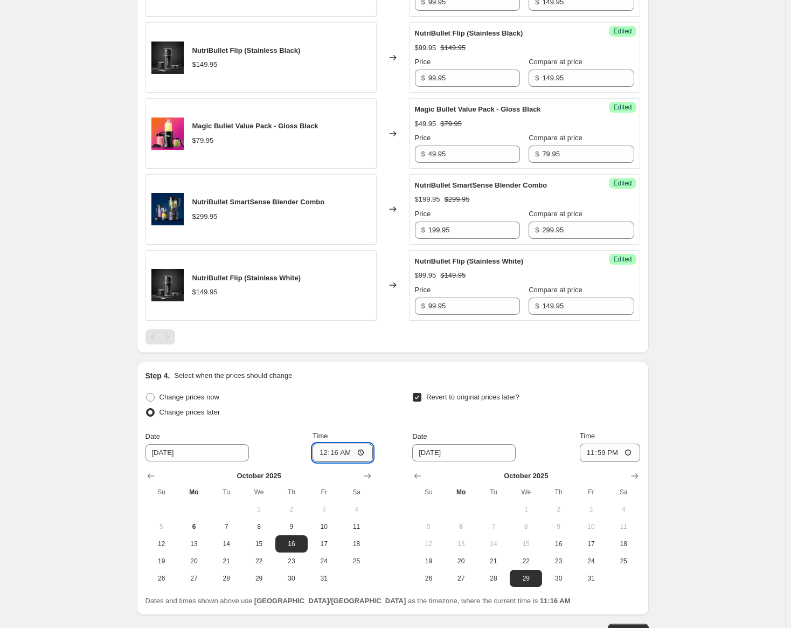
type input "00:00"
click at [351, 428] on div "Change prices now Change prices later Date [DATE] Time 00:00 [DATE] Su Mo Tu We…" at bounding box center [259, 488] width 227 height 197
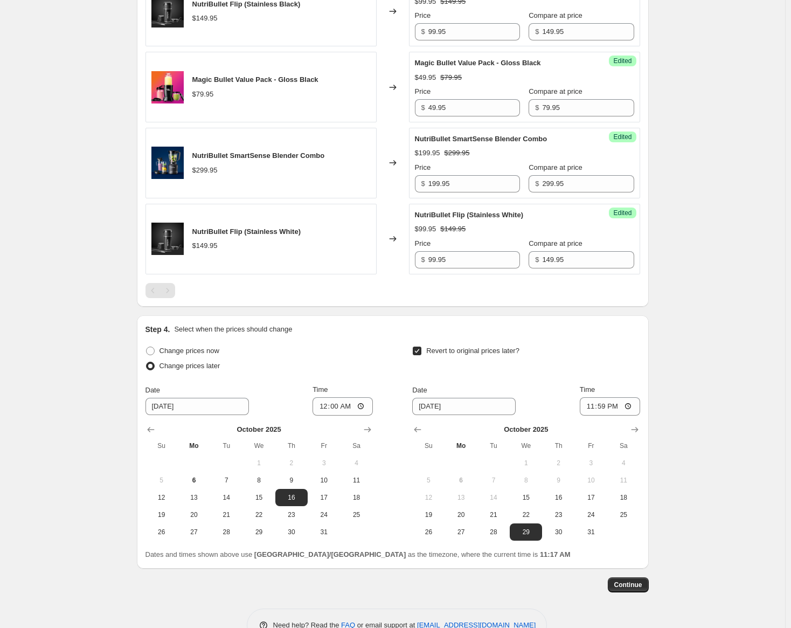
scroll to position [1193, 0]
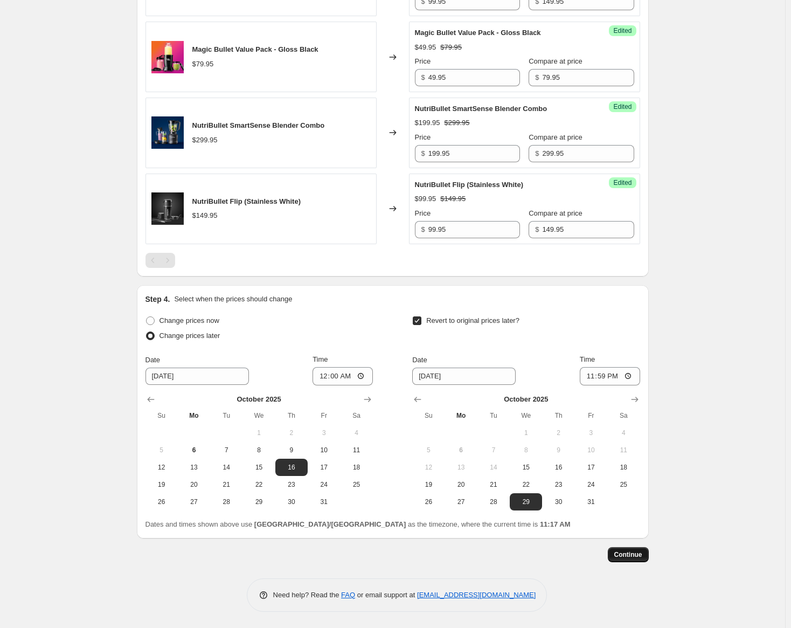
click at [629, 555] on span "Continue" at bounding box center [628, 554] width 28 height 9
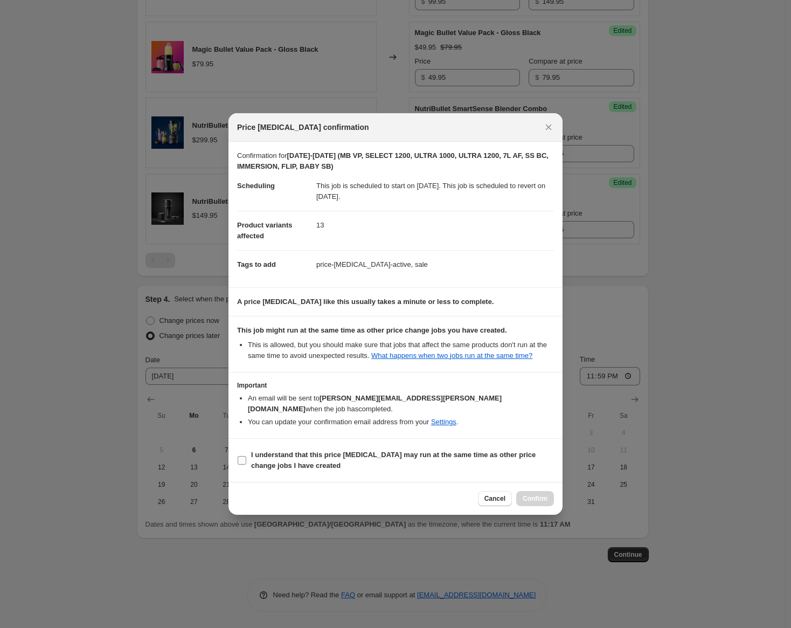
click at [244, 456] on input "I understand that this price [MEDICAL_DATA] may run at the same time as other p…" at bounding box center [242, 460] width 9 height 9
checkbox input "true"
click at [524, 494] on span "Confirm" at bounding box center [535, 498] width 25 height 9
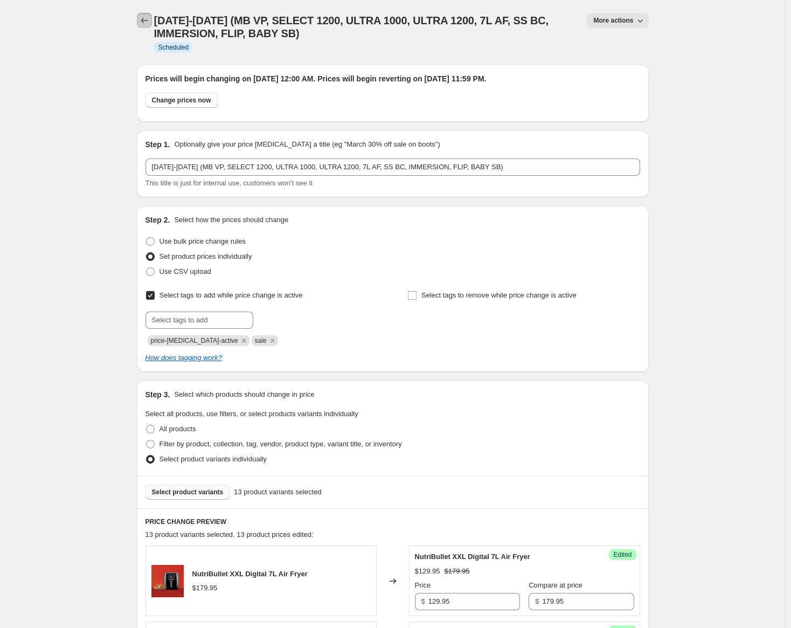
click at [148, 22] on icon "Price change jobs" at bounding box center [144, 20] width 11 height 11
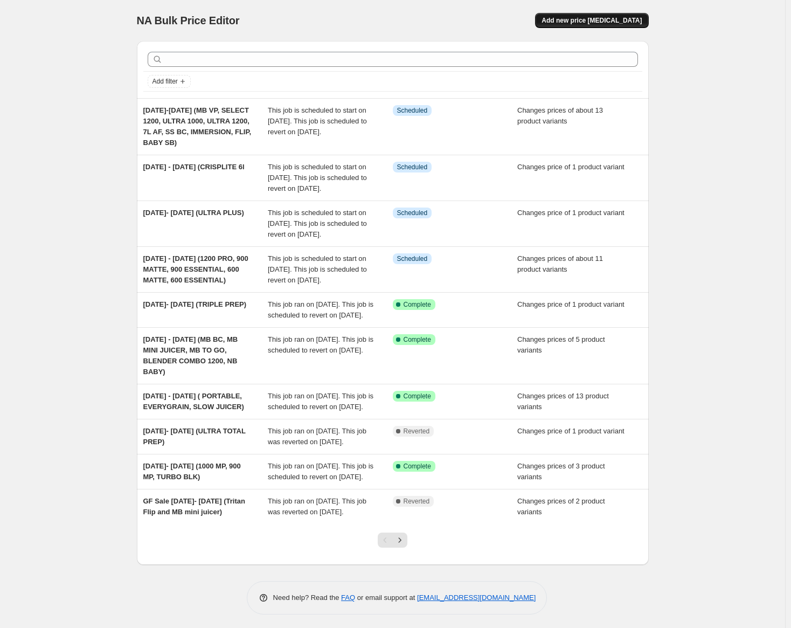
click at [577, 16] on button "Add new price [MEDICAL_DATA]" at bounding box center [591, 20] width 113 height 15
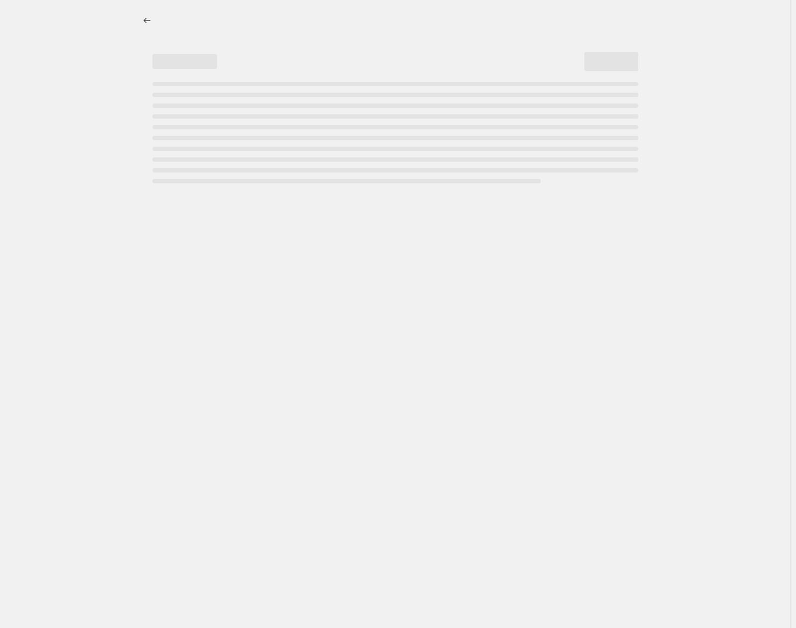
select select "percentage"
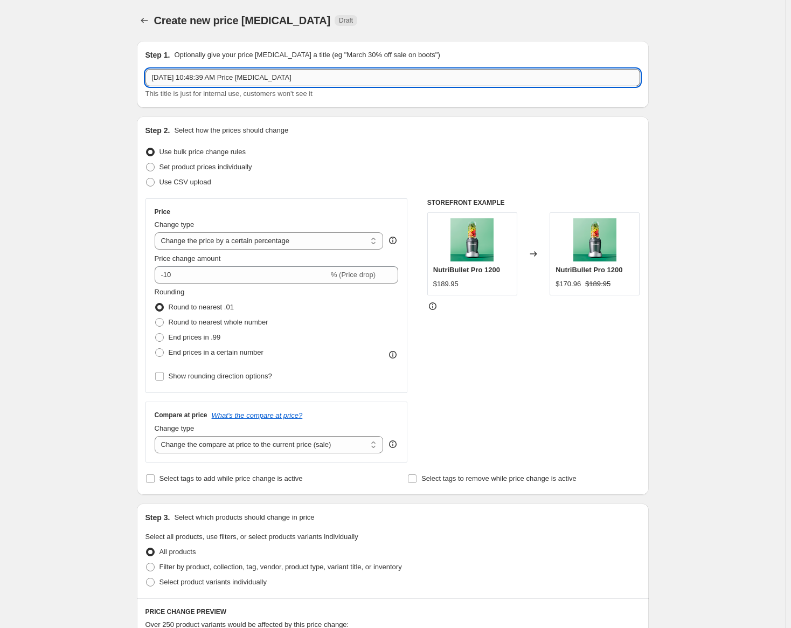
click at [221, 79] on input "[DATE] 10:48:39 AM Price [MEDICAL_DATA]" at bounding box center [393, 77] width 495 height 17
type input "[DATE]-[DATE] (flex)"
click at [151, 169] on span at bounding box center [150, 167] width 9 height 9
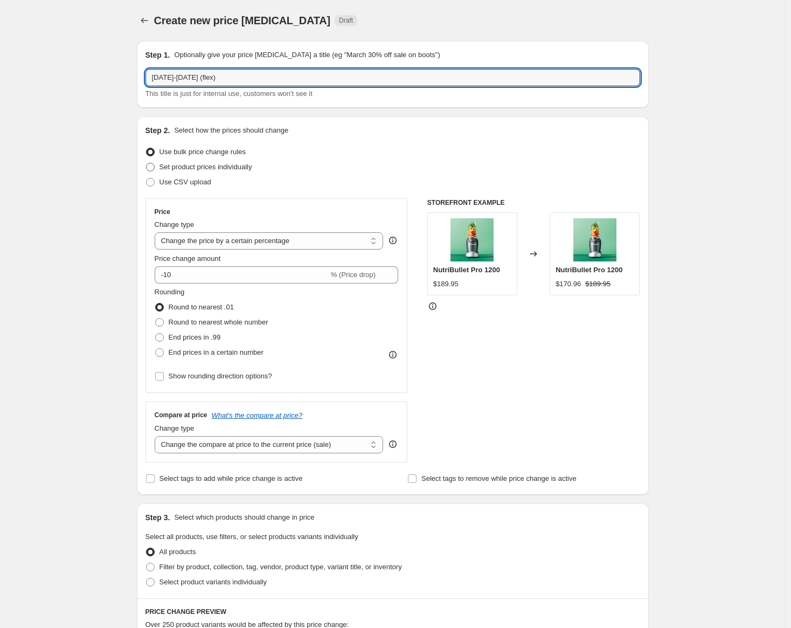
click at [147, 163] on input "Set product prices individually" at bounding box center [146, 163] width 1 height 1
radio input "true"
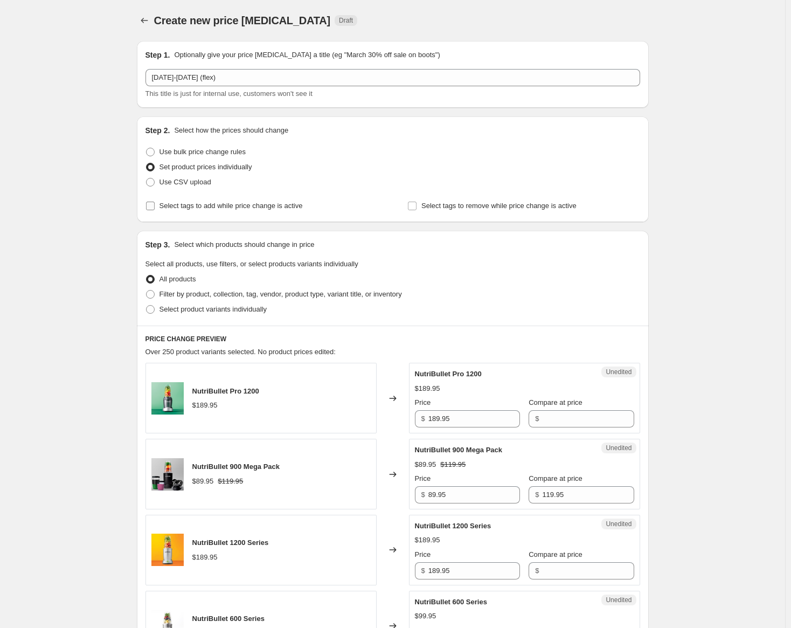
click at [155, 206] on input "Select tags to add while price change is active" at bounding box center [150, 206] width 9 height 9
checkbox input "true"
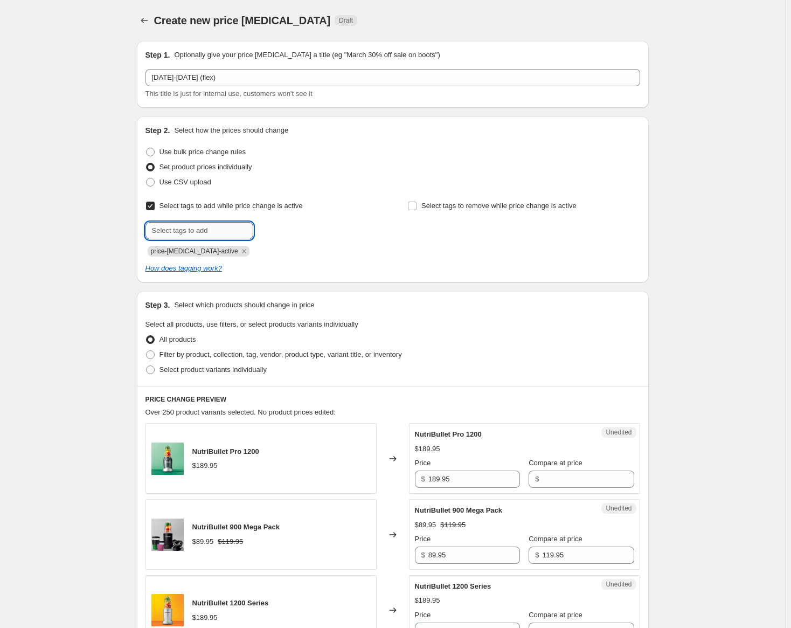
click at [179, 226] on input "text" at bounding box center [200, 230] width 108 height 17
type input "sale"
click at [146, 116] on button "Submit" at bounding box center [161, 121] width 31 height 11
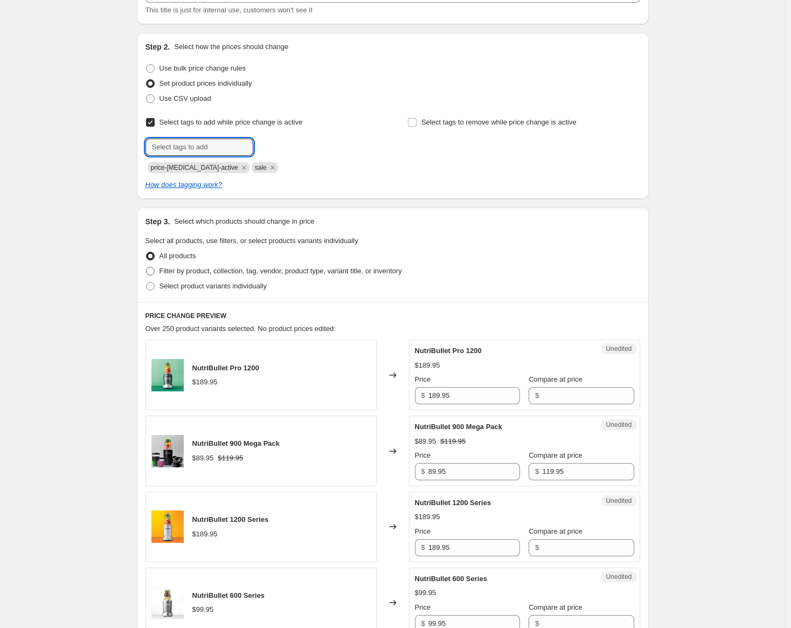
scroll to position [108, 0]
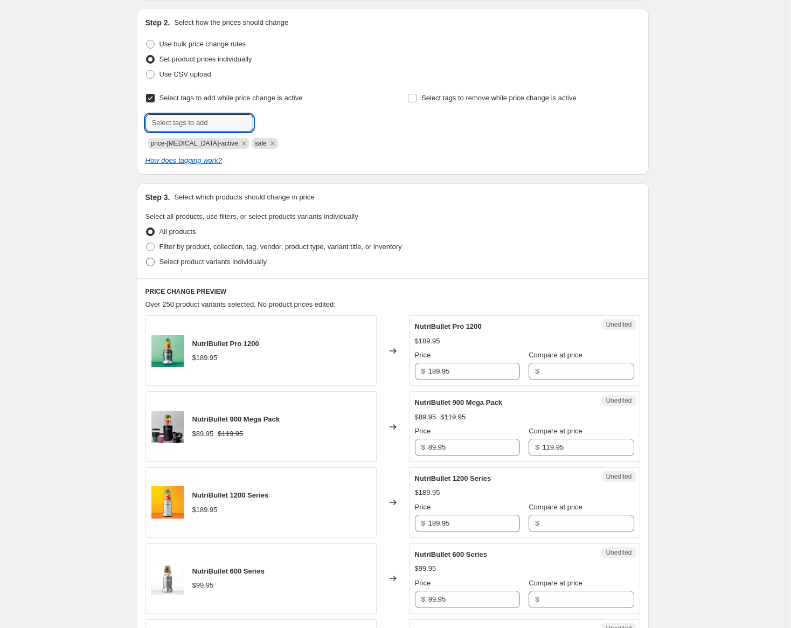
click at [155, 261] on span at bounding box center [150, 262] width 9 height 9
click at [147, 258] on input "Select product variants individually" at bounding box center [146, 258] width 1 height 1
radio input "true"
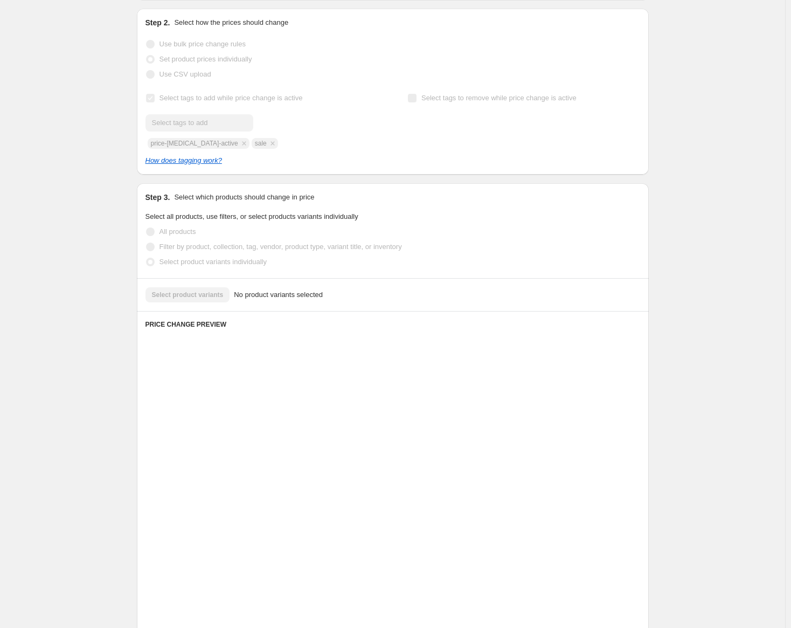
scroll to position [0, 0]
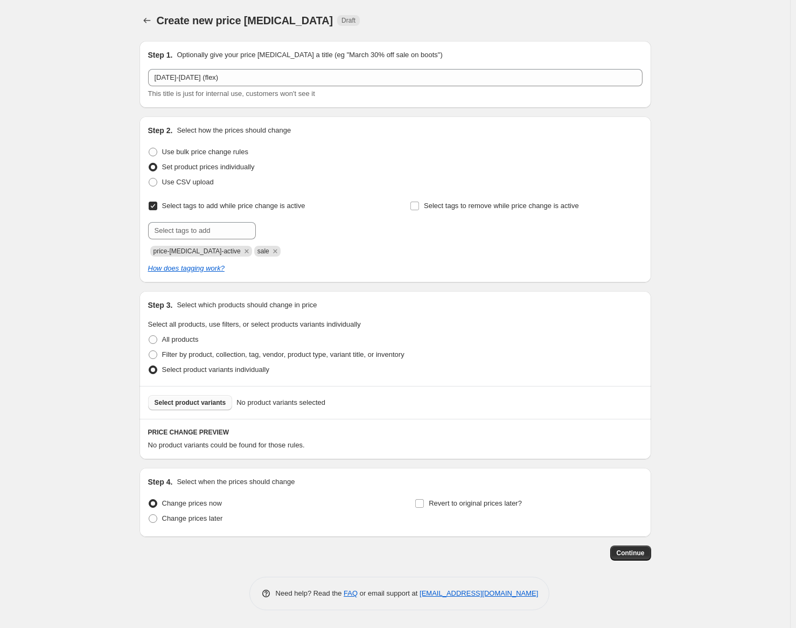
click at [186, 400] on span "Select product variants" at bounding box center [191, 402] width 72 height 9
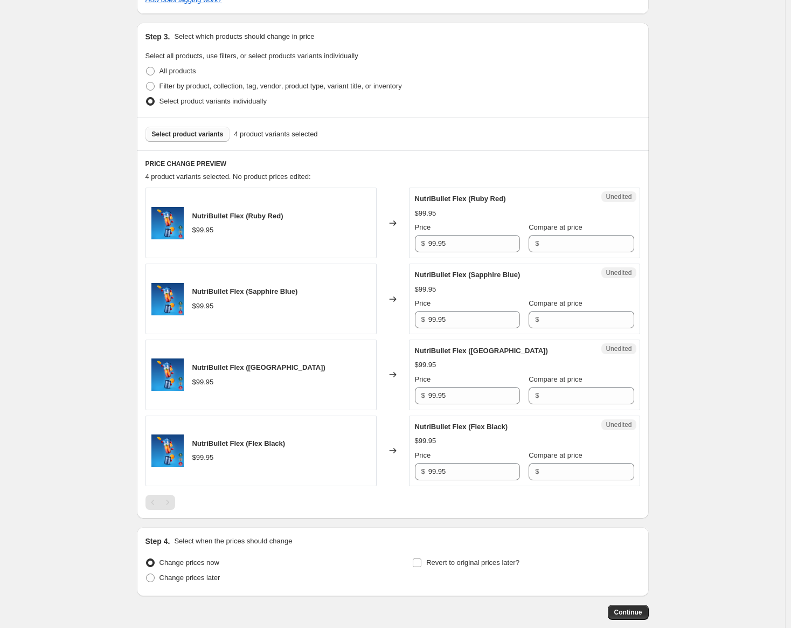
scroll to position [269, 0]
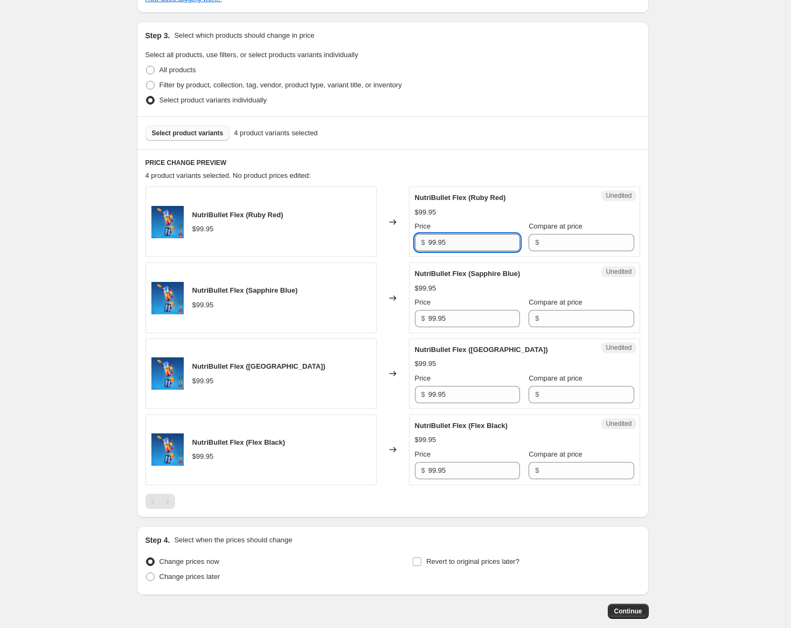
click at [451, 245] on input "99.95" at bounding box center [474, 242] width 92 height 17
click at [576, 244] on input "Compare at price" at bounding box center [588, 242] width 92 height 17
paste input "99.95"
type input "99.95"
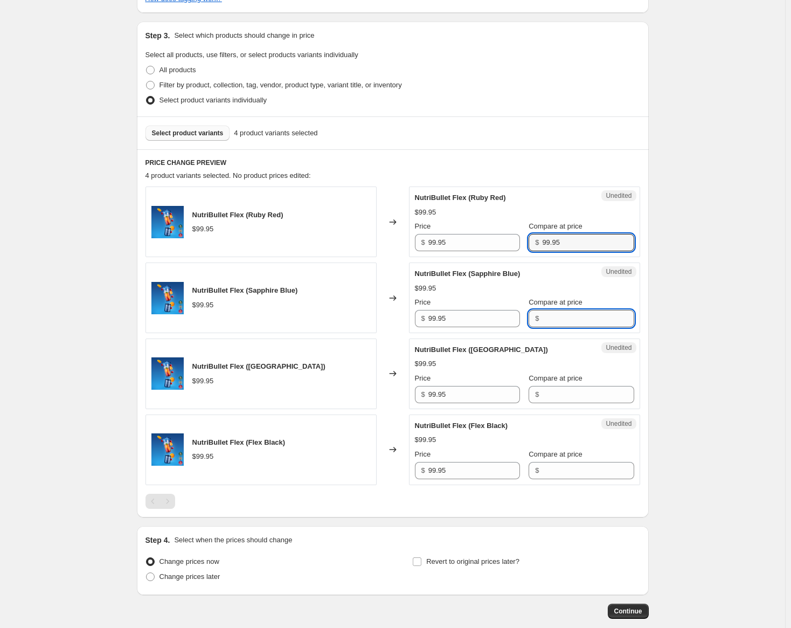
click at [565, 320] on input "Compare at price" at bounding box center [588, 318] width 92 height 17
paste input "99.95"
type input "99.95"
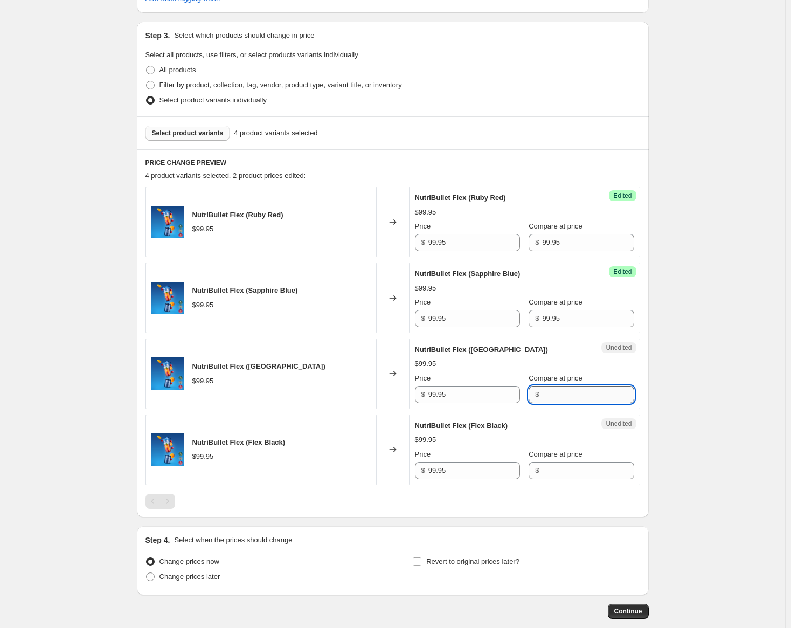
click at [555, 392] on input "Compare at price" at bounding box center [588, 394] width 92 height 17
paste input "99.95"
type input "99.95"
click at [553, 467] on input "Compare at price" at bounding box center [588, 470] width 92 height 17
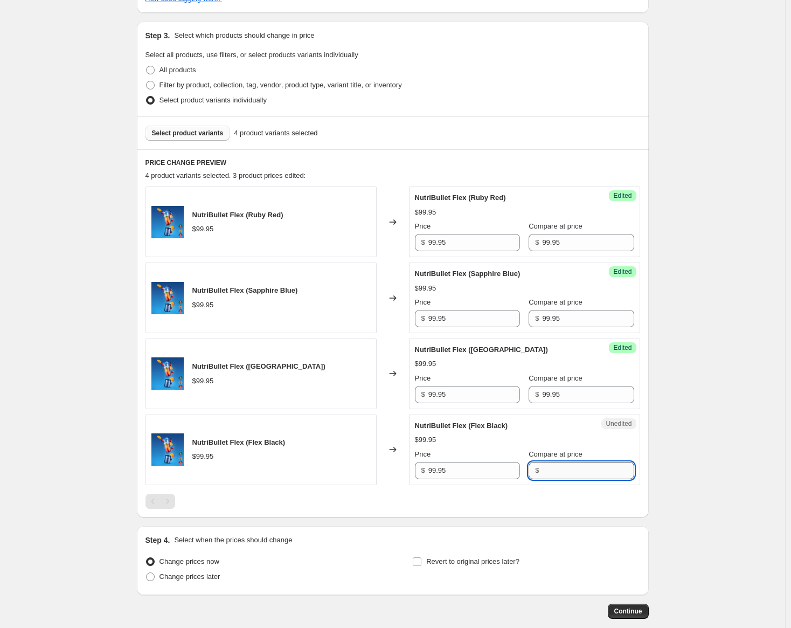
paste input "99.95"
type input "99.95"
click at [434, 242] on input "99.95" at bounding box center [474, 242] width 92 height 17
click at [446, 246] on input "89.95" at bounding box center [474, 242] width 92 height 17
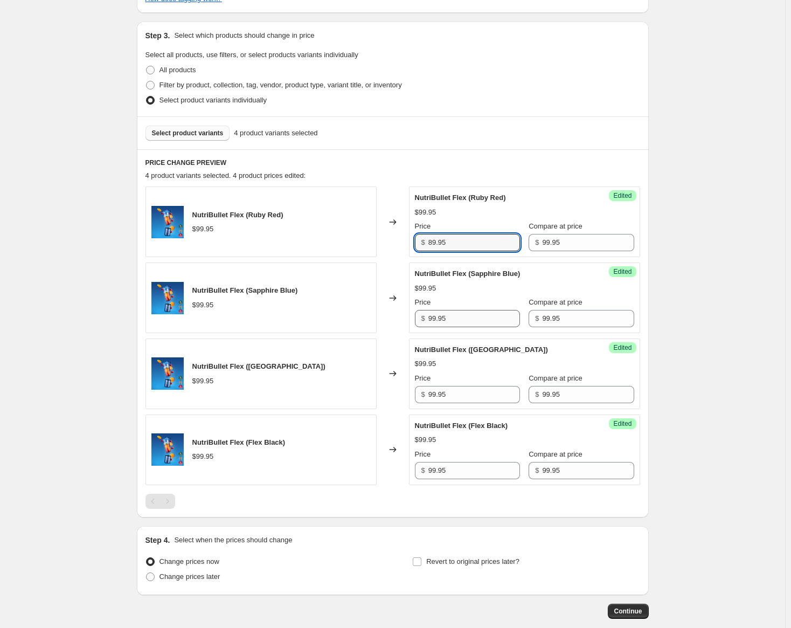
type input "89.95"
click at [448, 323] on input "99.95" at bounding box center [474, 318] width 92 height 17
paste input "8"
type input "89.95"
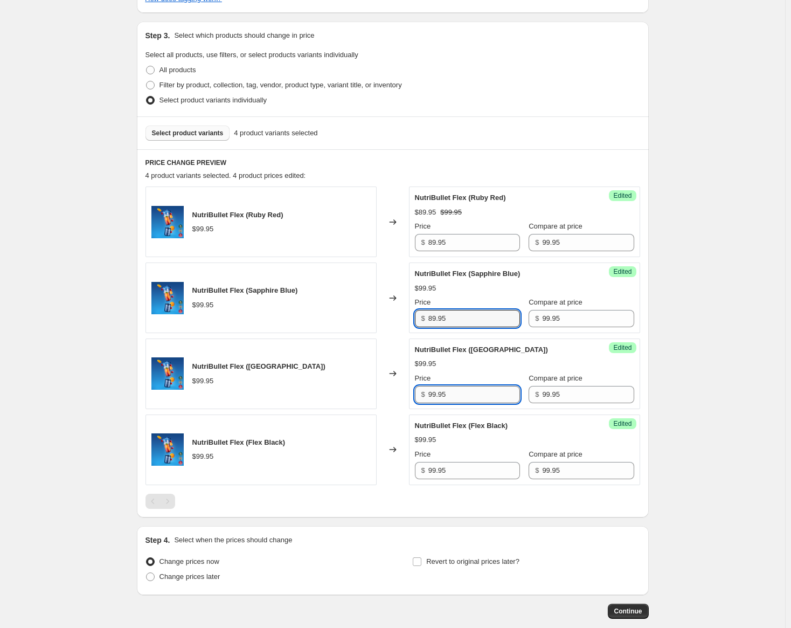
click at [441, 394] on input "99.95" at bounding box center [474, 394] width 92 height 17
paste input "8"
type input "89.95"
click at [453, 469] on input "99.95" at bounding box center [474, 470] width 92 height 17
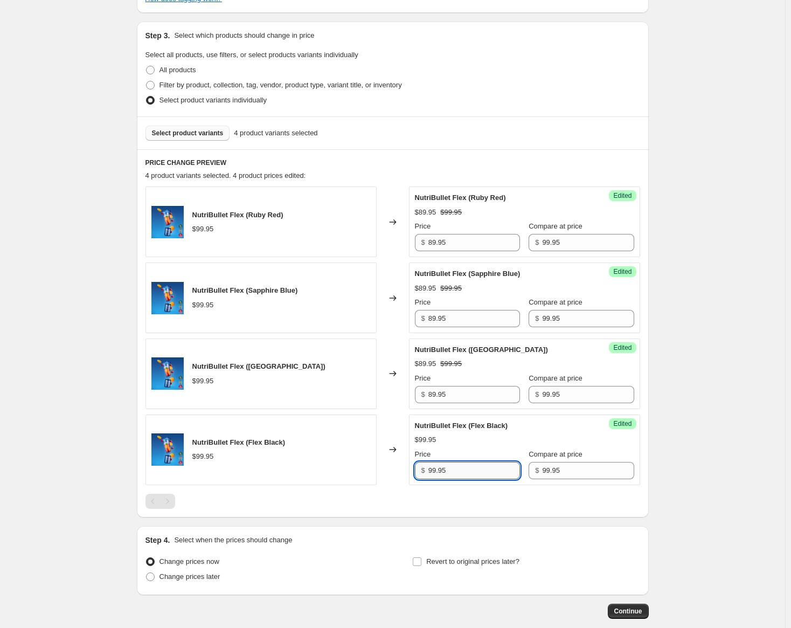
click at [453, 469] on input "99.95" at bounding box center [474, 470] width 92 height 17
paste input "8"
type input "89.95"
click at [548, 136] on div "Select product variants 4 product variants selected" at bounding box center [393, 133] width 495 height 15
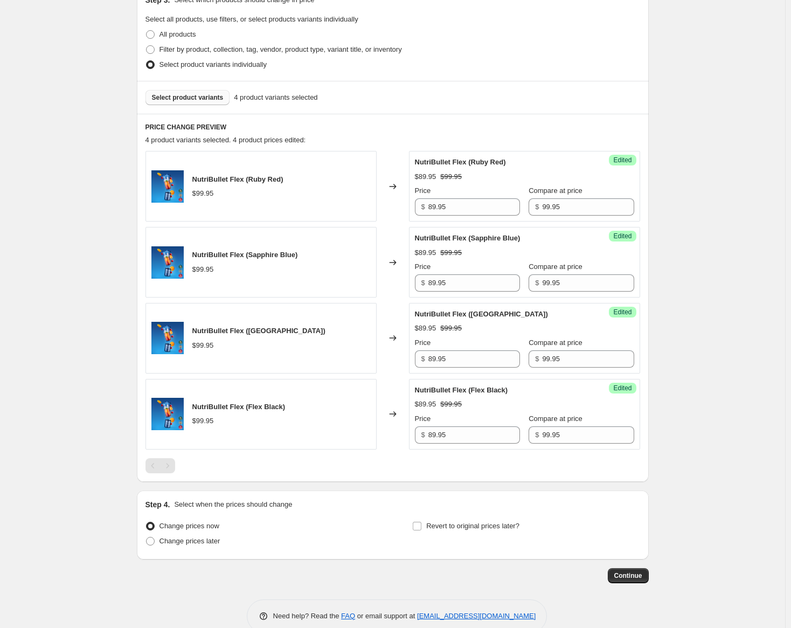
scroll to position [326, 0]
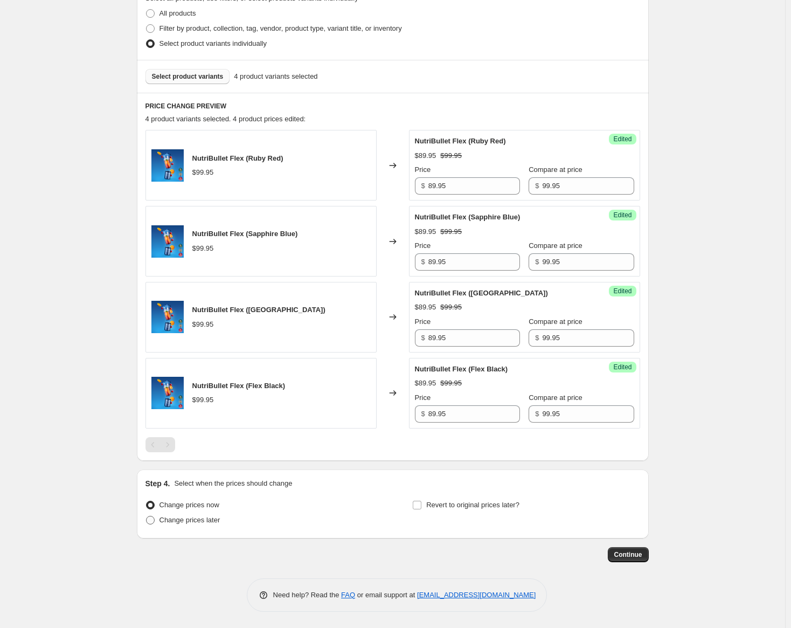
click at [155, 521] on span at bounding box center [150, 520] width 9 height 9
click at [147, 516] on input "Change prices later" at bounding box center [146, 516] width 1 height 1
radio input "true"
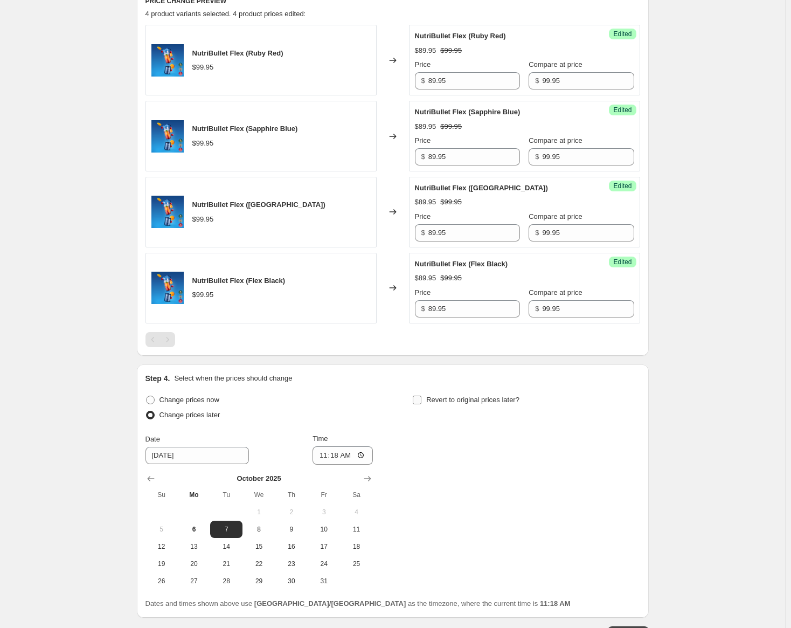
scroll to position [434, 0]
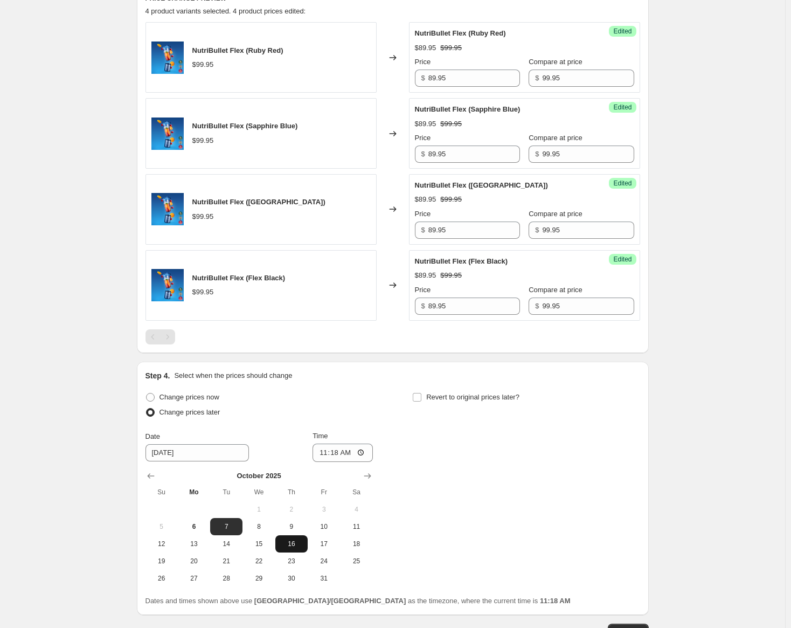
click at [294, 544] on span "16" at bounding box center [292, 543] width 24 height 9
type input "[DATE]"
click at [328, 454] on input "11:18" at bounding box center [343, 453] width 60 height 18
type input "00:00"
click at [419, 400] on input "Revert to original prices later?" at bounding box center [417, 397] width 9 height 9
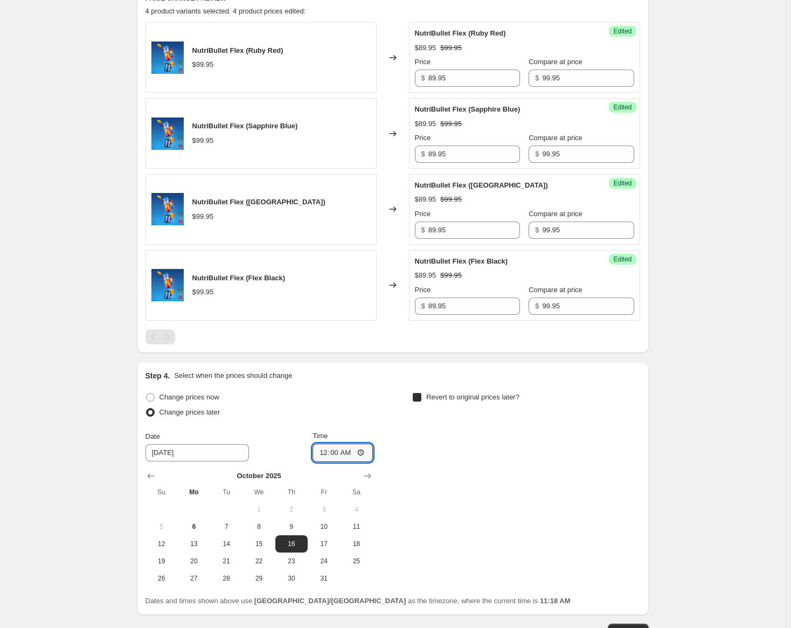
checkbox input "true"
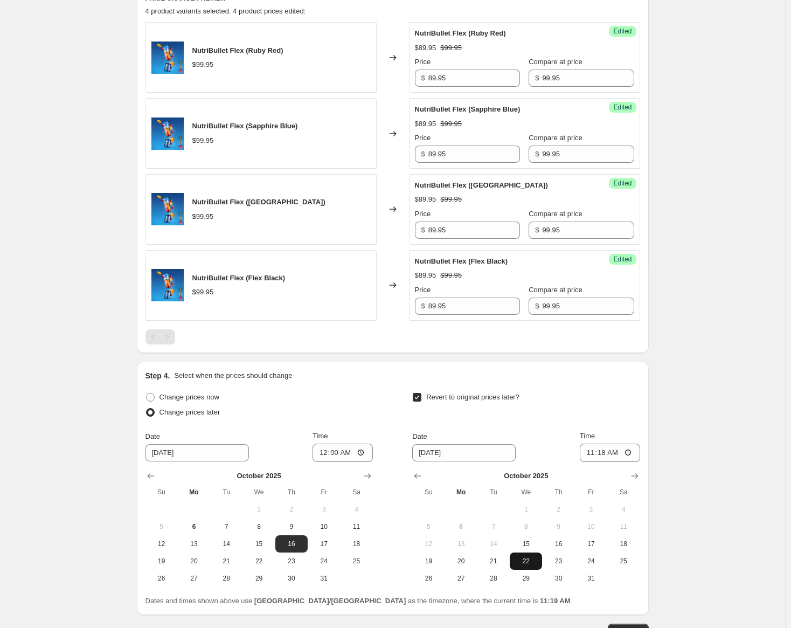
click at [529, 560] on span "22" at bounding box center [526, 561] width 24 height 9
type input "[DATE]"
click at [595, 453] on input "11:18" at bounding box center [610, 453] width 60 height 18
type input "23:59"
click at [557, 436] on div "Date [DATE] Time 23:59" at bounding box center [525, 446] width 227 height 31
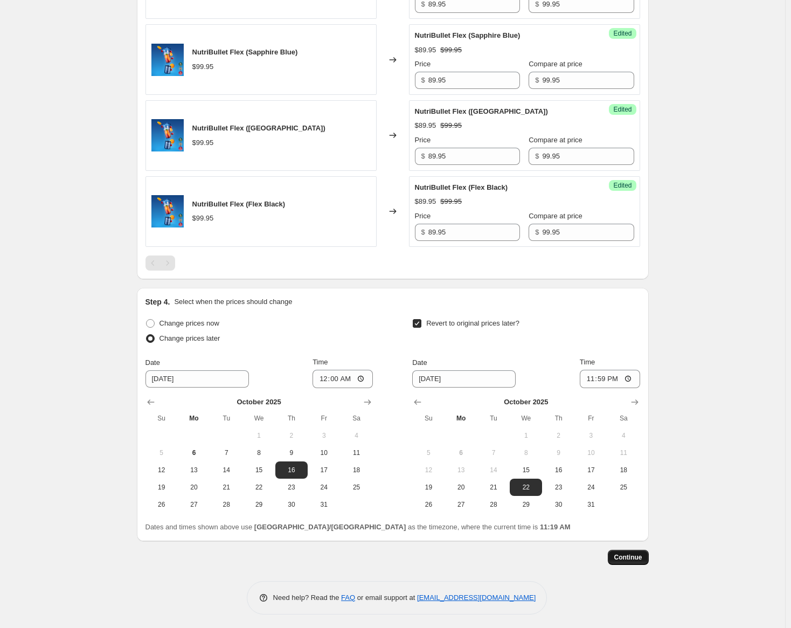
scroll to position [510, 0]
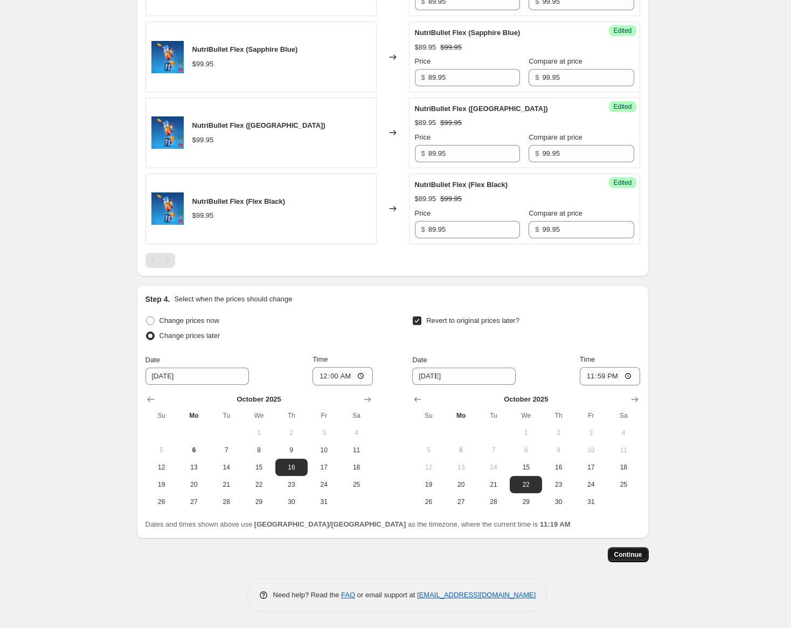
click at [631, 556] on span "Continue" at bounding box center [628, 554] width 28 height 9
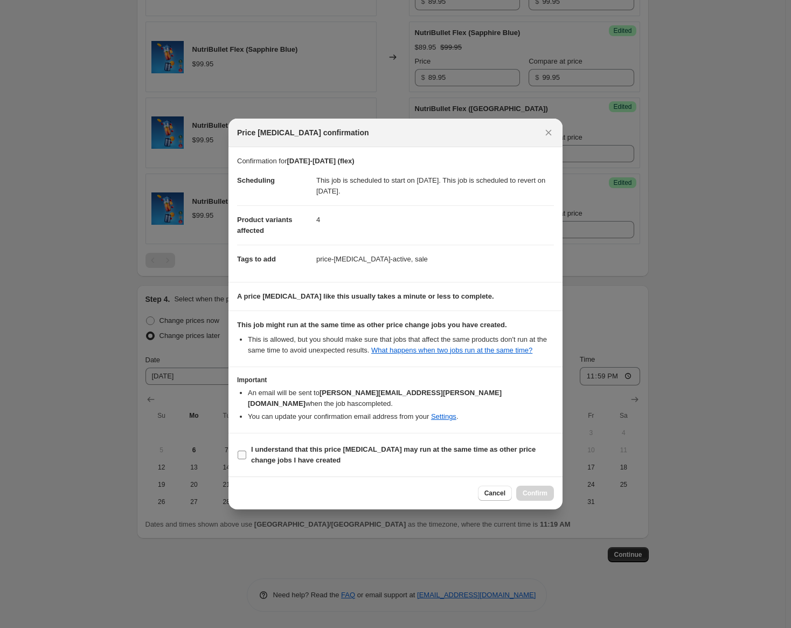
click at [240, 451] on input "I understand that this price [MEDICAL_DATA] may run at the same time as other p…" at bounding box center [242, 455] width 9 height 9
checkbox input "true"
click at [551, 491] on button "Confirm" at bounding box center [535, 493] width 38 height 15
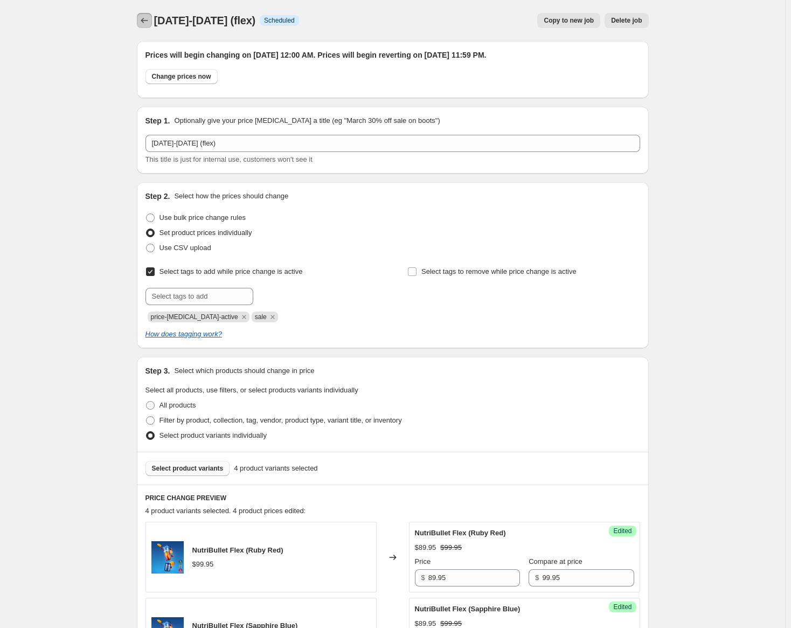
click at [142, 19] on icon "Price change jobs" at bounding box center [144, 20] width 11 height 11
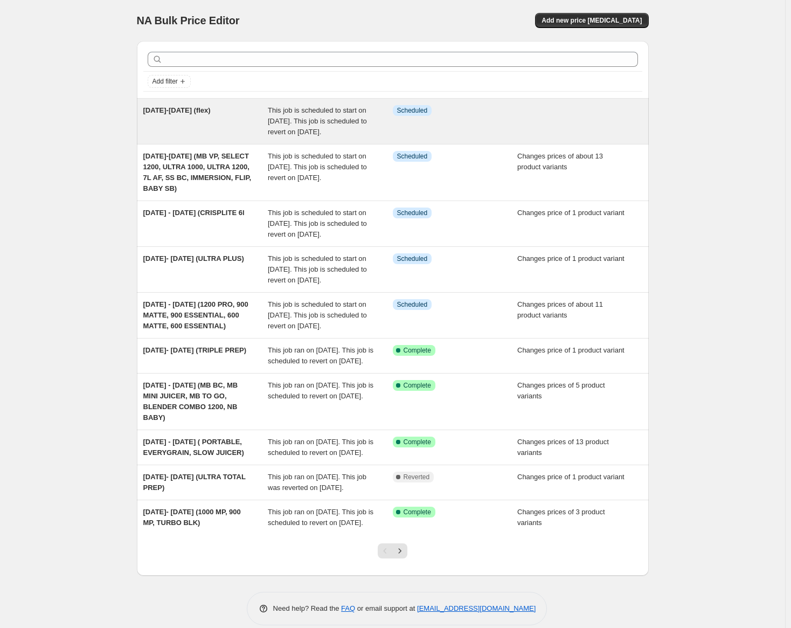
click at [307, 130] on span "This job is scheduled to start on [DATE]. This job is scheduled to revert on [D…" at bounding box center [317, 121] width 99 height 30
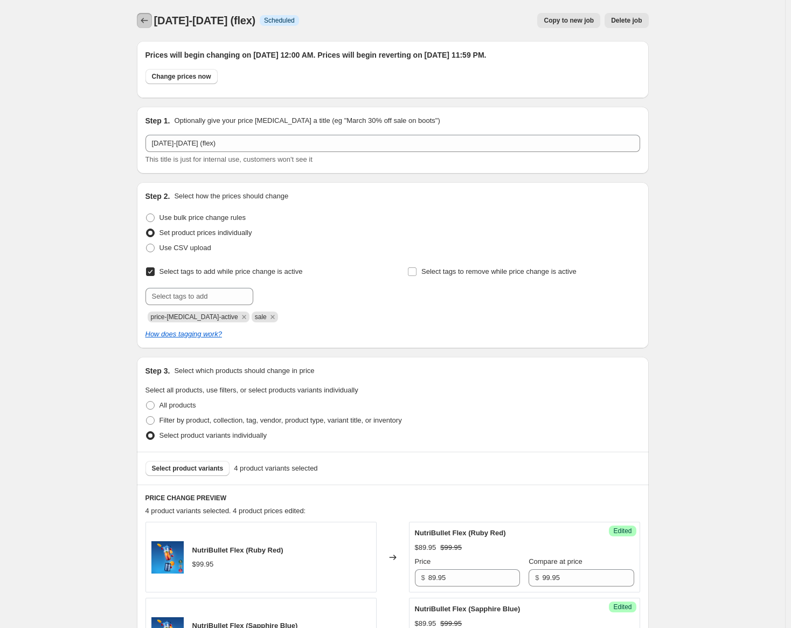
click at [152, 21] on button "Price change jobs" at bounding box center [144, 20] width 15 height 15
